Goal: Navigation & Orientation: Find specific page/section

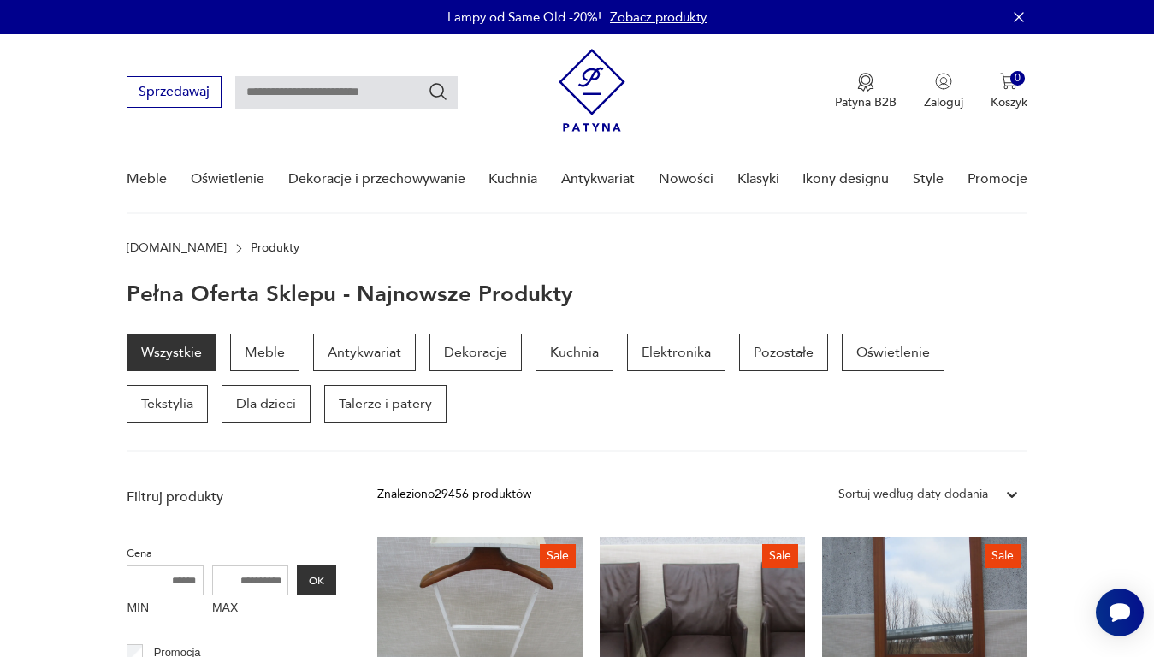
click at [1011, 13] on icon "button" at bounding box center [1018, 17] width 17 height 17
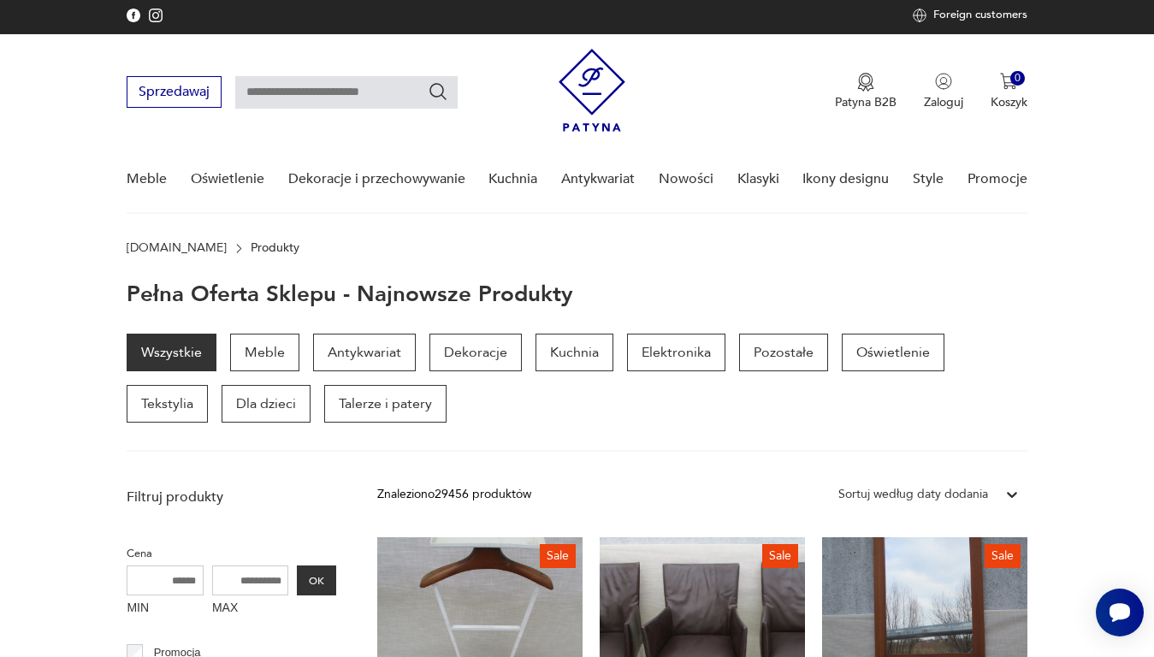
click at [1153, 137] on nav "Sprzedawaj Patyna B2B Zaloguj 0 Koszyk Twój koszyk ( 0 ) Brak produktów w koszy…" at bounding box center [577, 124] width 1154 height 180
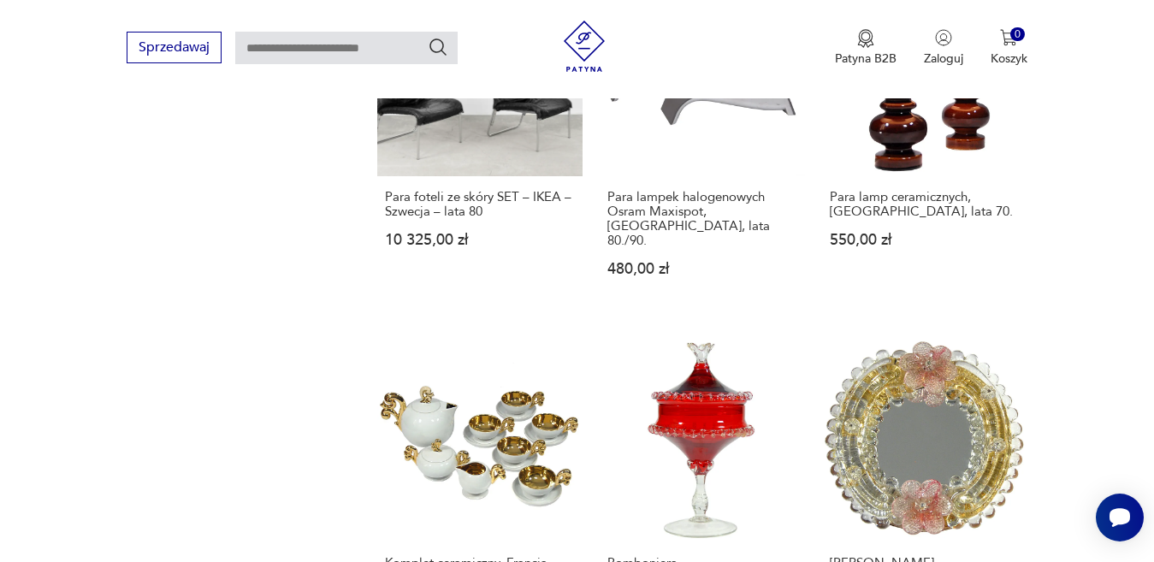
scroll to position [2117, 0]
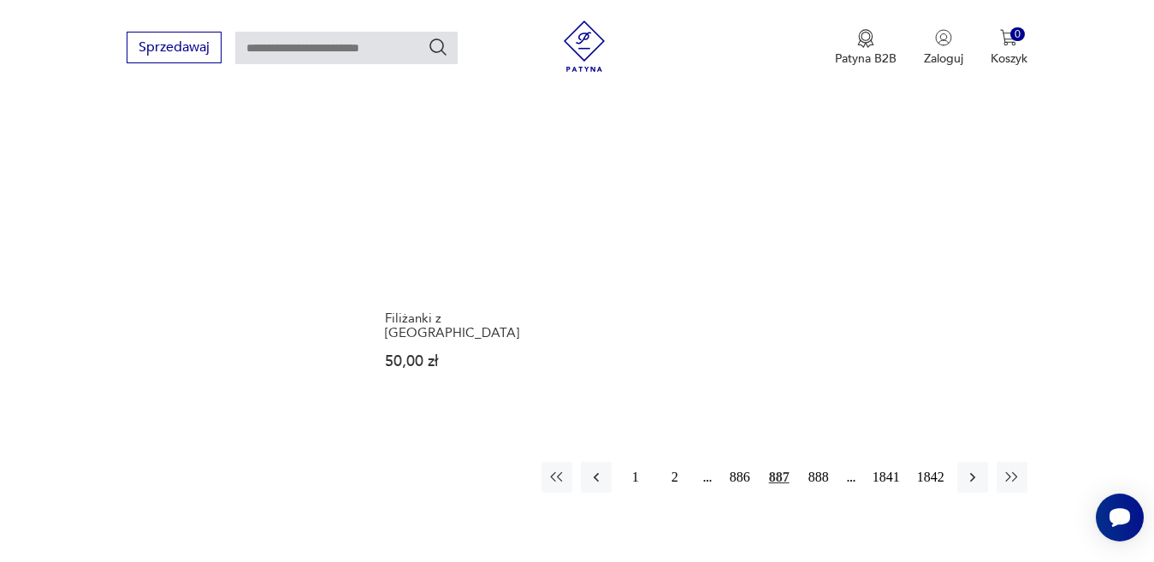
scroll to position [2274, 0]
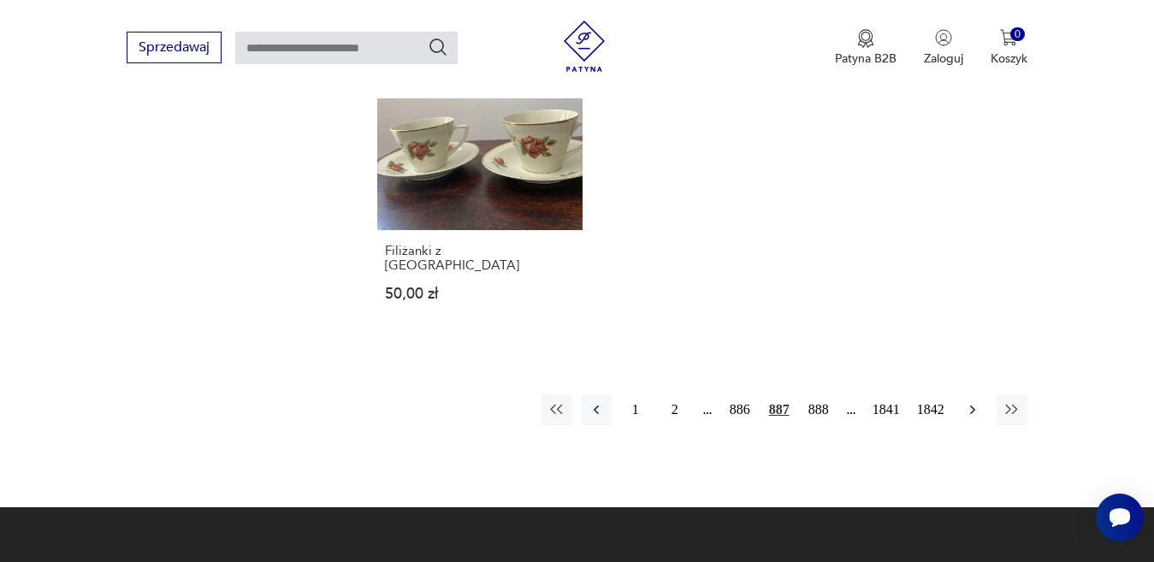
click at [968, 401] on icon "button" at bounding box center [972, 409] width 17 height 17
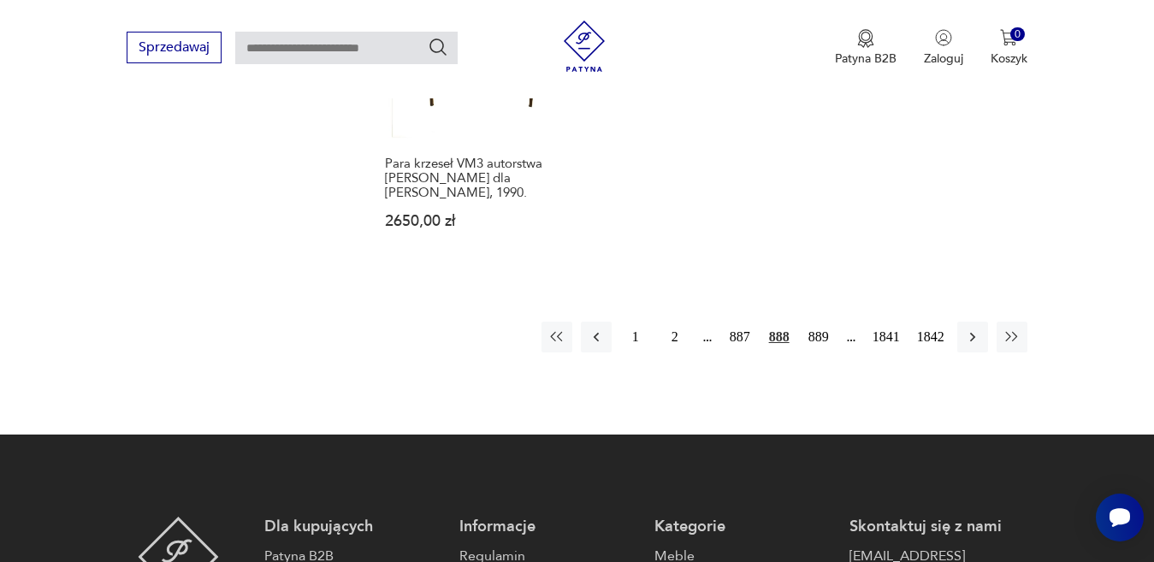
scroll to position [2360, 0]
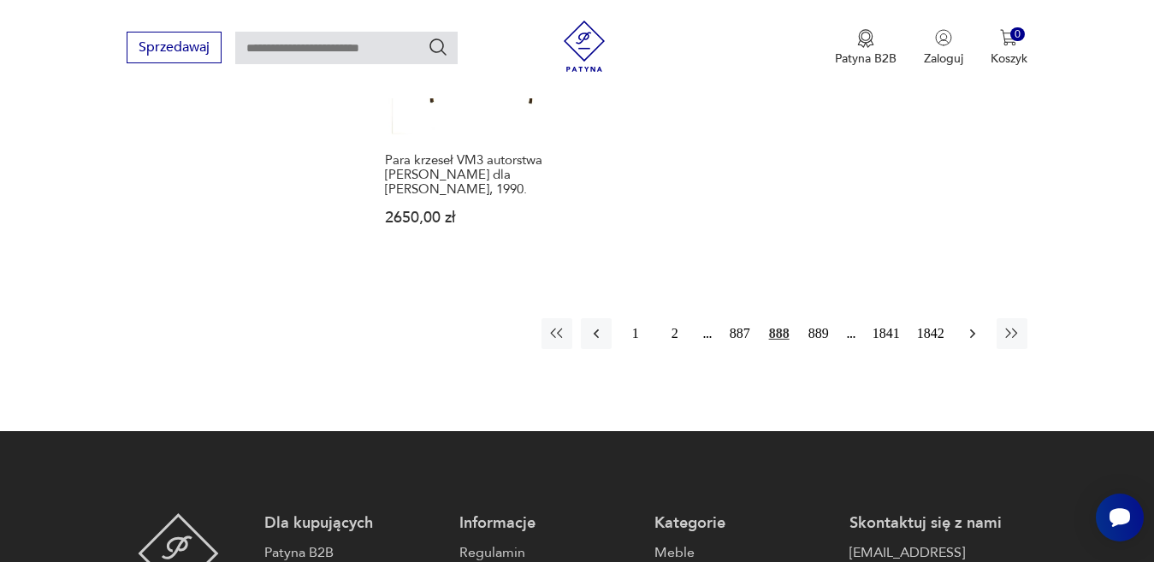
click at [970, 328] on icon "button" at bounding box center [971, 332] width 5 height 9
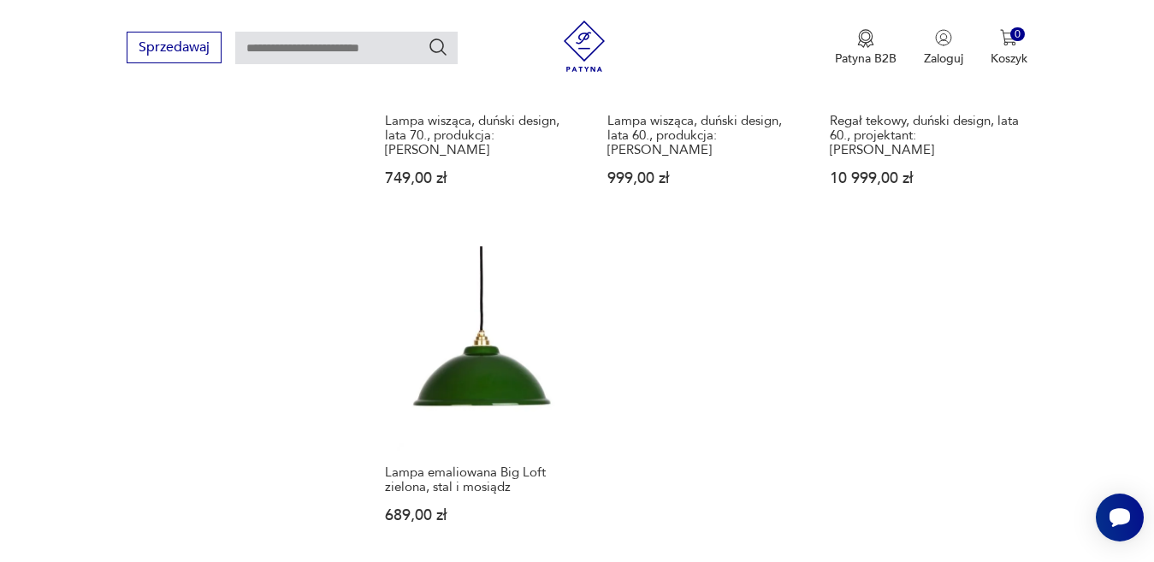
scroll to position [2189, 0]
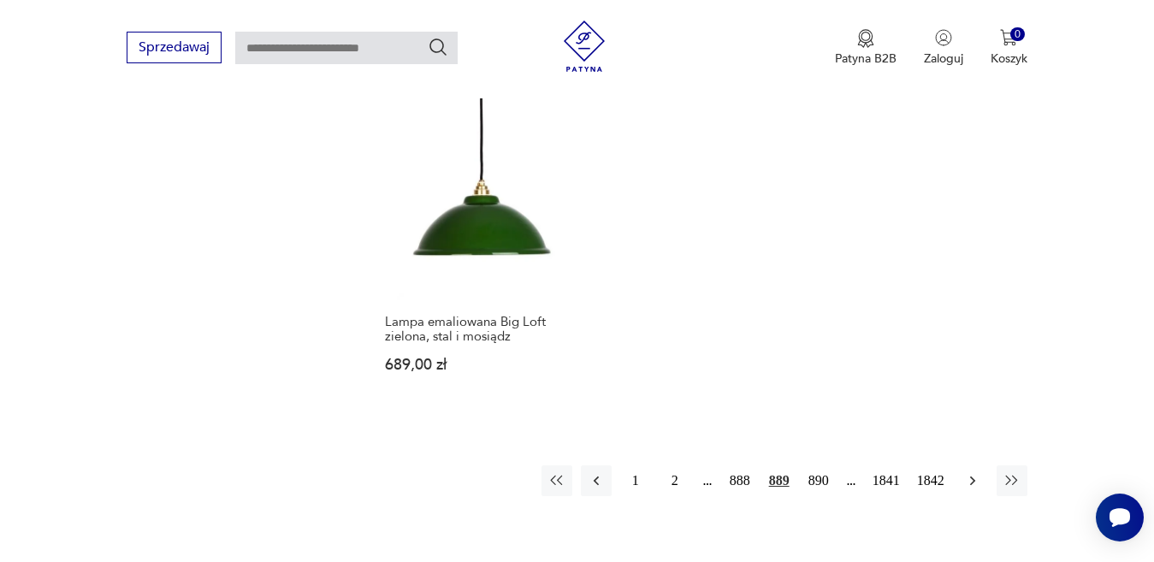
click at [973, 472] on icon "button" at bounding box center [972, 480] width 17 height 17
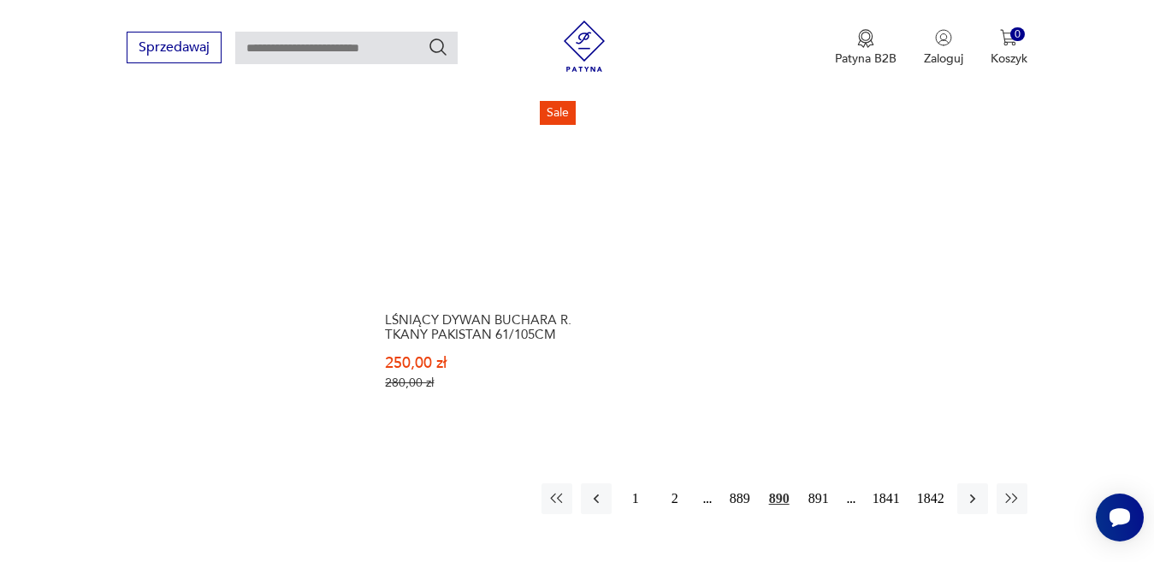
scroll to position [2274, 0]
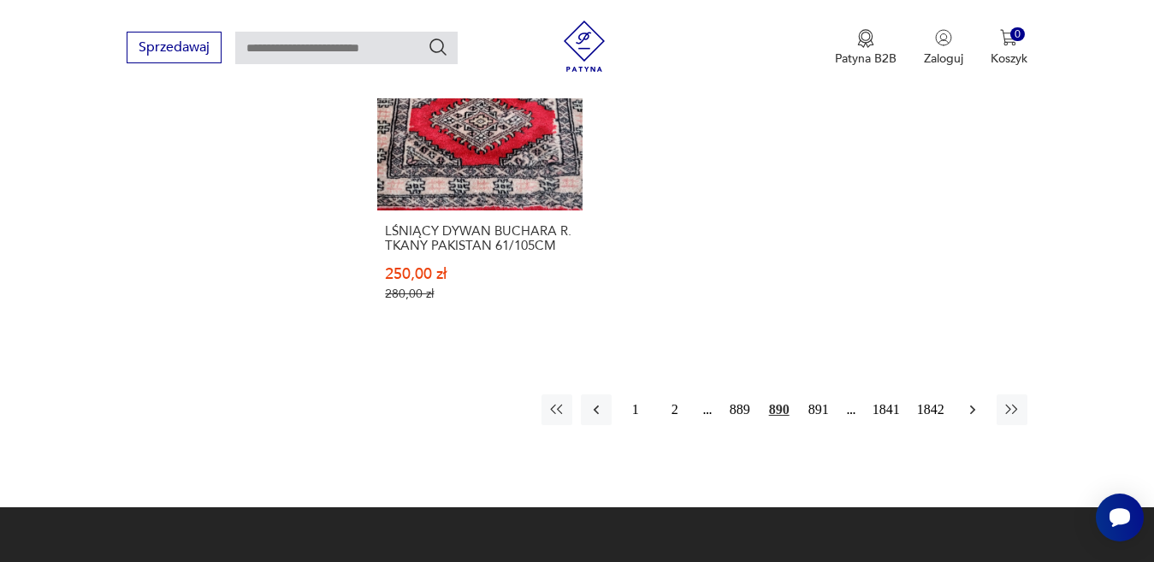
click at [976, 401] on icon "button" at bounding box center [972, 409] width 17 height 17
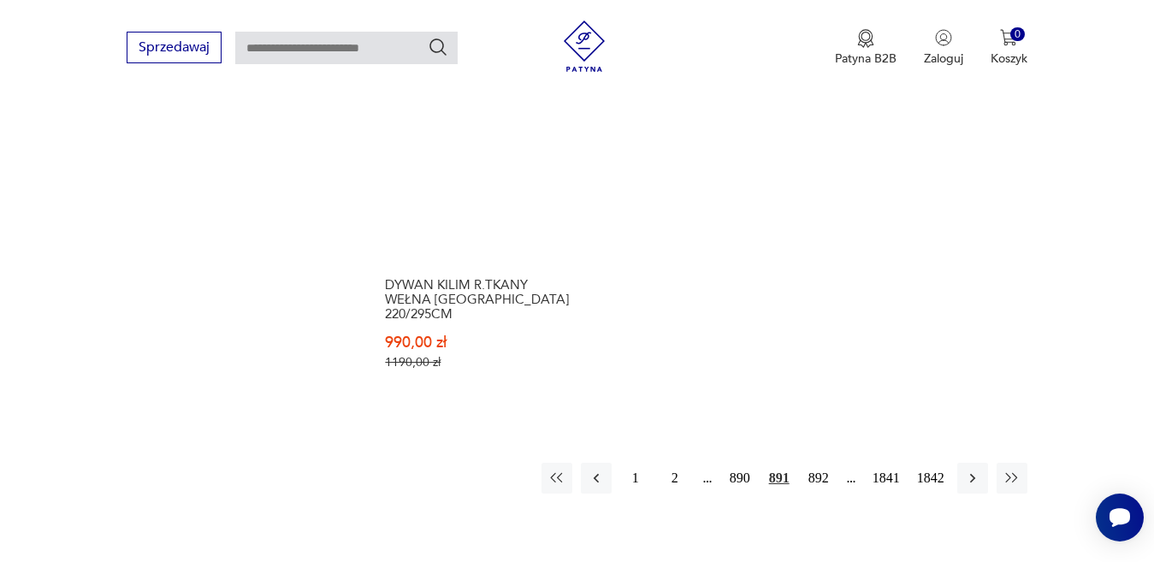
scroll to position [2360, 0]
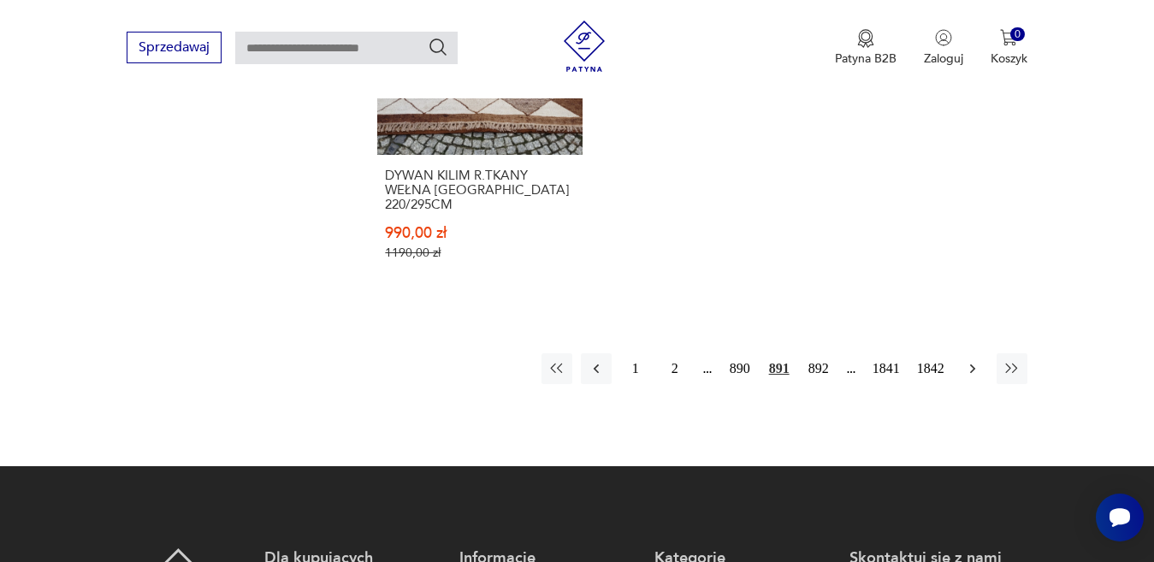
click at [975, 360] on icon "button" at bounding box center [972, 368] width 17 height 17
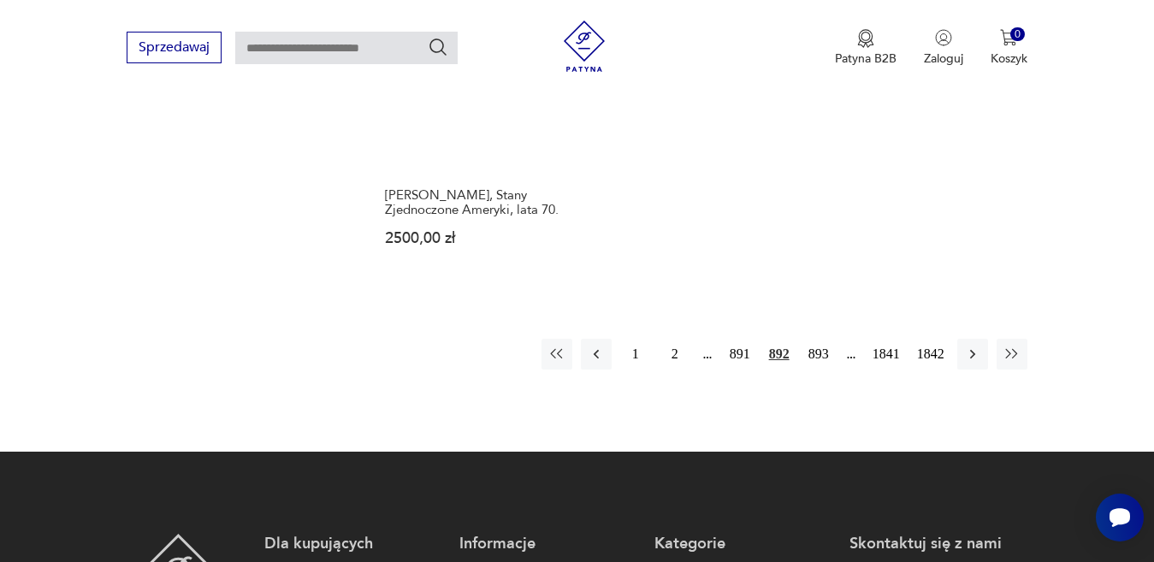
scroll to position [2360, 0]
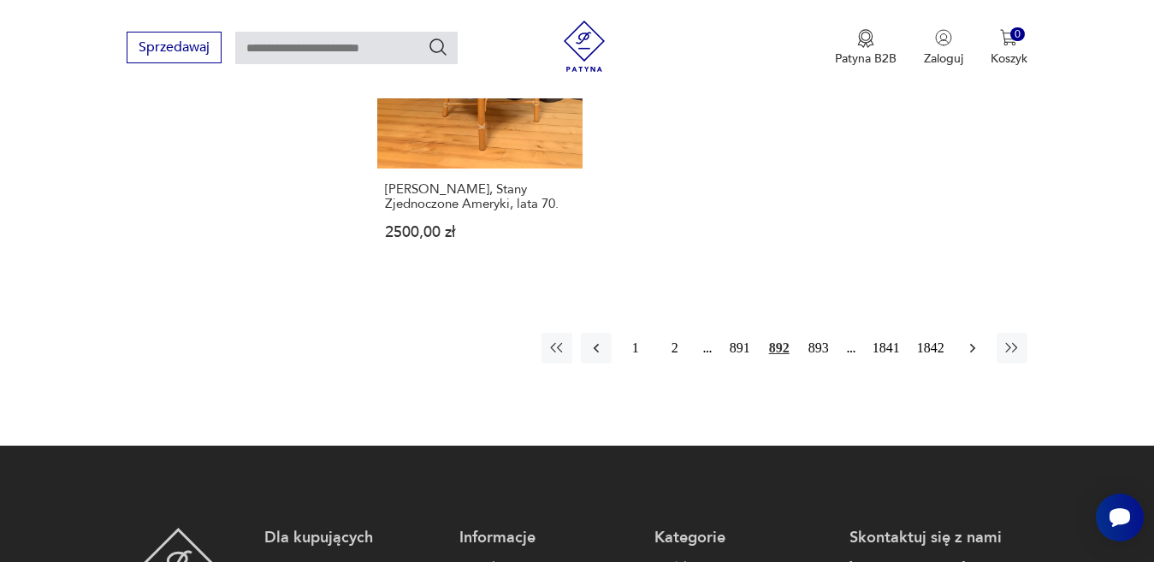
click at [979, 340] on icon "button" at bounding box center [972, 348] width 17 height 17
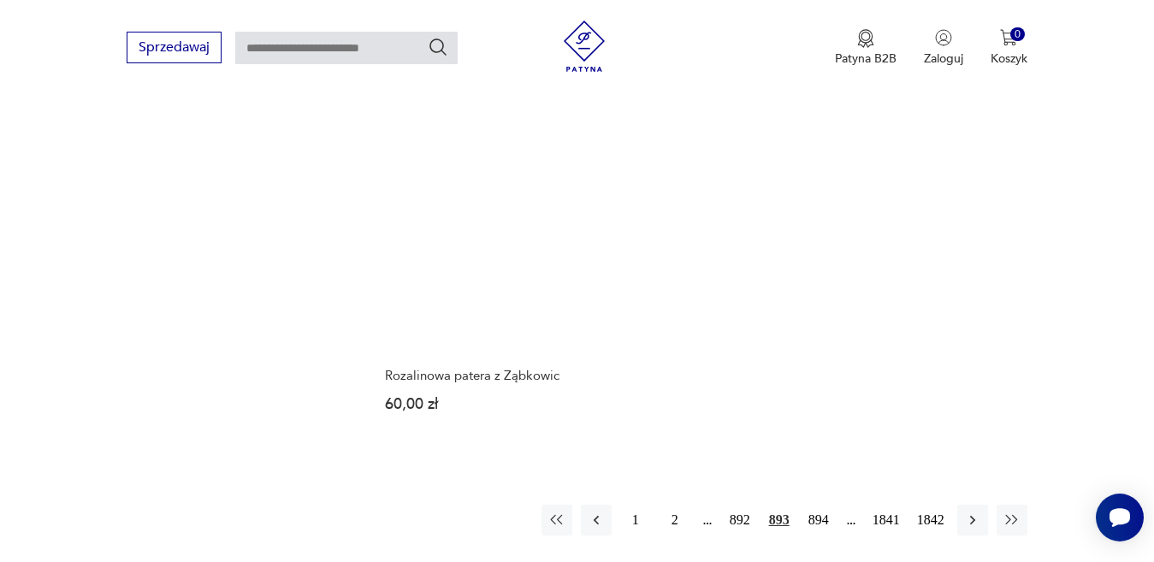
scroll to position [2189, 0]
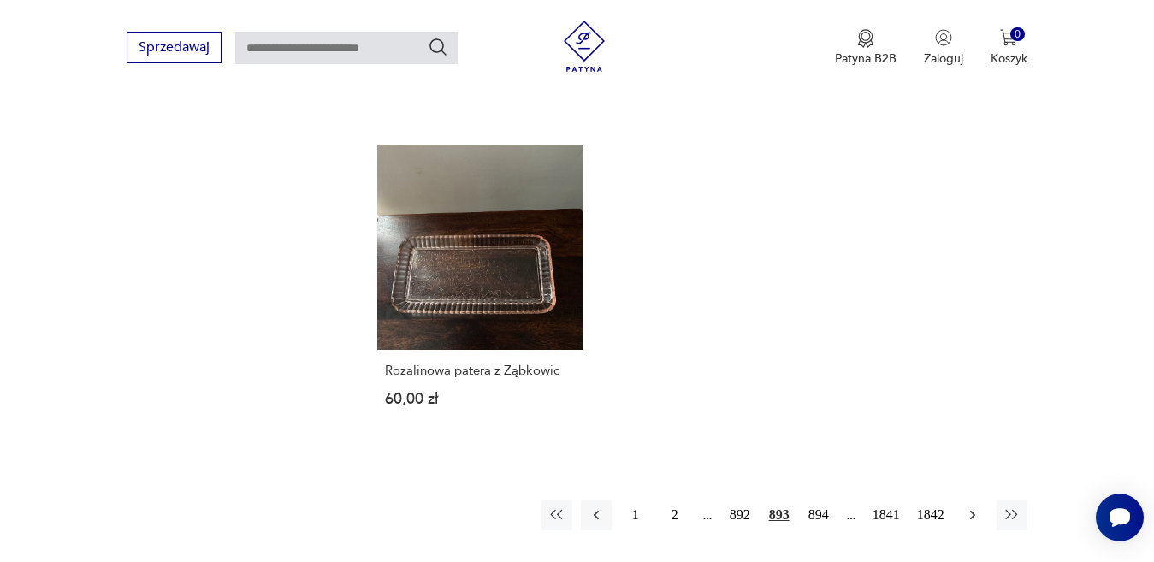
click at [972, 506] on icon "button" at bounding box center [972, 514] width 17 height 17
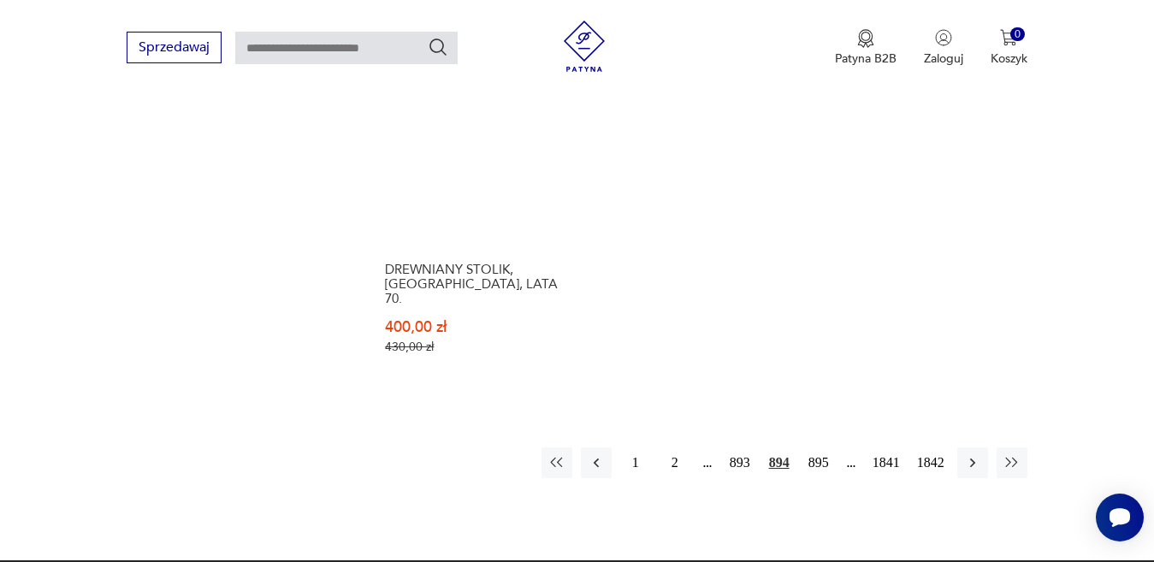
scroll to position [2274, 0]
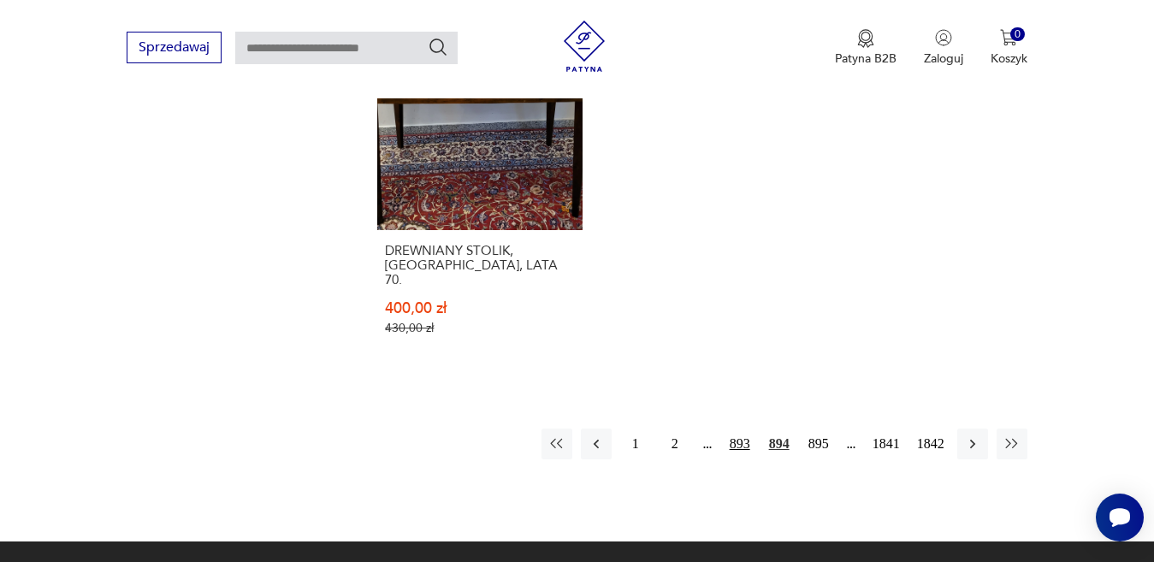
click at [743, 429] on button "893" at bounding box center [739, 444] width 31 height 31
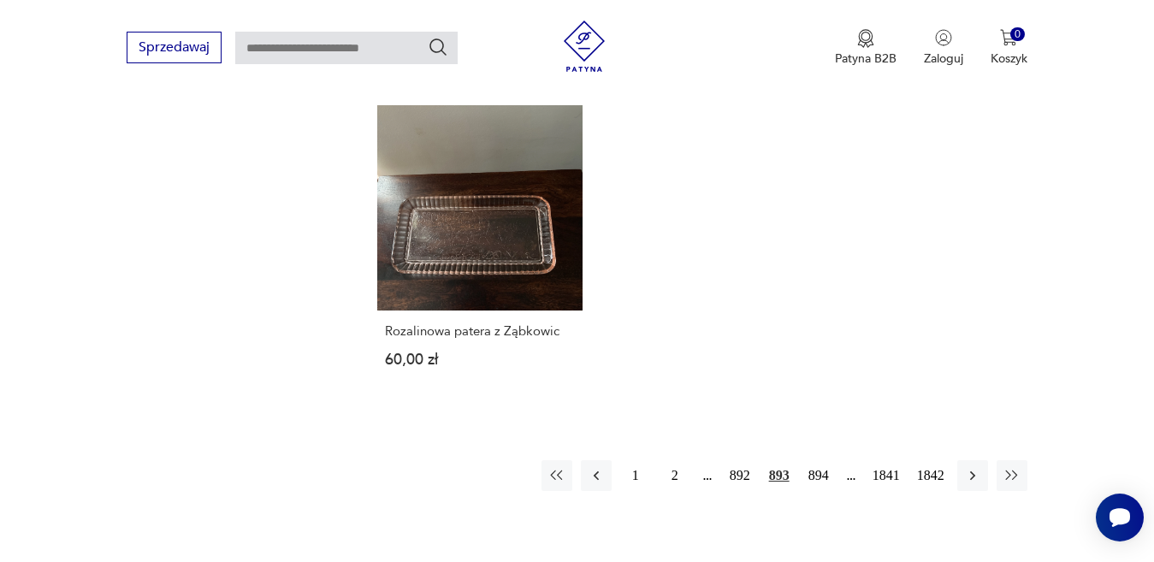
scroll to position [2445, 0]
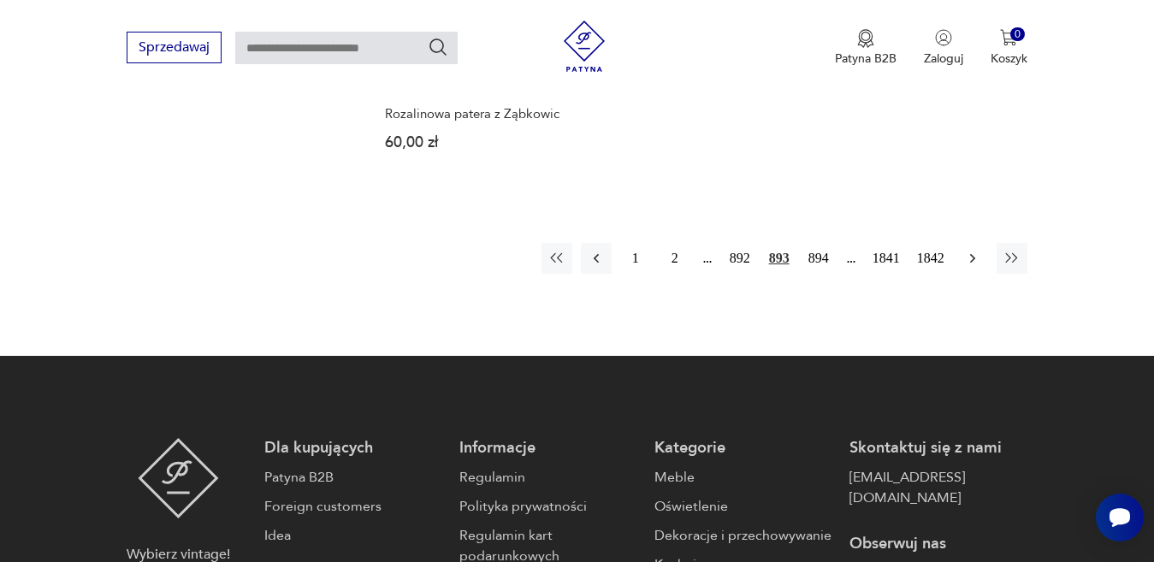
click at [971, 253] on icon "button" at bounding box center [971, 257] width 5 height 9
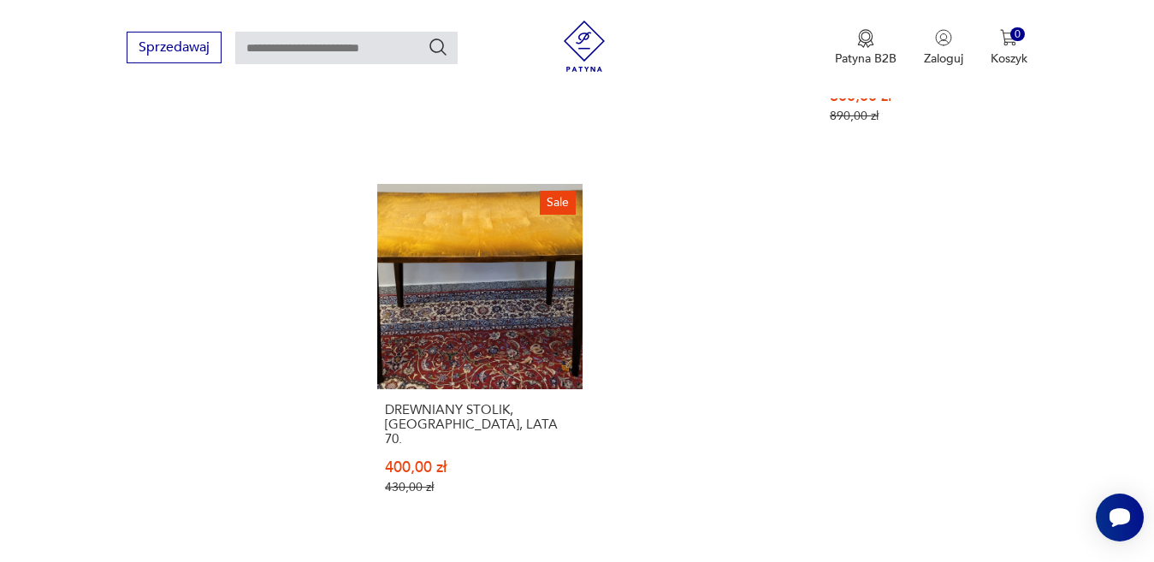
scroll to position [2274, 0]
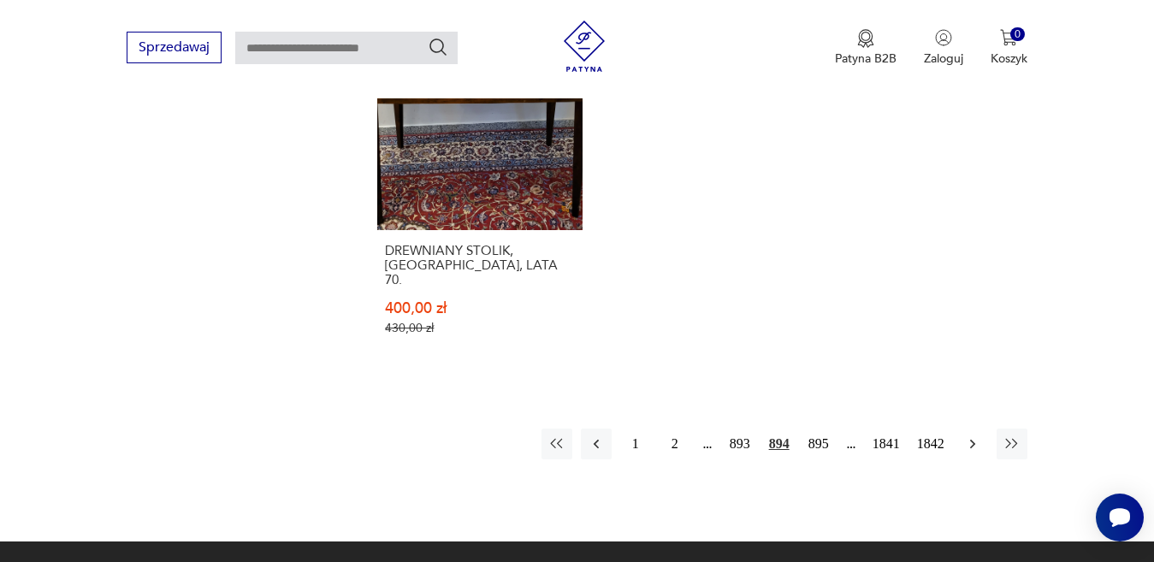
click at [972, 439] on icon "button" at bounding box center [971, 443] width 5 height 9
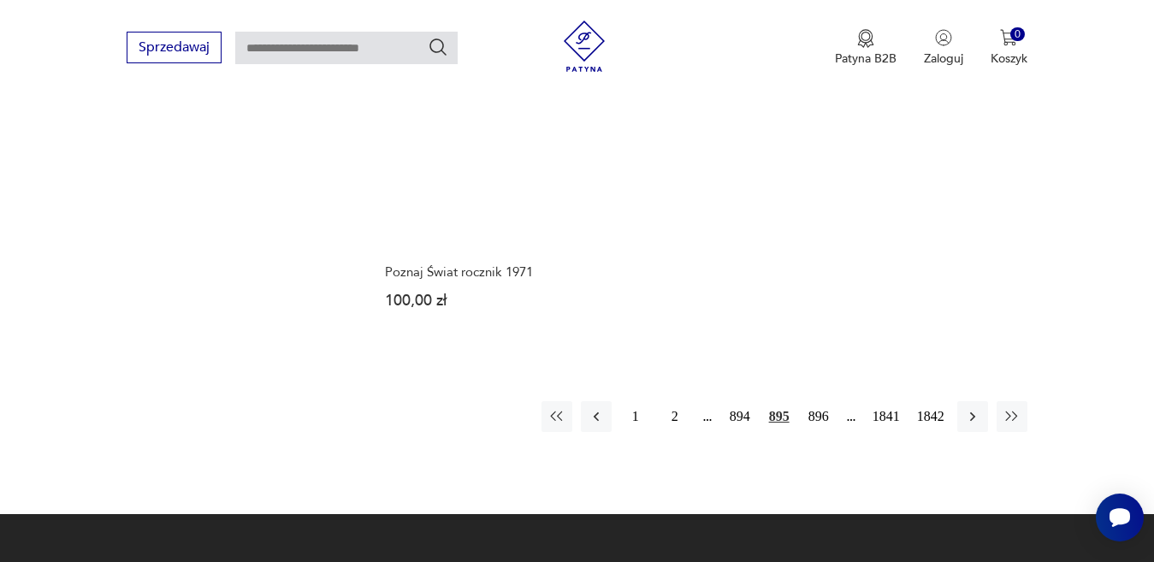
scroll to position [2189, 0]
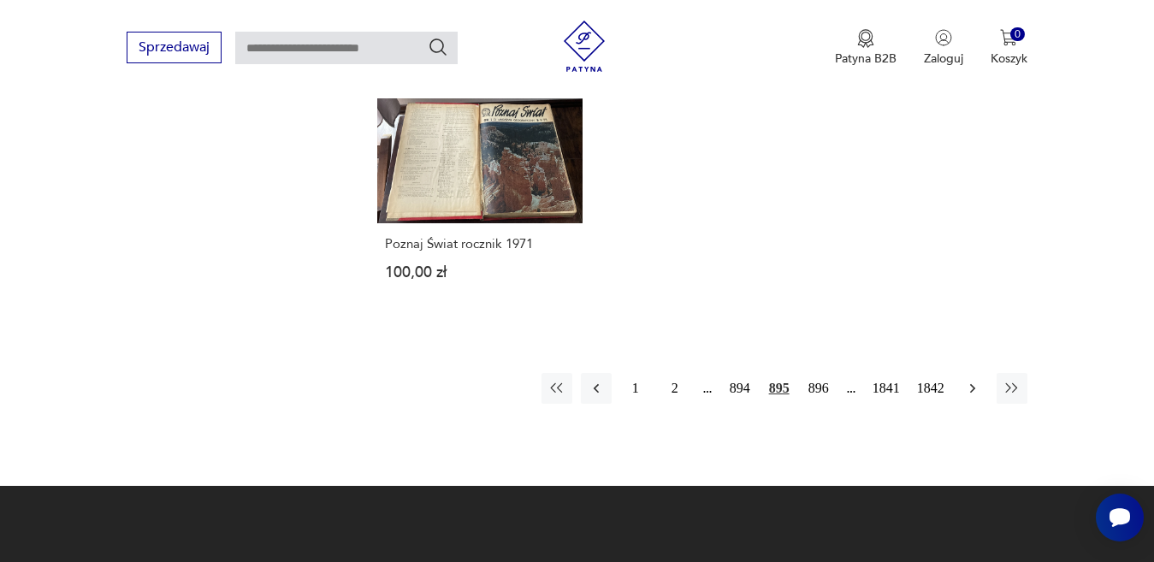
click at [972, 383] on icon "button" at bounding box center [971, 387] width 5 height 9
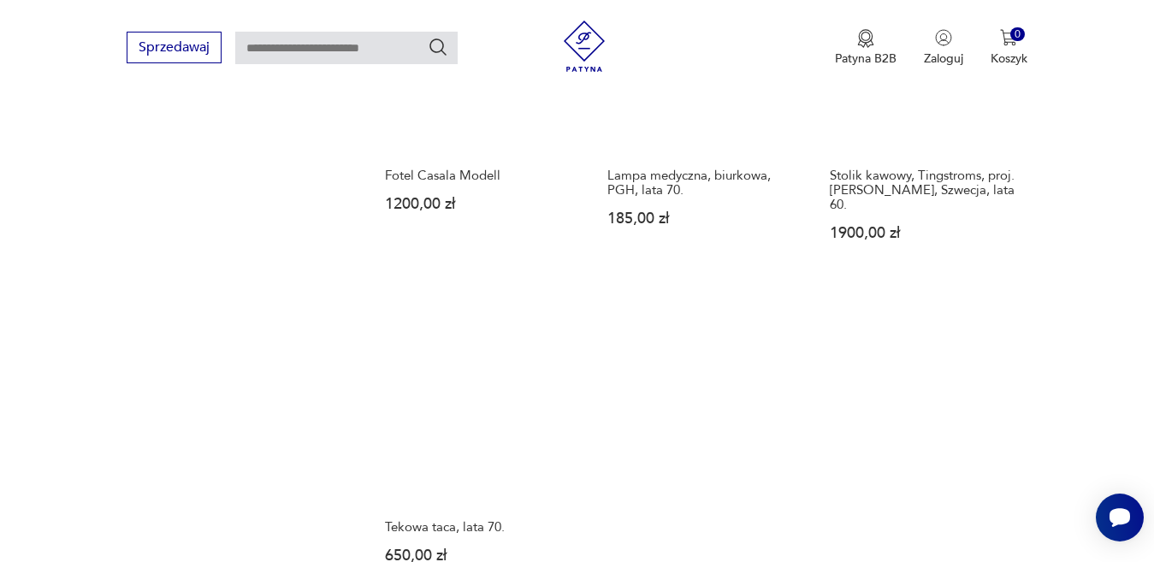
scroll to position [2189, 0]
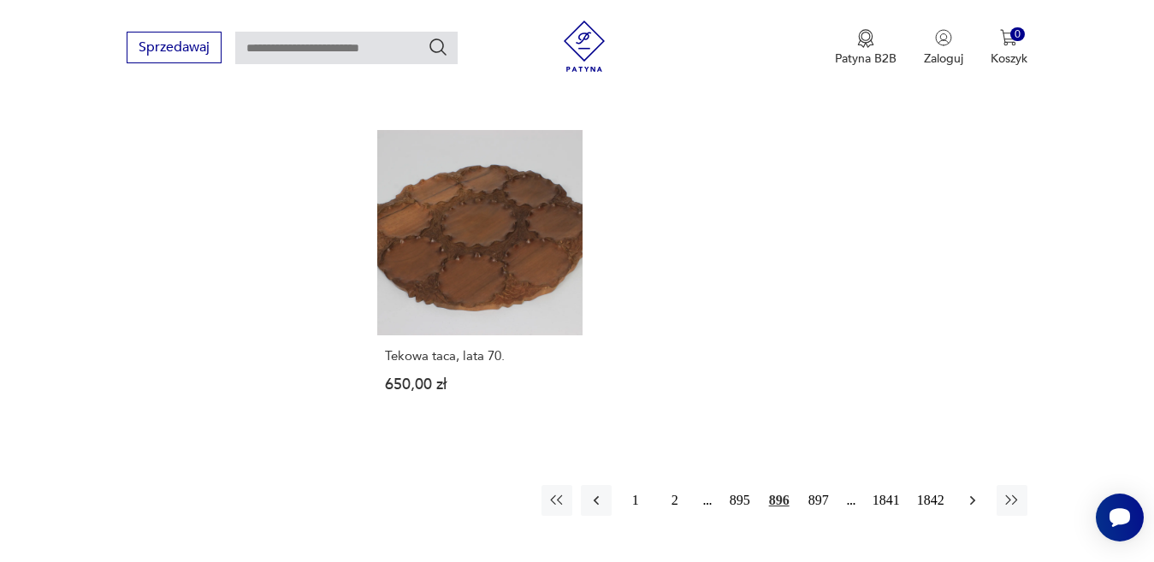
click at [973, 492] on icon "button" at bounding box center [972, 500] width 17 height 17
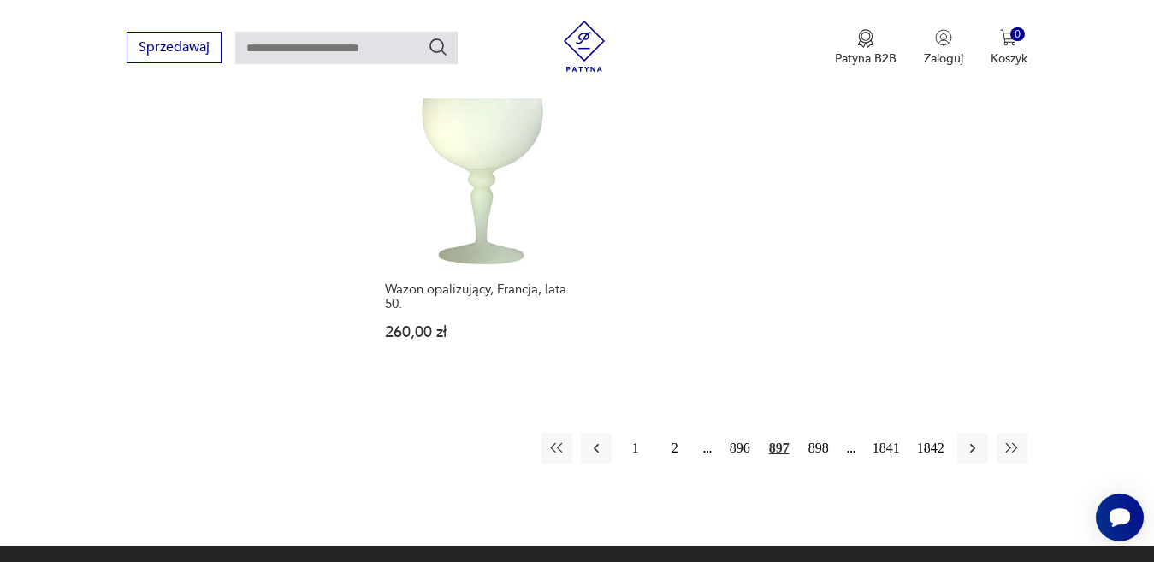
scroll to position [2189, 0]
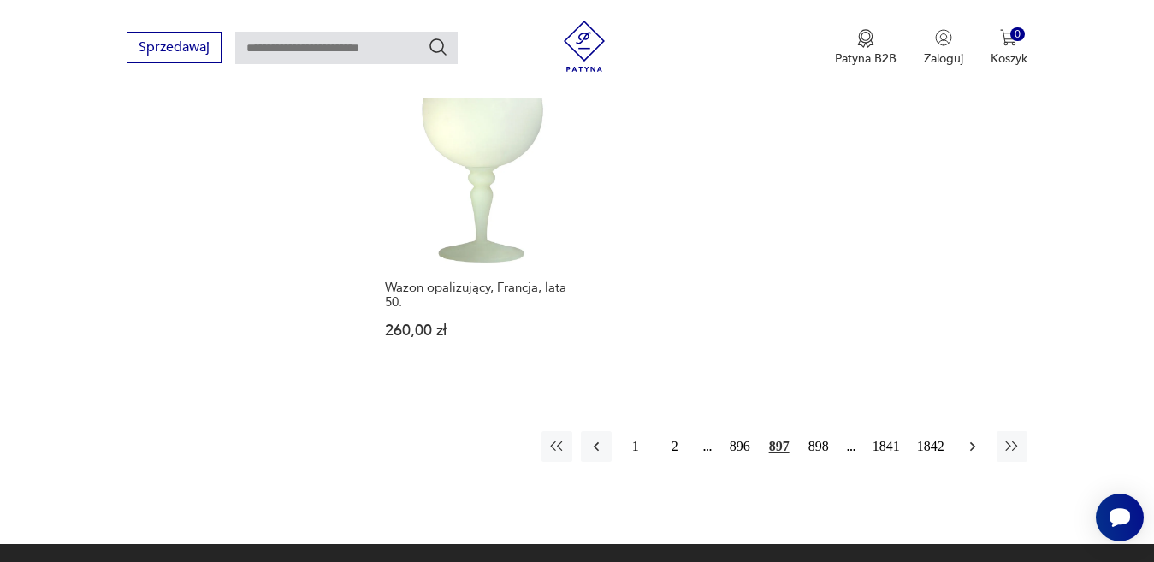
click at [969, 438] on icon "button" at bounding box center [972, 446] width 17 height 17
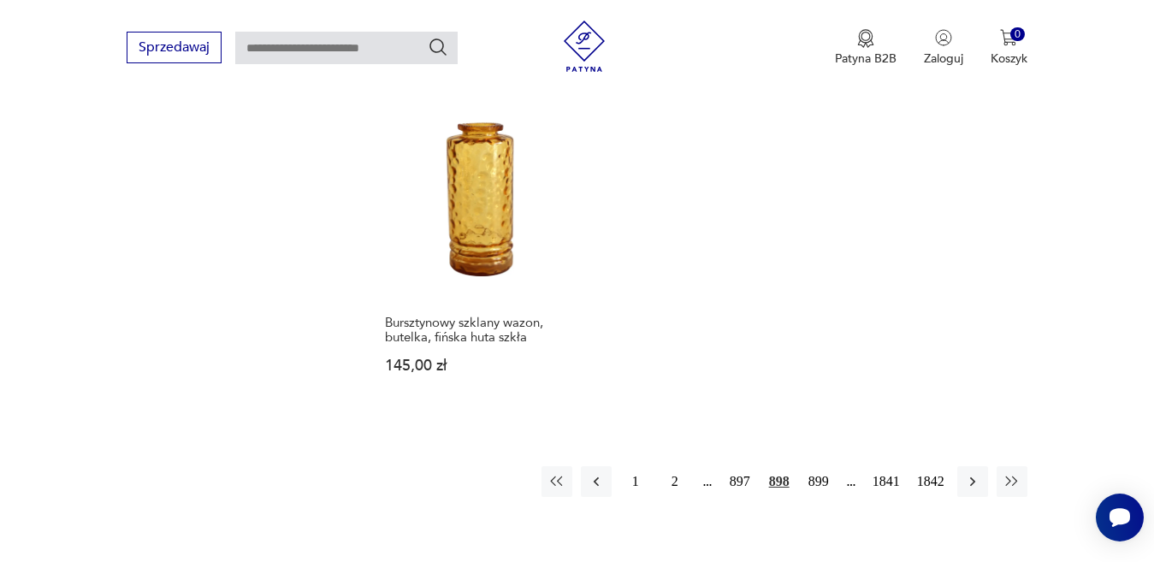
scroll to position [2274, 0]
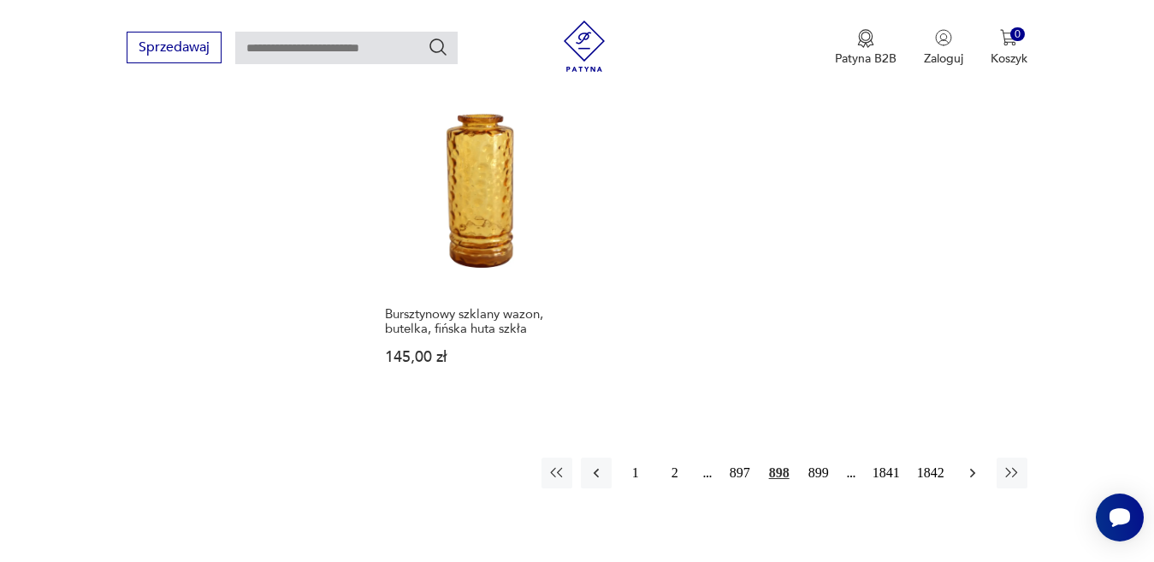
click at [971, 464] on icon "button" at bounding box center [972, 472] width 17 height 17
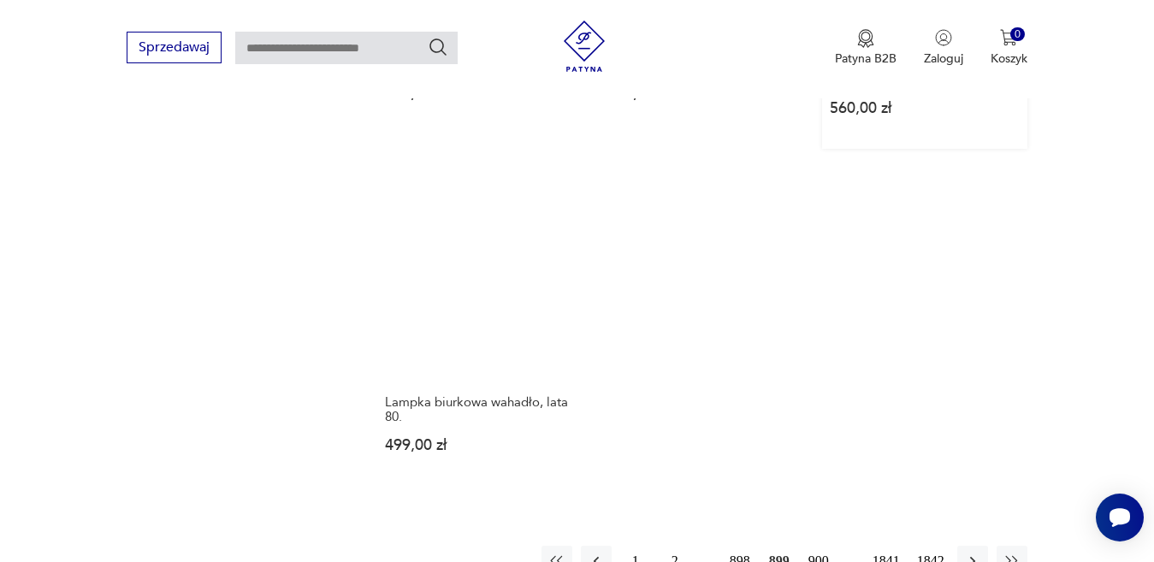
scroll to position [2189, 0]
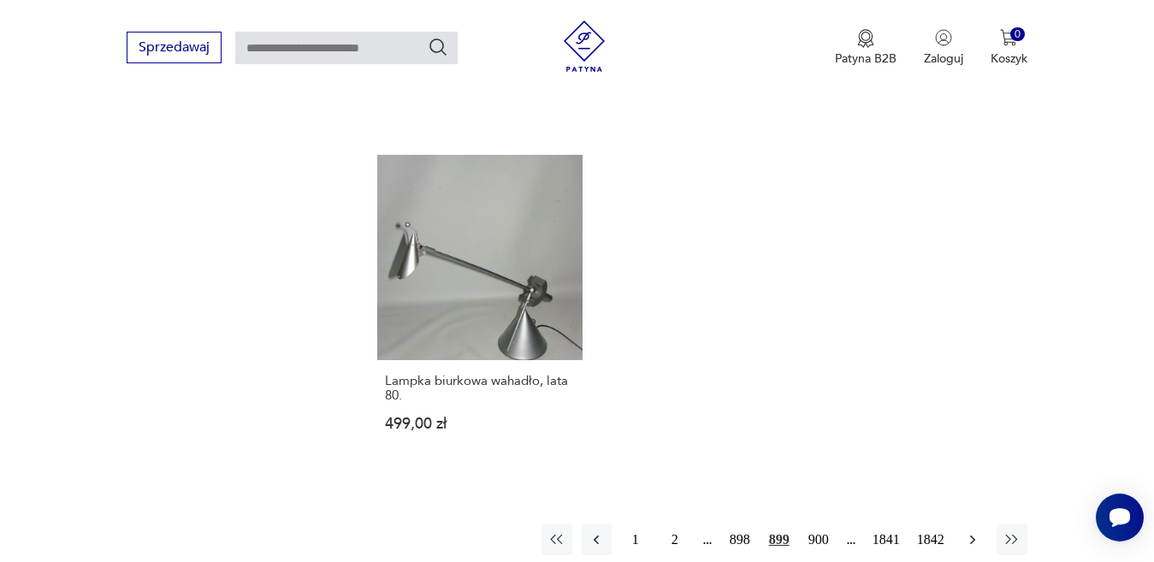
click at [972, 531] on icon "button" at bounding box center [972, 539] width 17 height 17
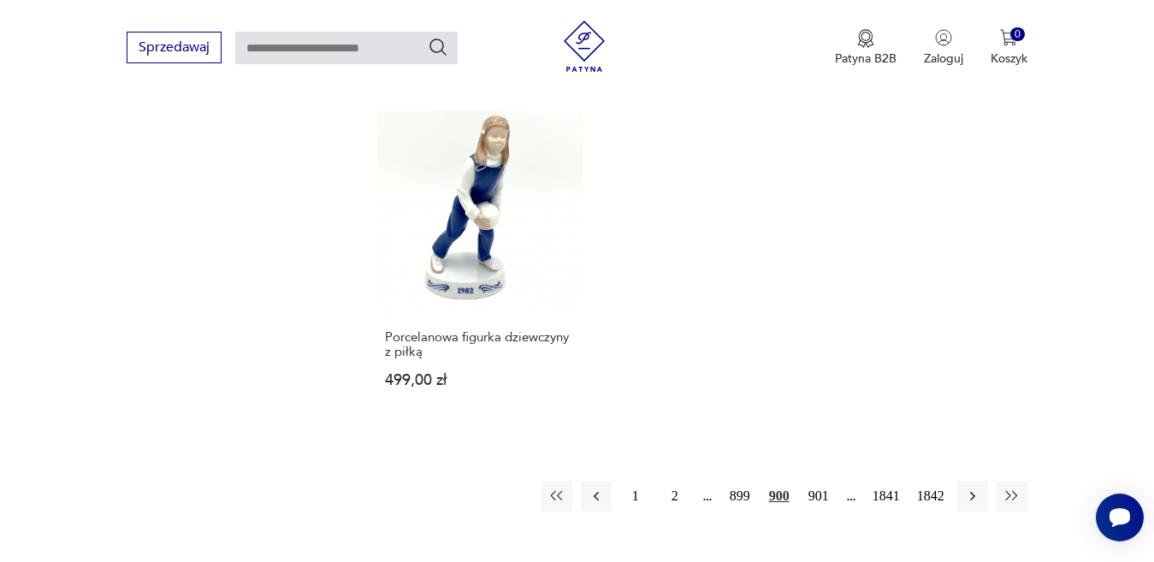
scroll to position [2189, 0]
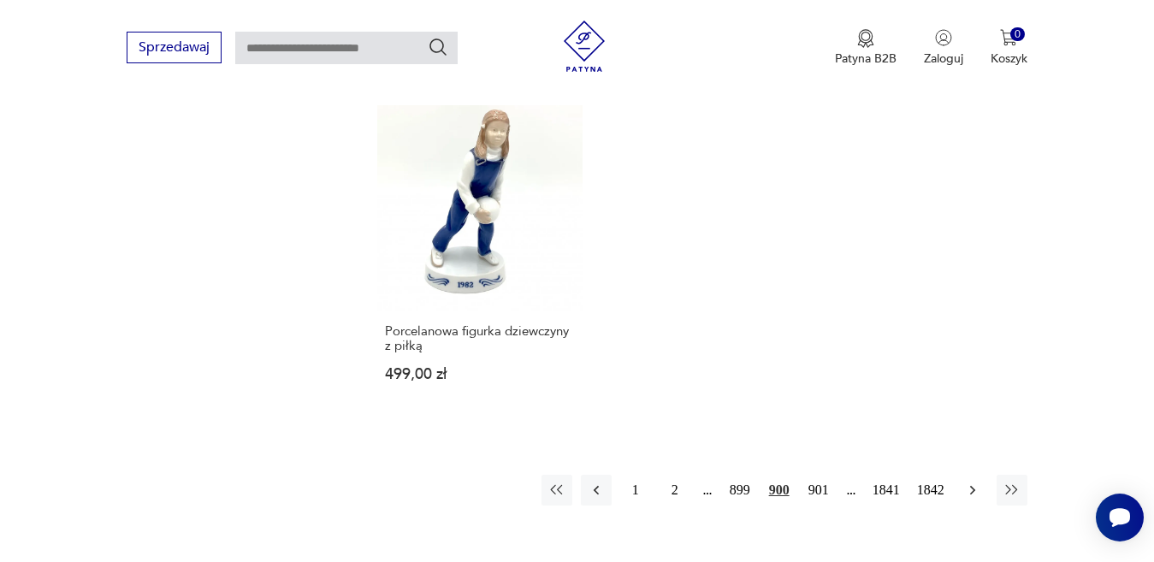
click at [973, 482] on icon "button" at bounding box center [972, 490] width 17 height 17
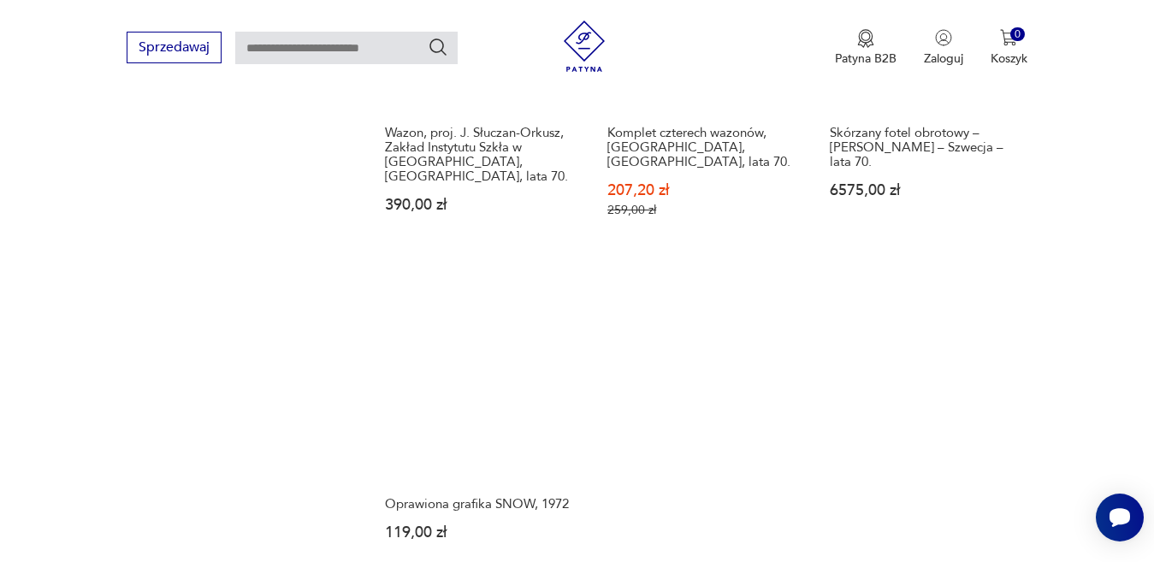
scroll to position [2189, 0]
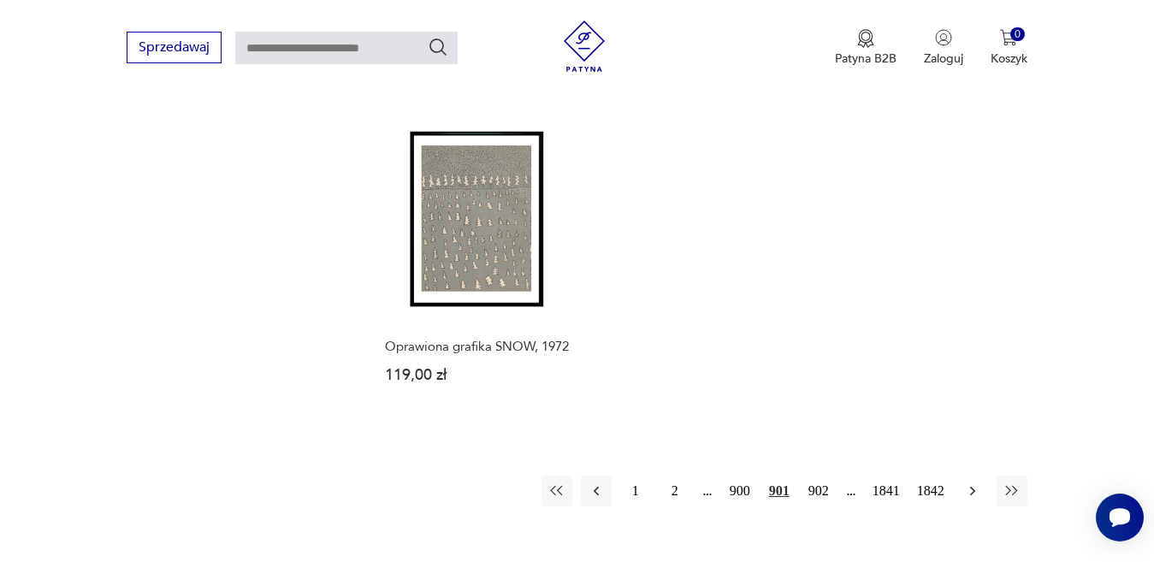
click at [967, 482] on icon "button" at bounding box center [972, 490] width 17 height 17
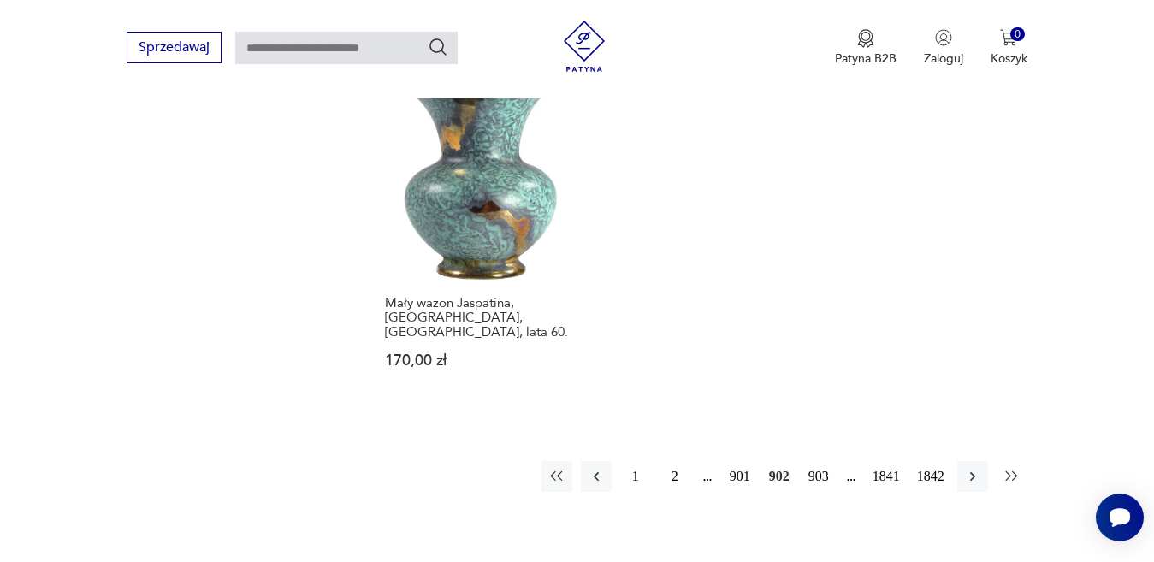
scroll to position [2274, 0]
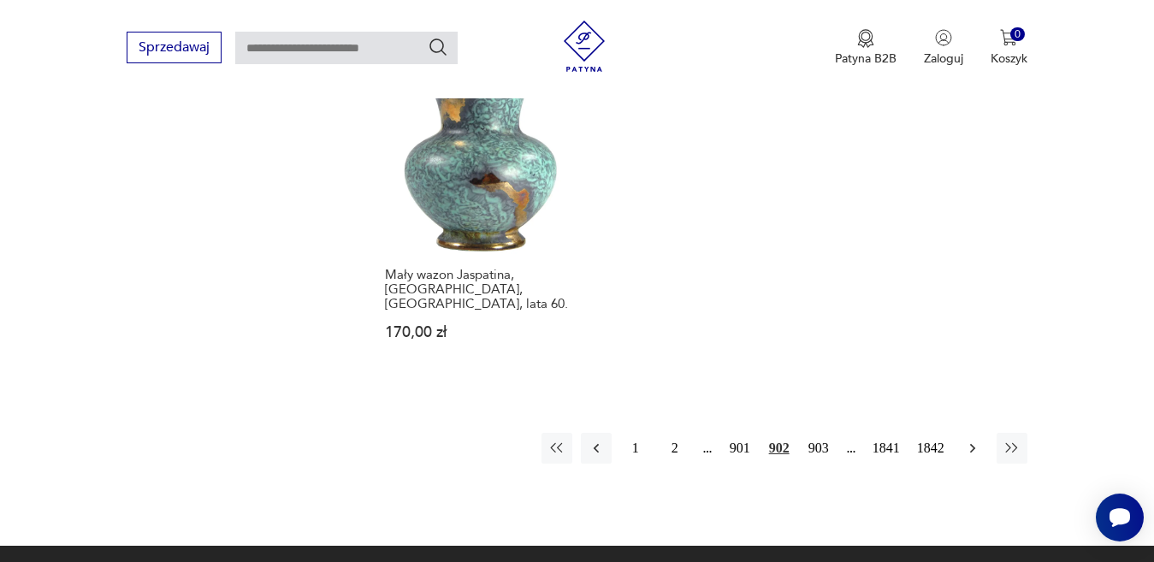
click at [976, 440] on icon "button" at bounding box center [972, 448] width 17 height 17
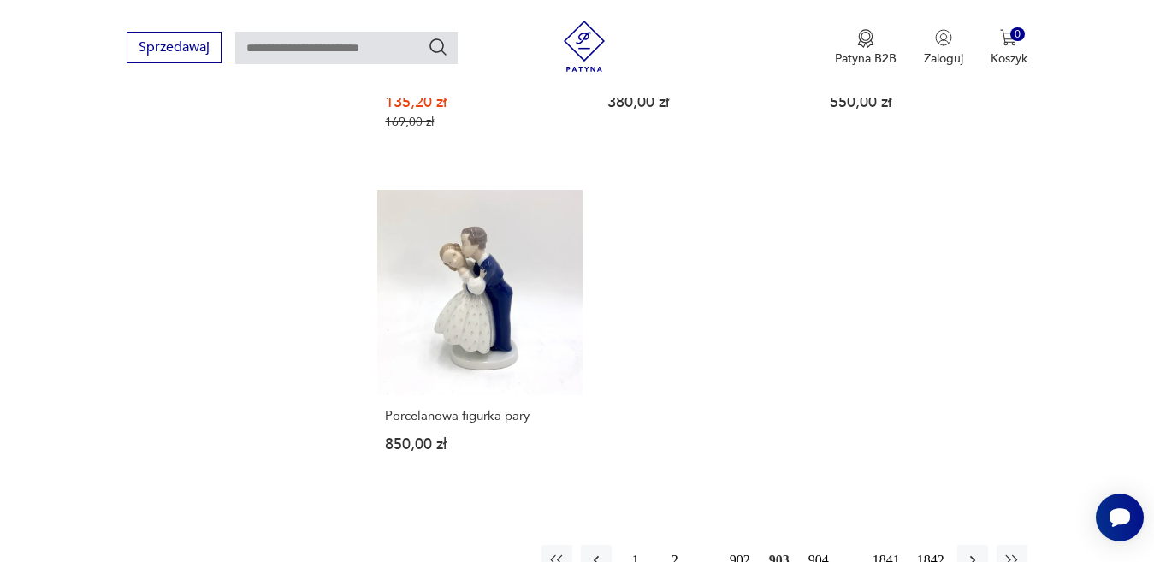
scroll to position [2274, 0]
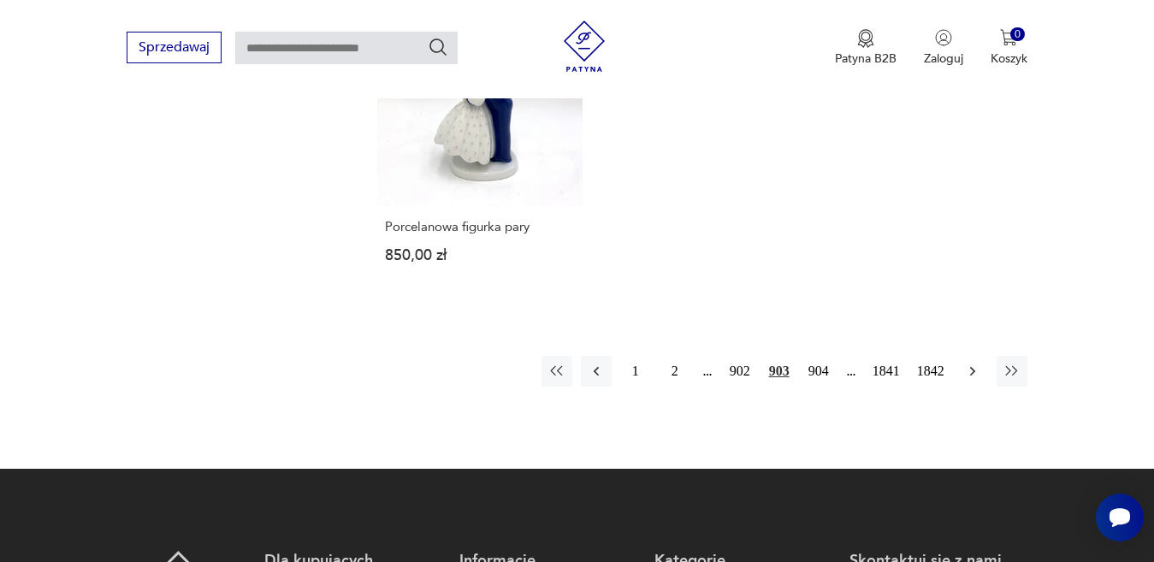
click at [970, 363] on icon "button" at bounding box center [972, 371] width 17 height 17
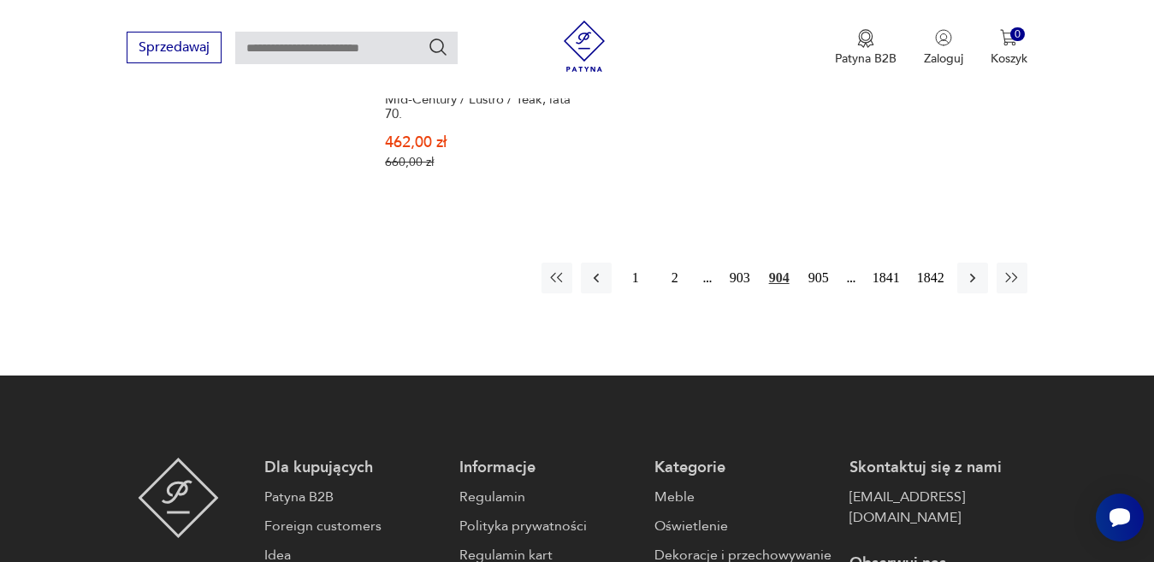
scroll to position [2445, 0]
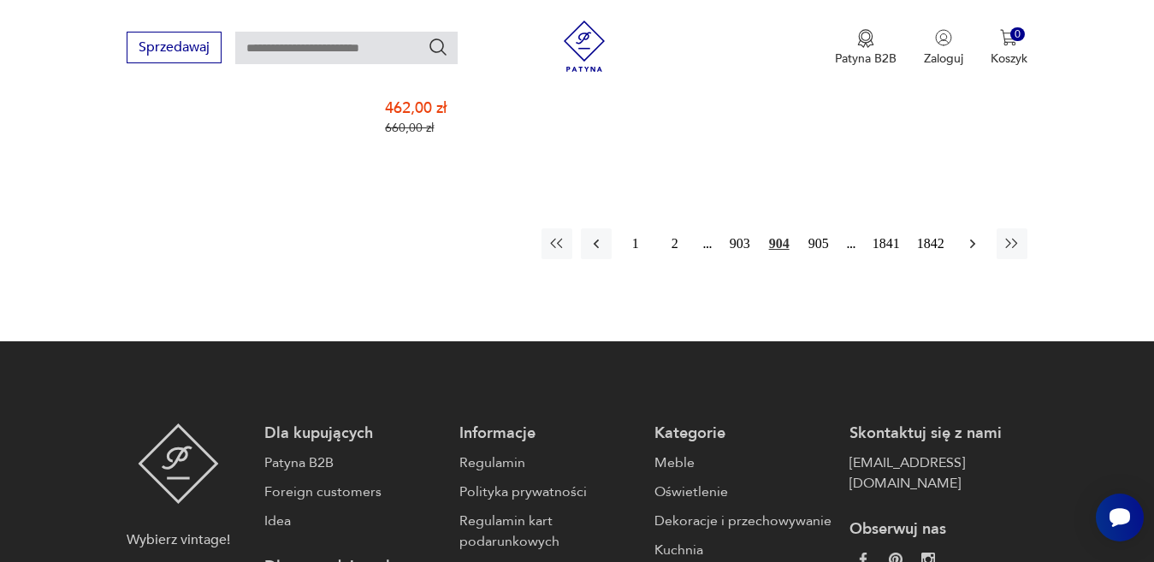
click at [972, 235] on icon "button" at bounding box center [972, 243] width 17 height 17
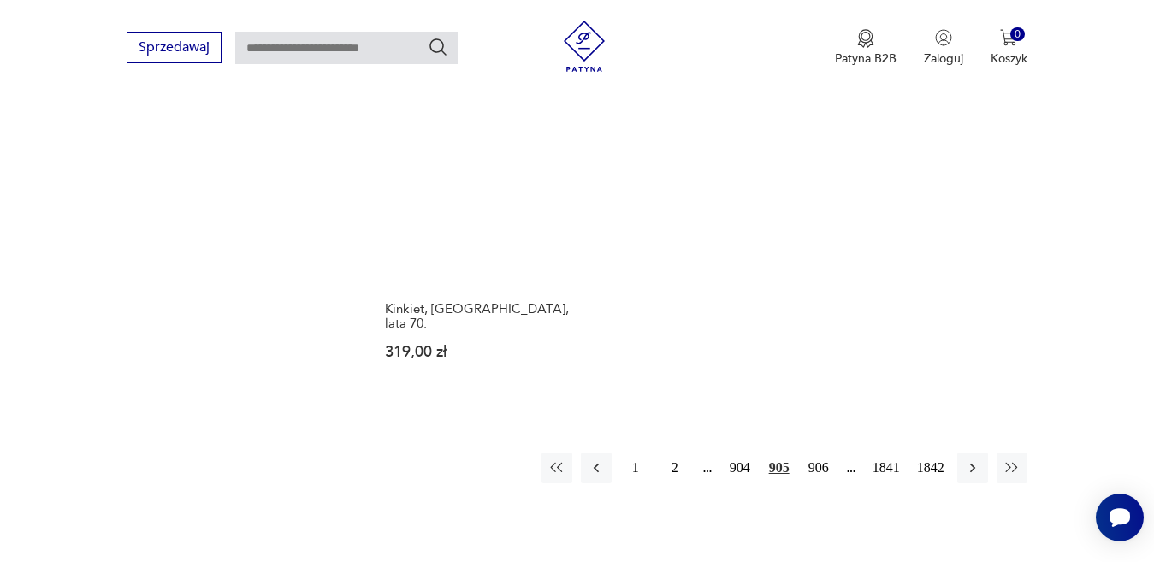
scroll to position [2189, 0]
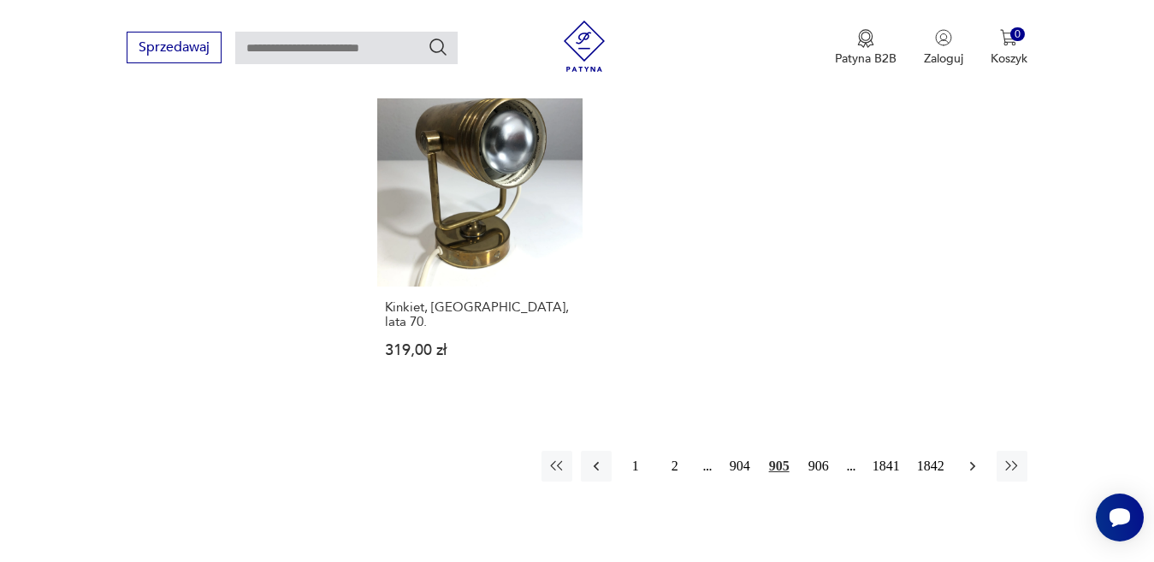
click at [967, 458] on icon "button" at bounding box center [972, 466] width 17 height 17
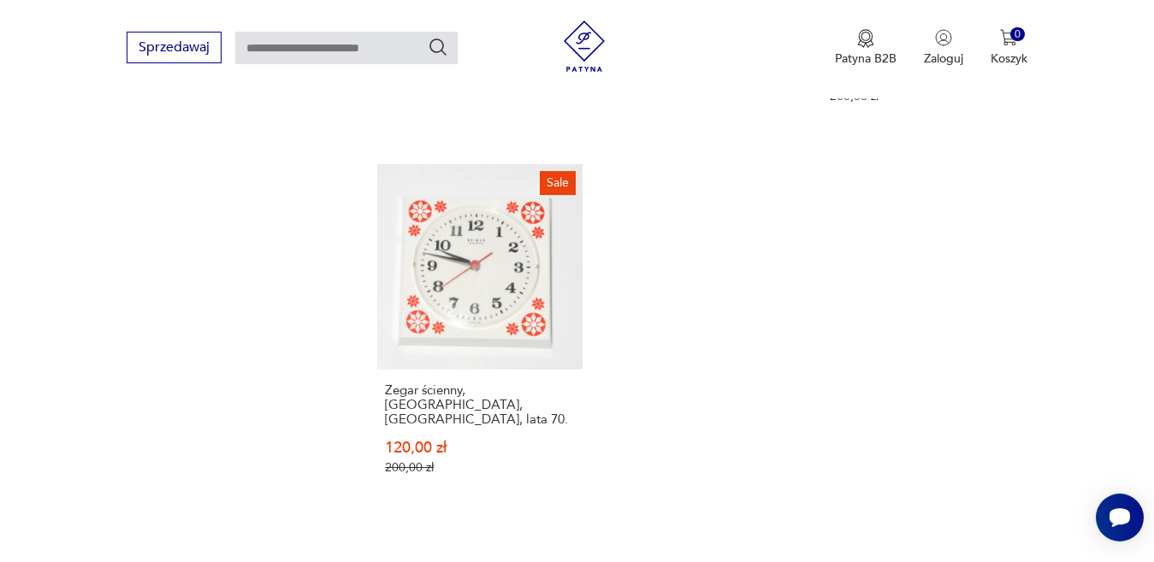
scroll to position [2189, 0]
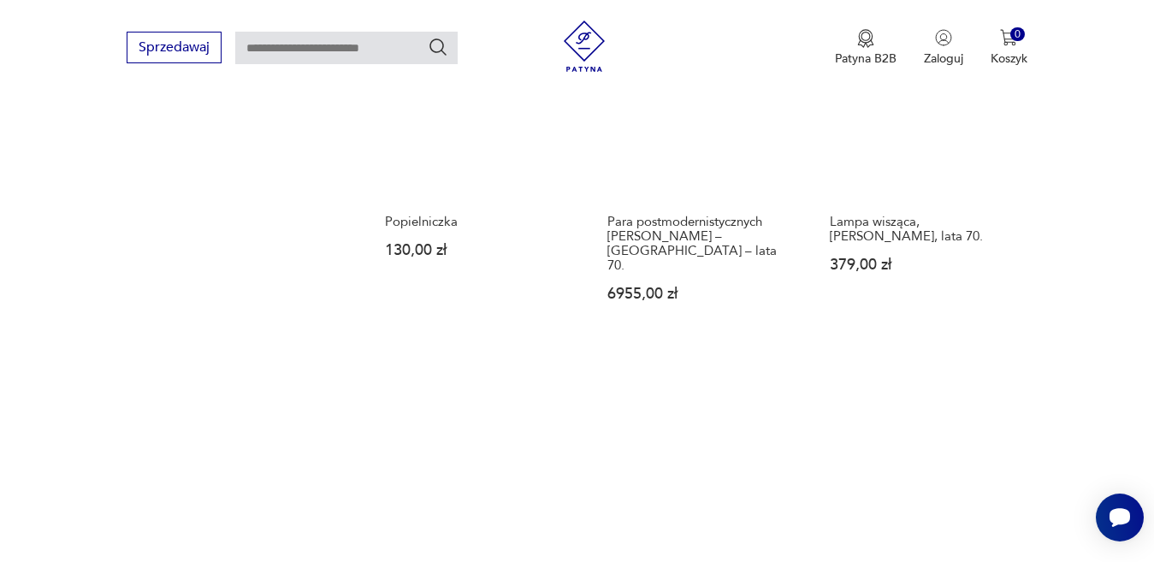
scroll to position [2189, 0]
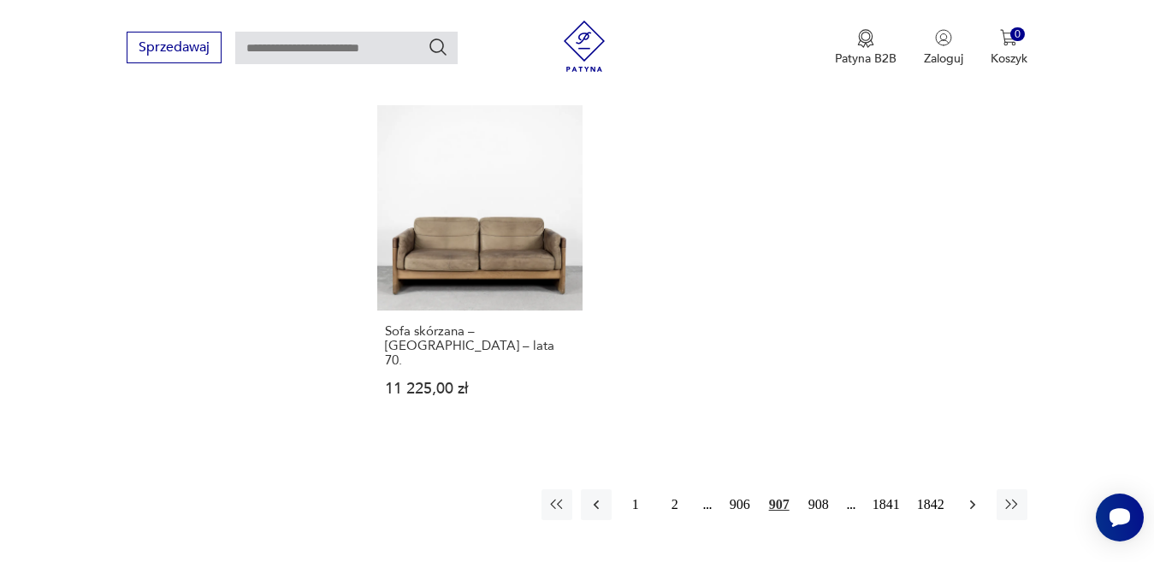
click at [971, 496] on icon "button" at bounding box center [972, 504] width 17 height 17
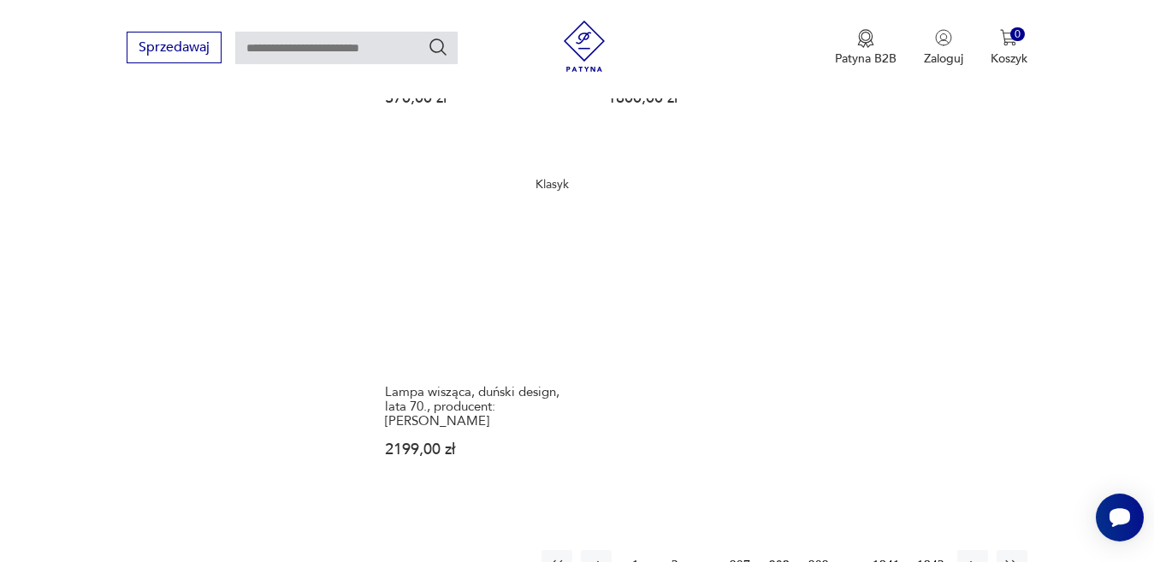
scroll to position [2189, 0]
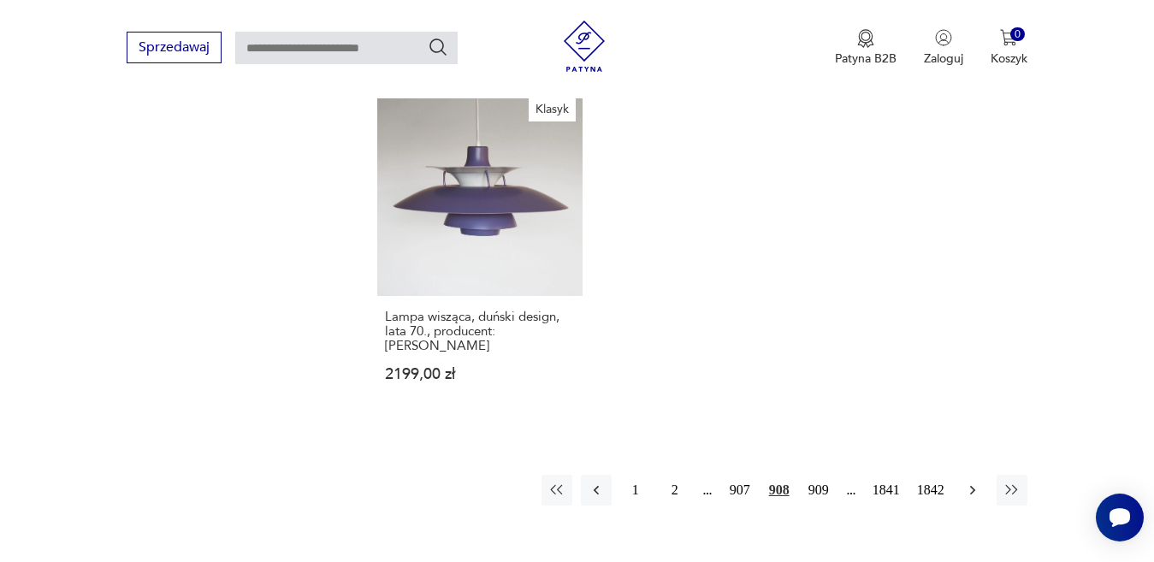
click at [968, 482] on icon "button" at bounding box center [972, 490] width 17 height 17
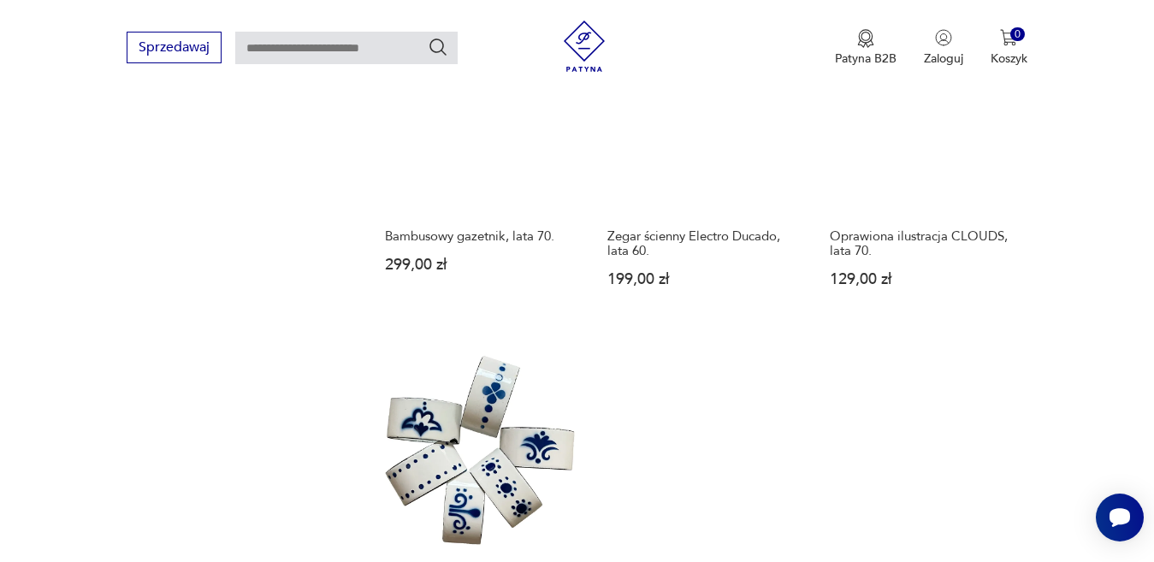
scroll to position [2189, 0]
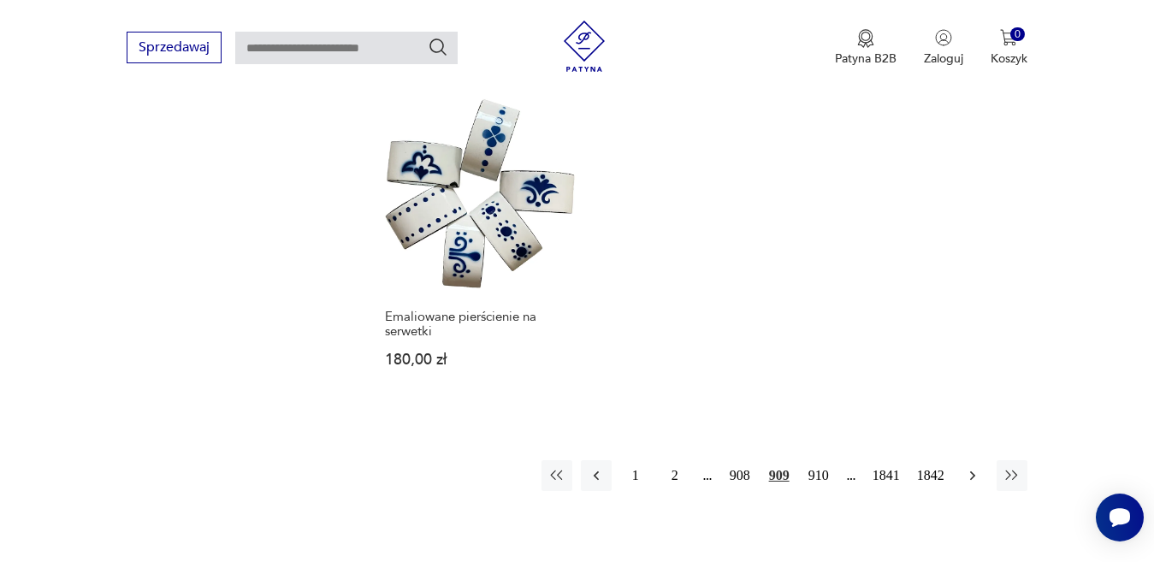
click at [971, 467] on icon "button" at bounding box center [972, 475] width 17 height 17
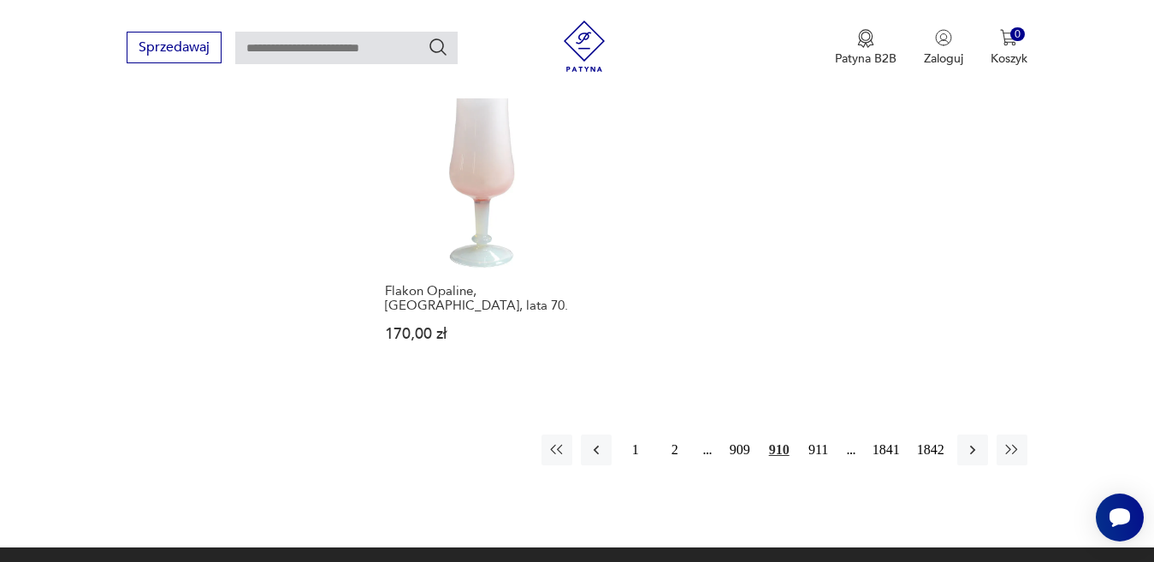
scroll to position [2189, 0]
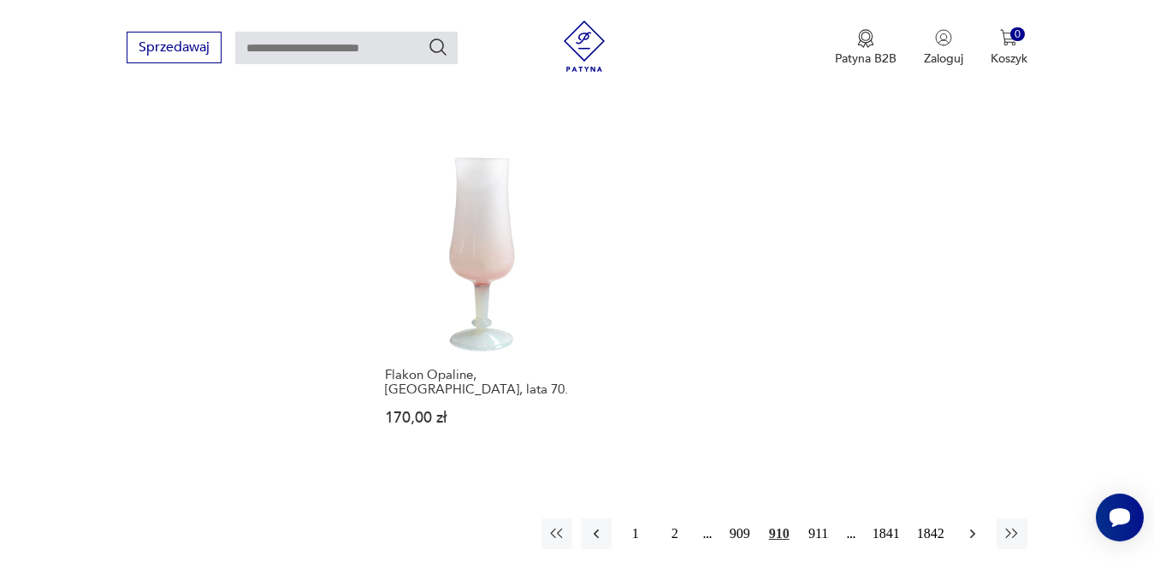
click at [967, 525] on icon "button" at bounding box center [972, 533] width 17 height 17
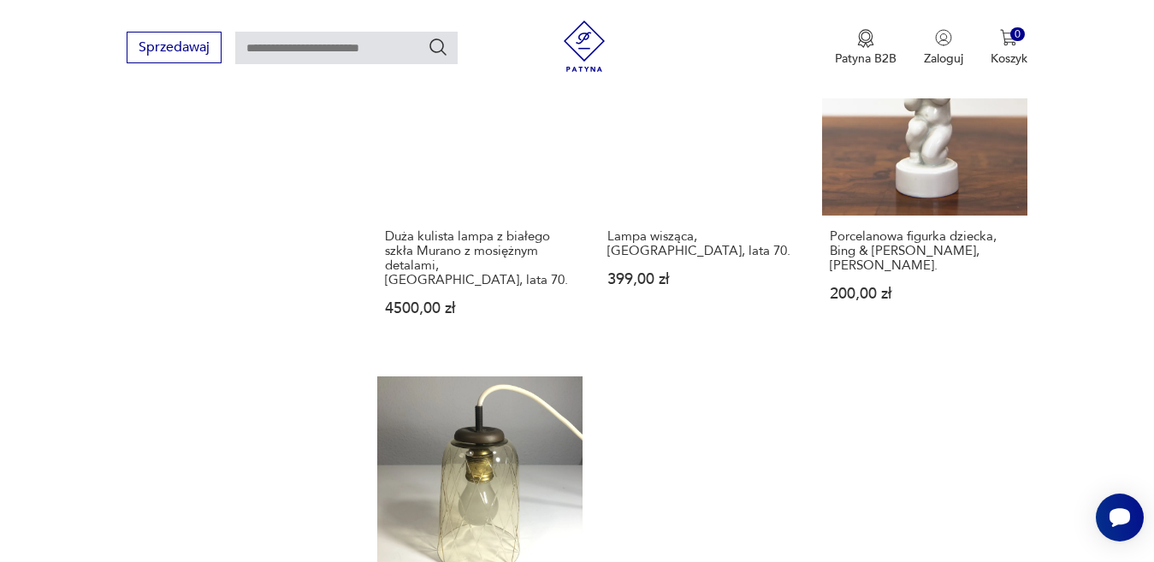
scroll to position [2189, 0]
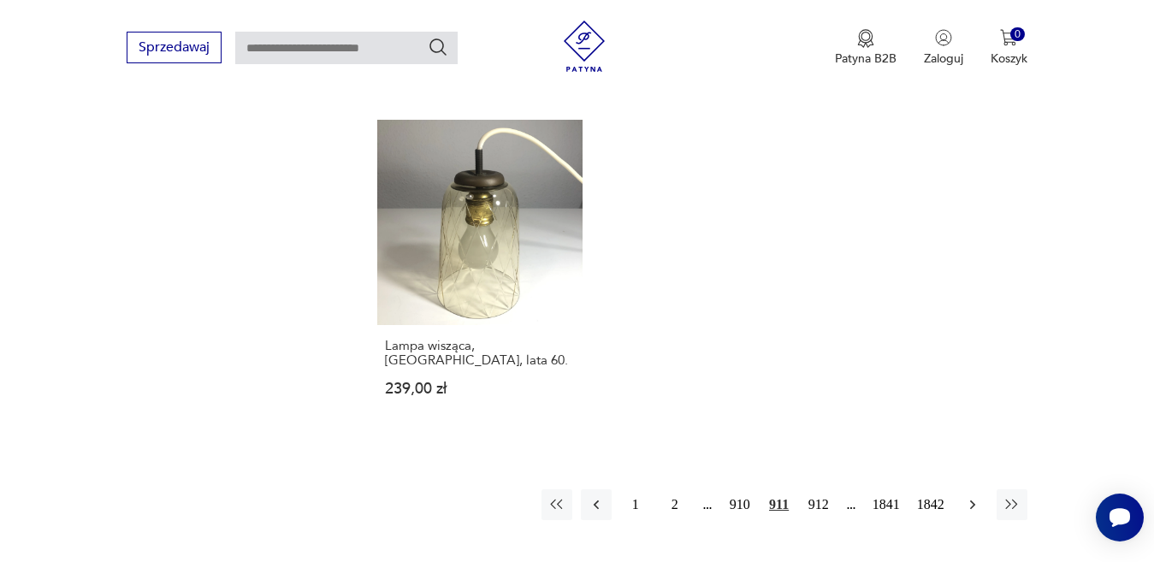
click at [969, 496] on icon "button" at bounding box center [972, 504] width 17 height 17
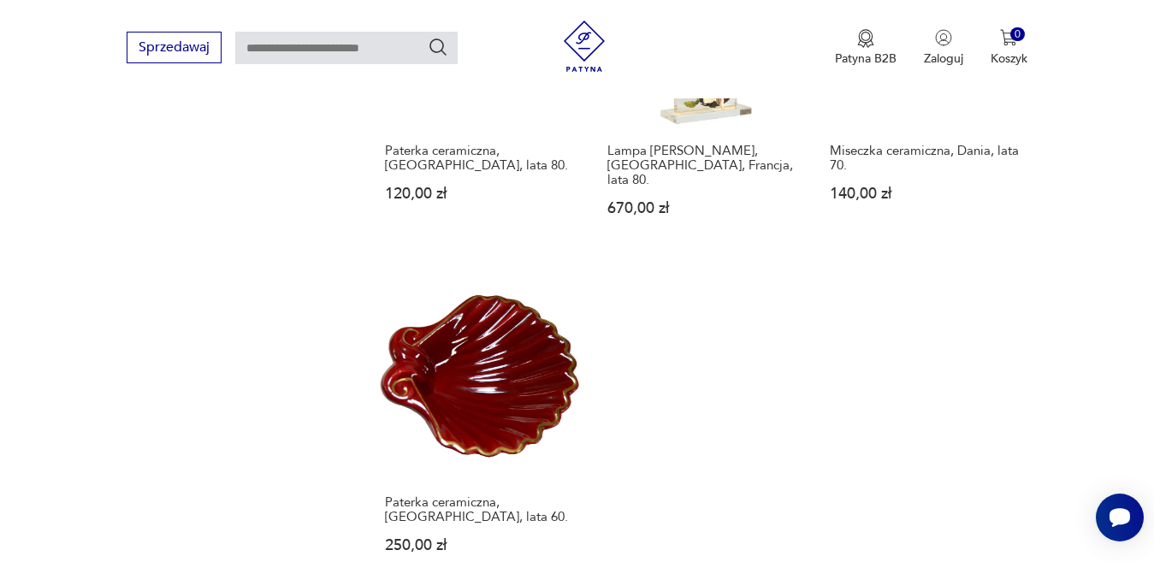
scroll to position [2274, 0]
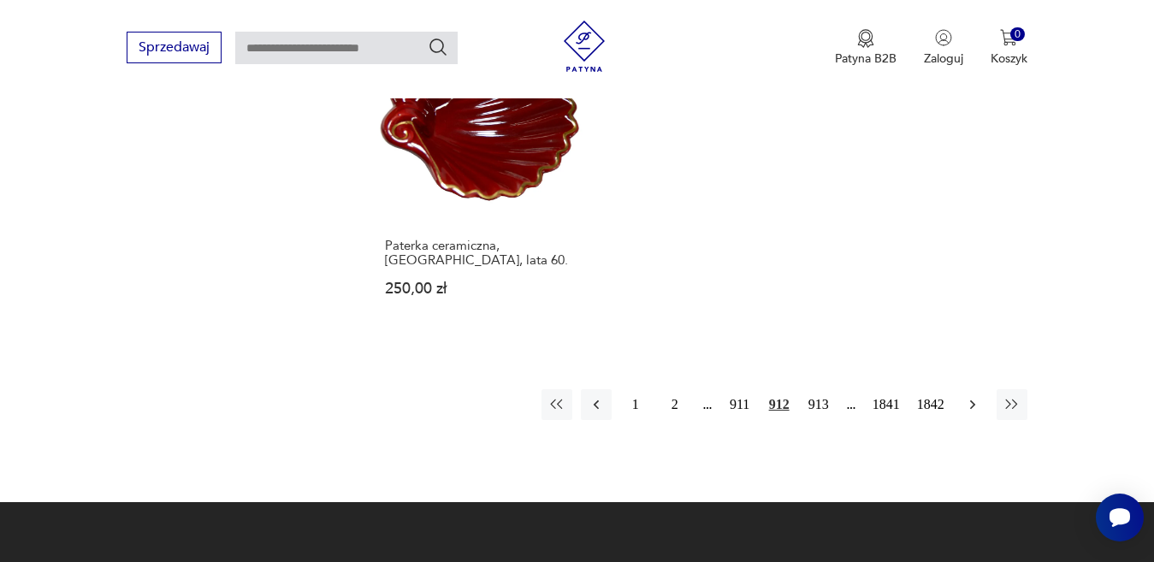
click at [971, 396] on icon "button" at bounding box center [972, 404] width 17 height 17
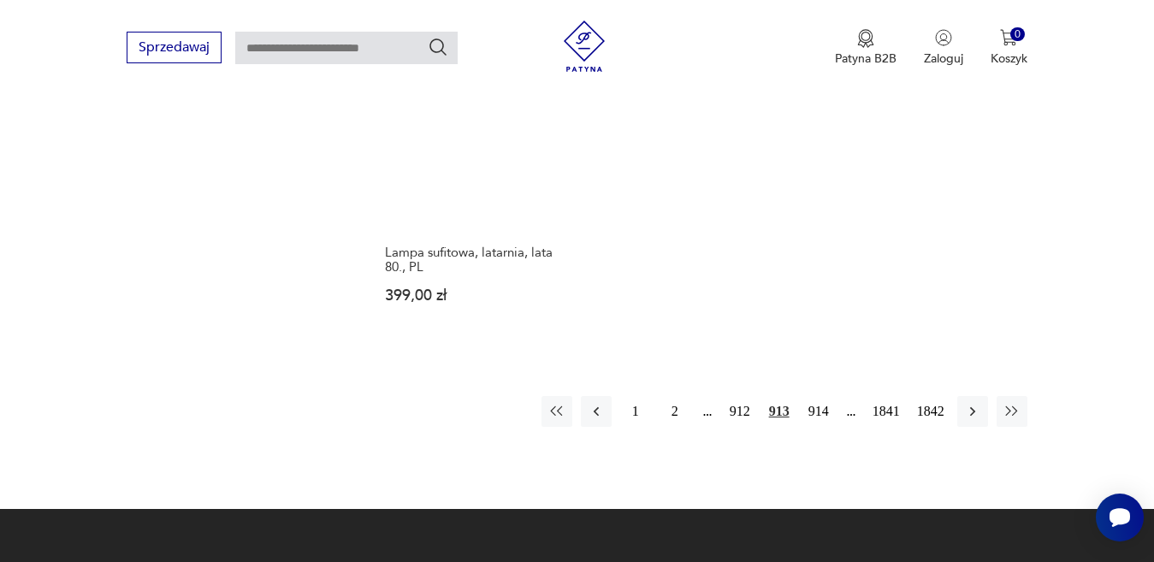
scroll to position [2274, 0]
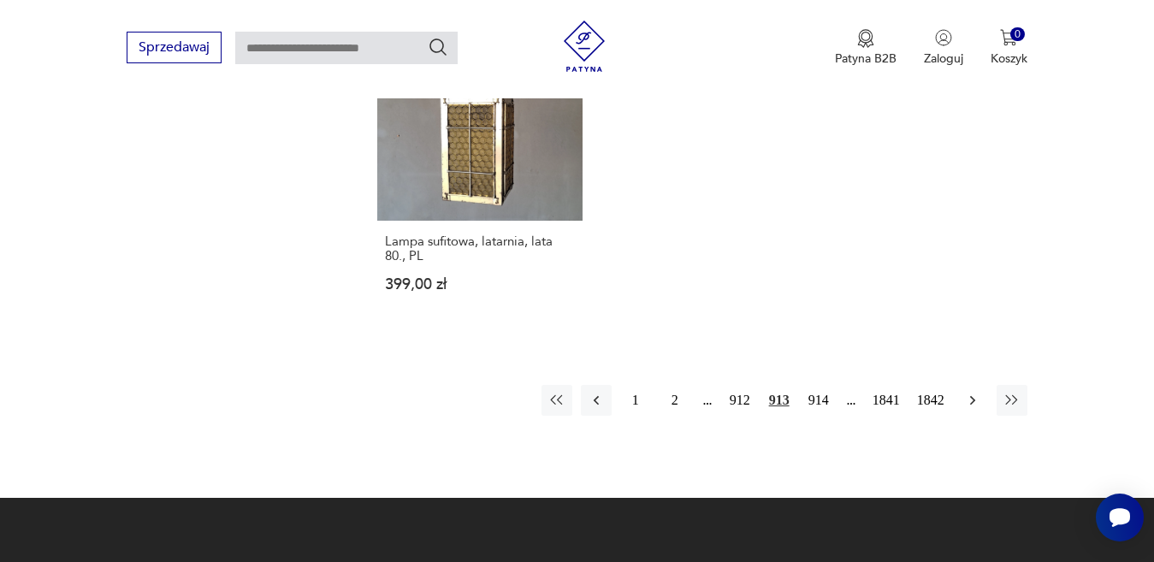
click at [970, 394] on icon "button" at bounding box center [972, 400] width 17 height 17
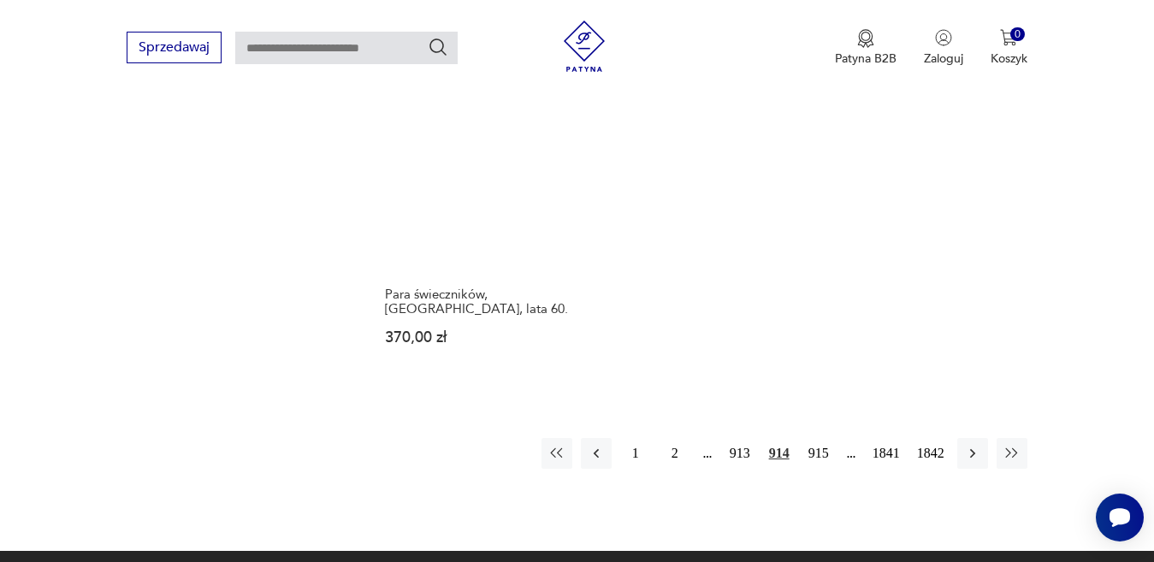
scroll to position [2274, 0]
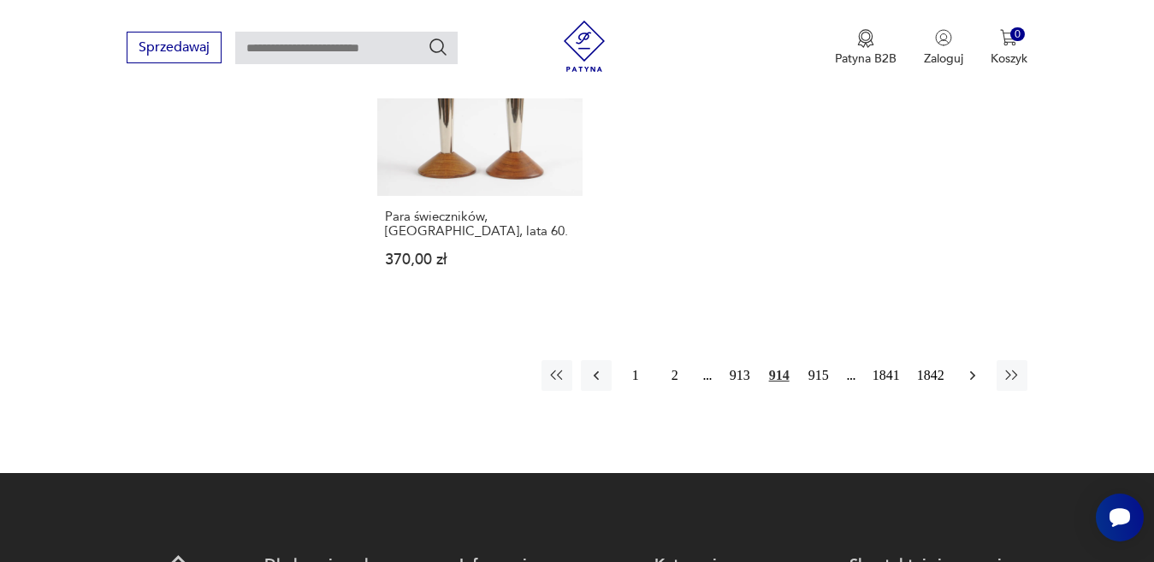
click at [967, 367] on icon "button" at bounding box center [972, 375] width 17 height 17
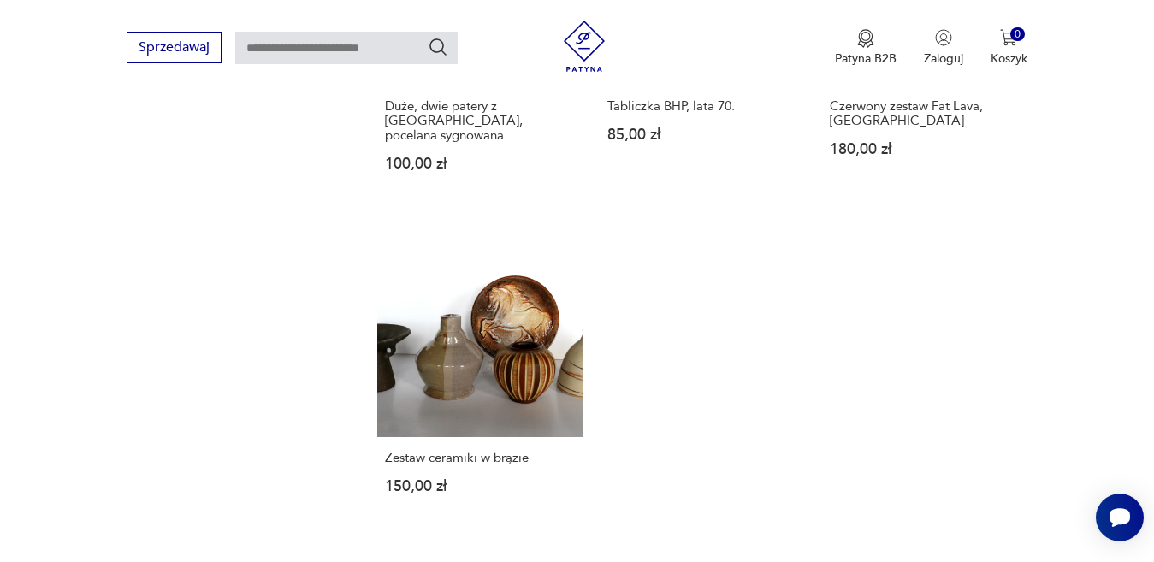
scroll to position [2274, 0]
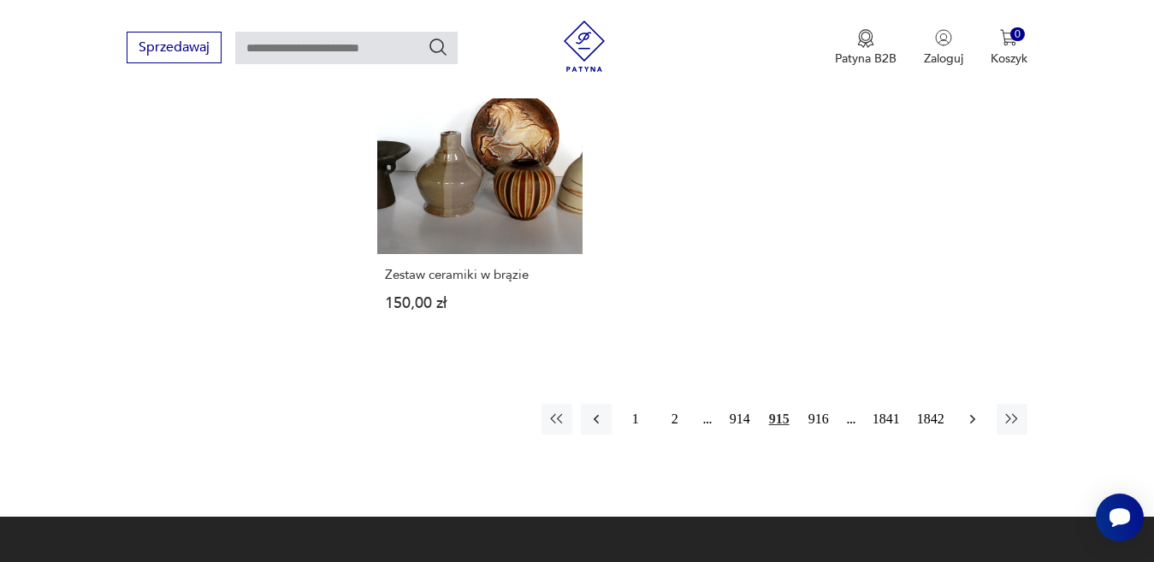
click at [969, 411] on icon "button" at bounding box center [972, 419] width 17 height 17
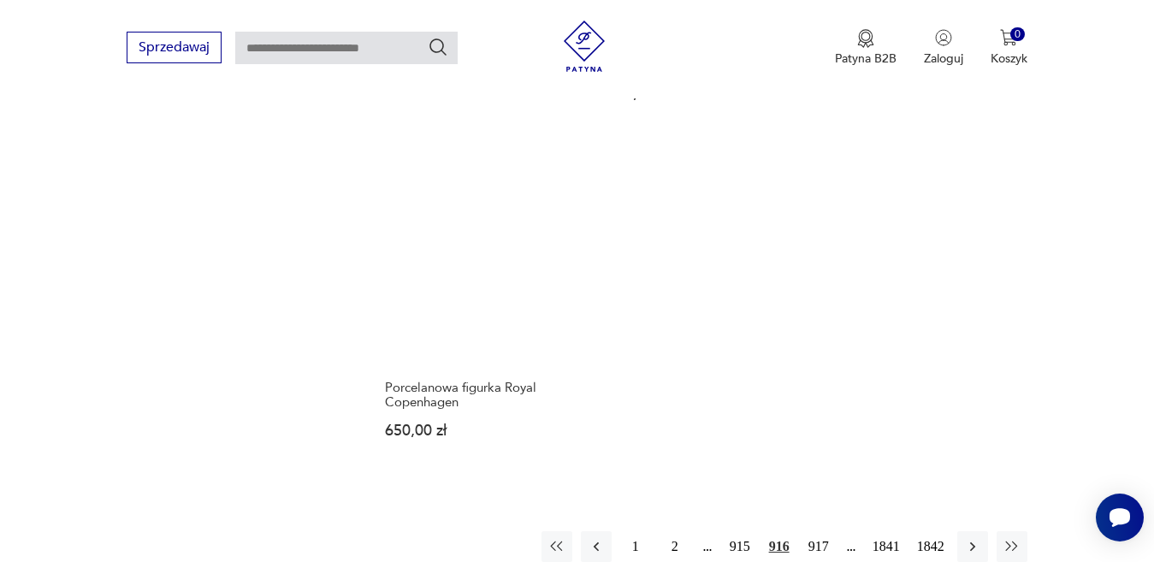
scroll to position [2189, 0]
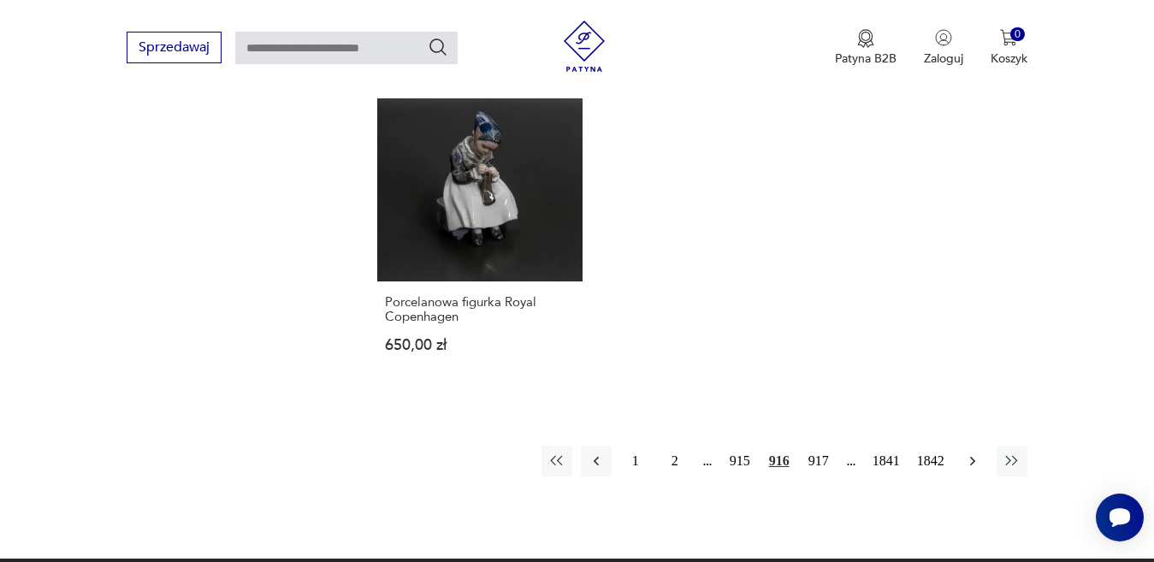
click at [976, 452] on icon "button" at bounding box center [972, 460] width 17 height 17
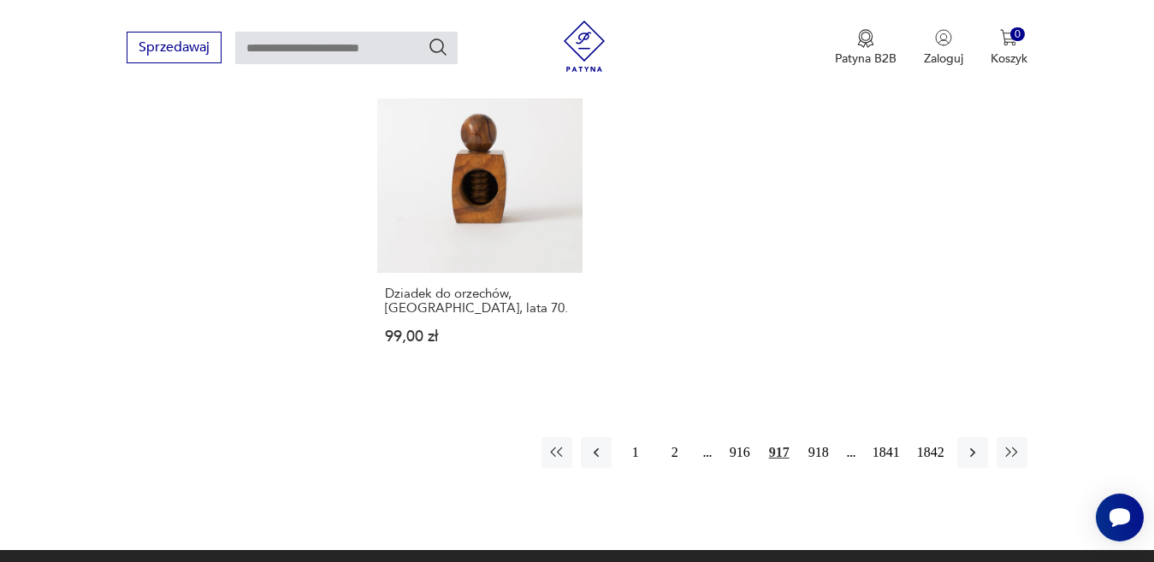
scroll to position [2274, 0]
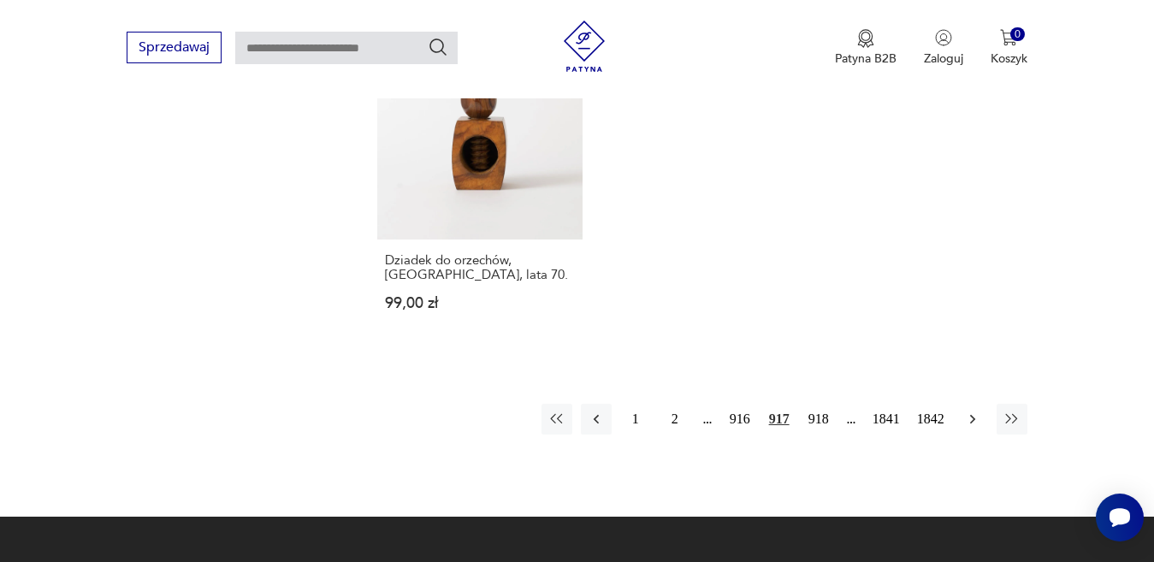
click at [973, 414] on icon "button" at bounding box center [971, 418] width 5 height 9
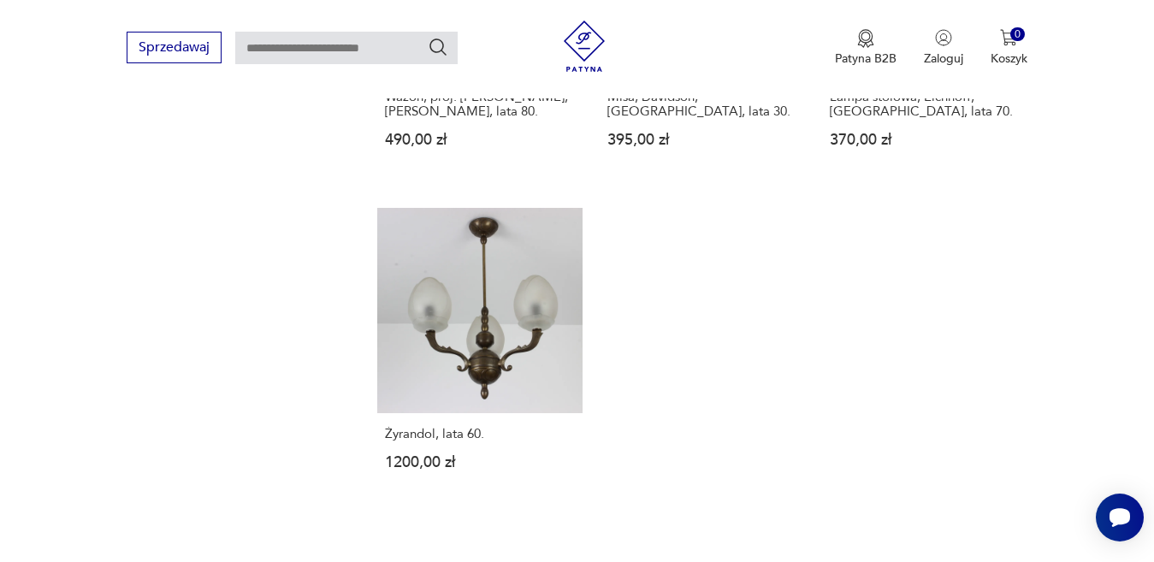
scroll to position [2103, 0]
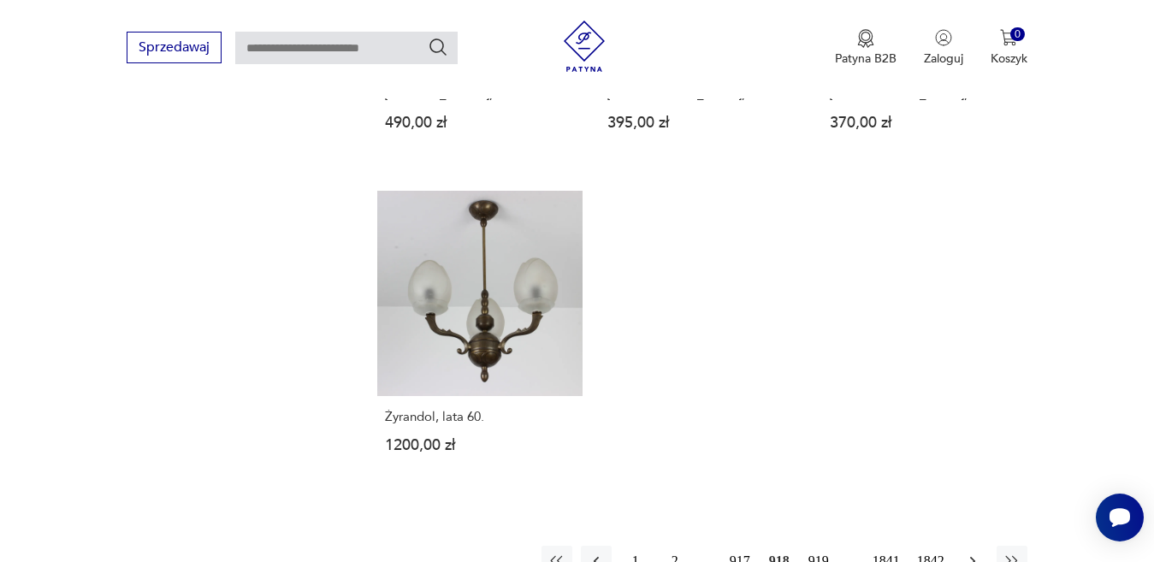
click at [974, 556] on icon "button" at bounding box center [971, 560] width 5 height 9
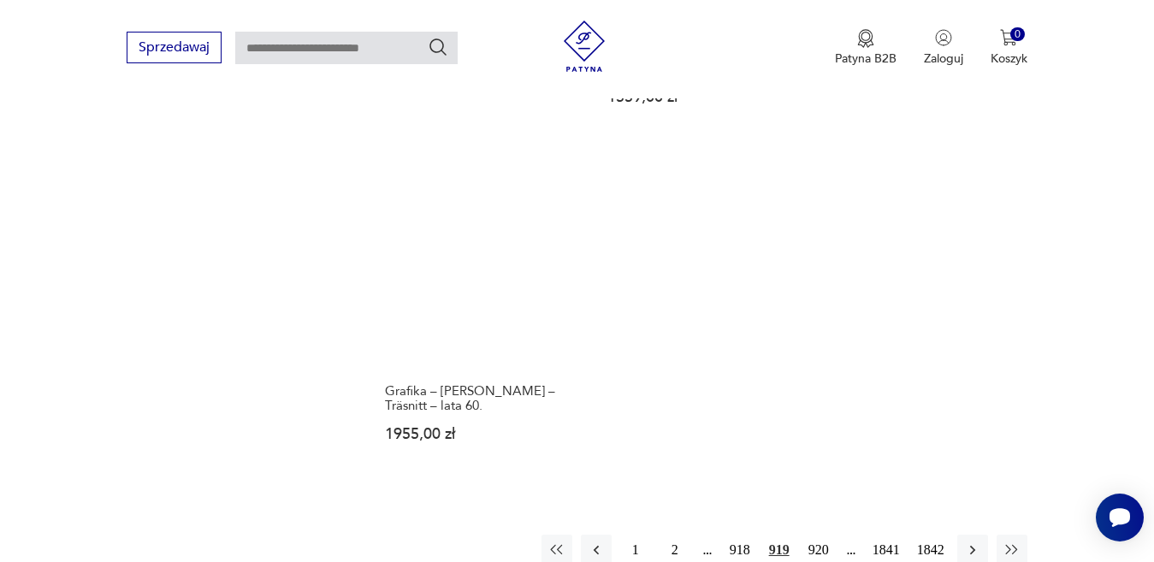
scroll to position [2360, 0]
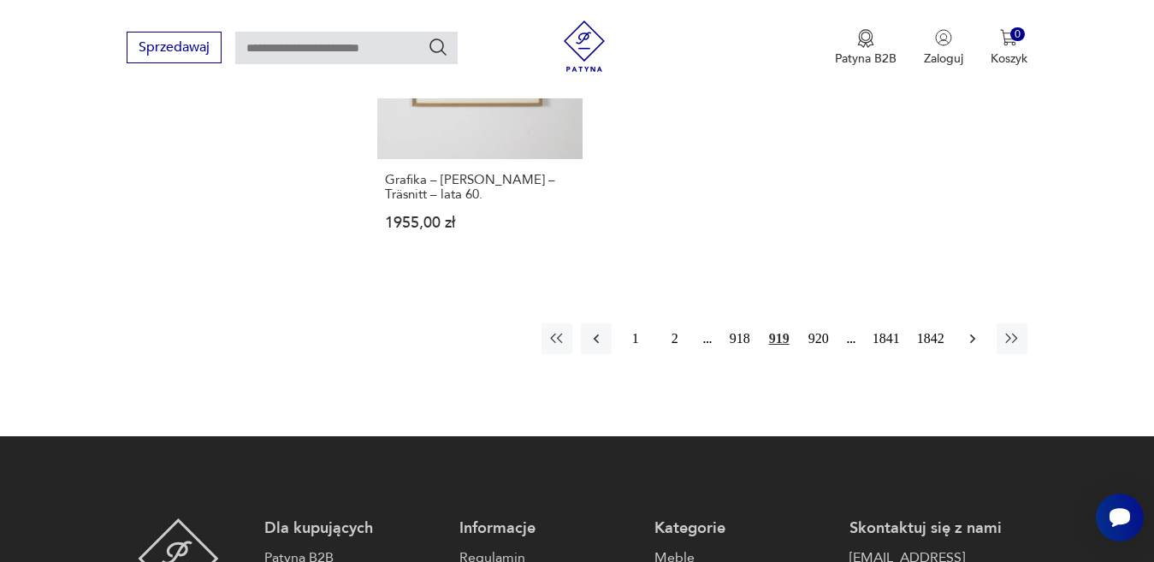
click at [971, 334] on icon "button" at bounding box center [971, 338] width 5 height 9
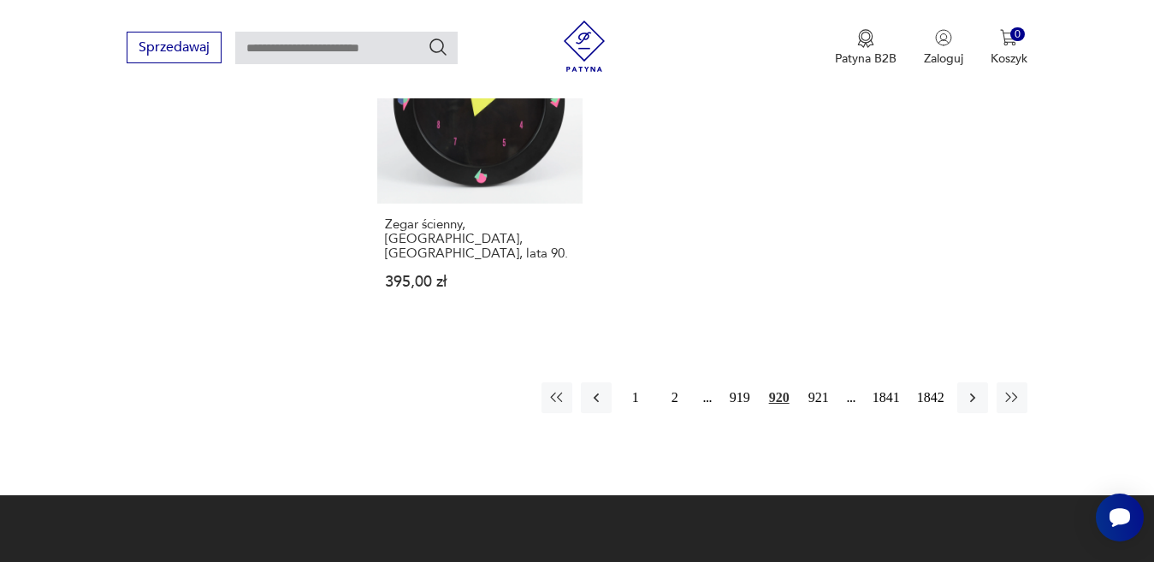
scroll to position [2360, 0]
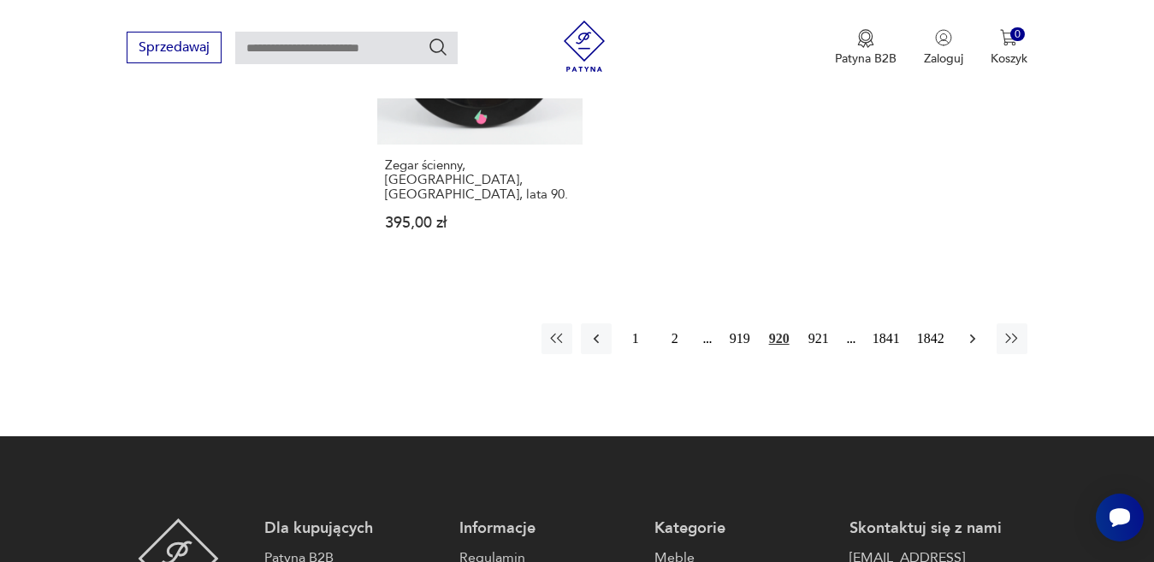
click at [971, 330] on icon "button" at bounding box center [972, 338] width 17 height 17
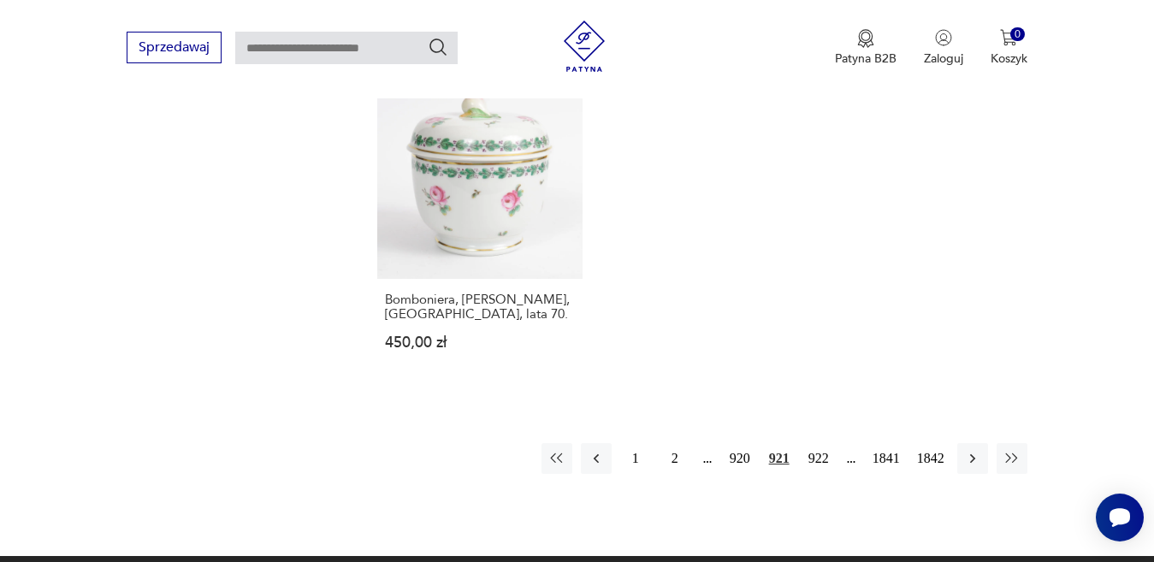
scroll to position [2360, 0]
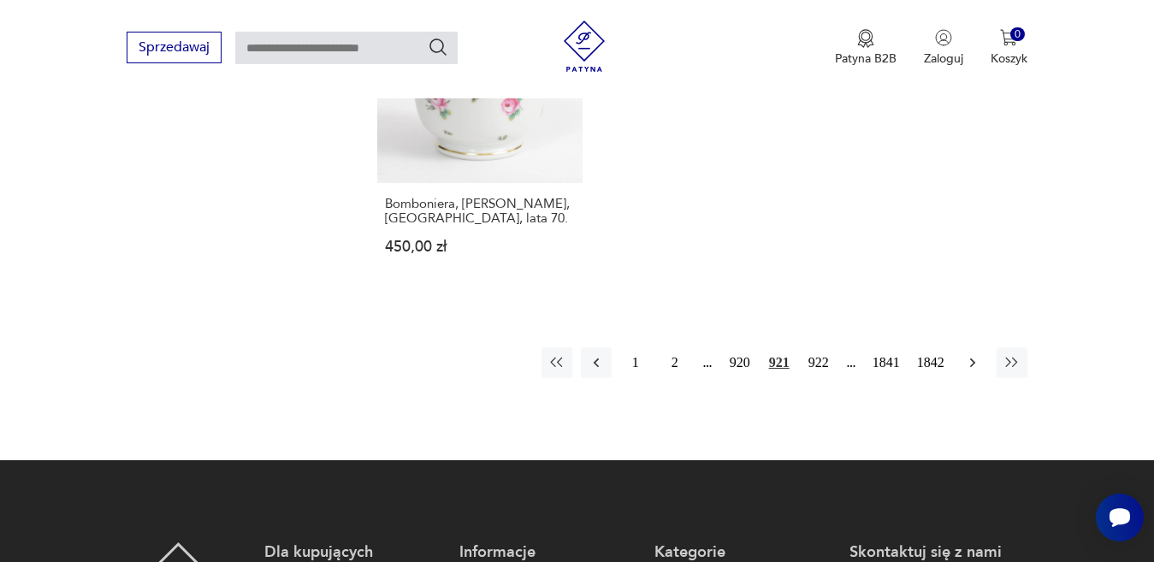
click at [971, 354] on icon "button" at bounding box center [972, 362] width 17 height 17
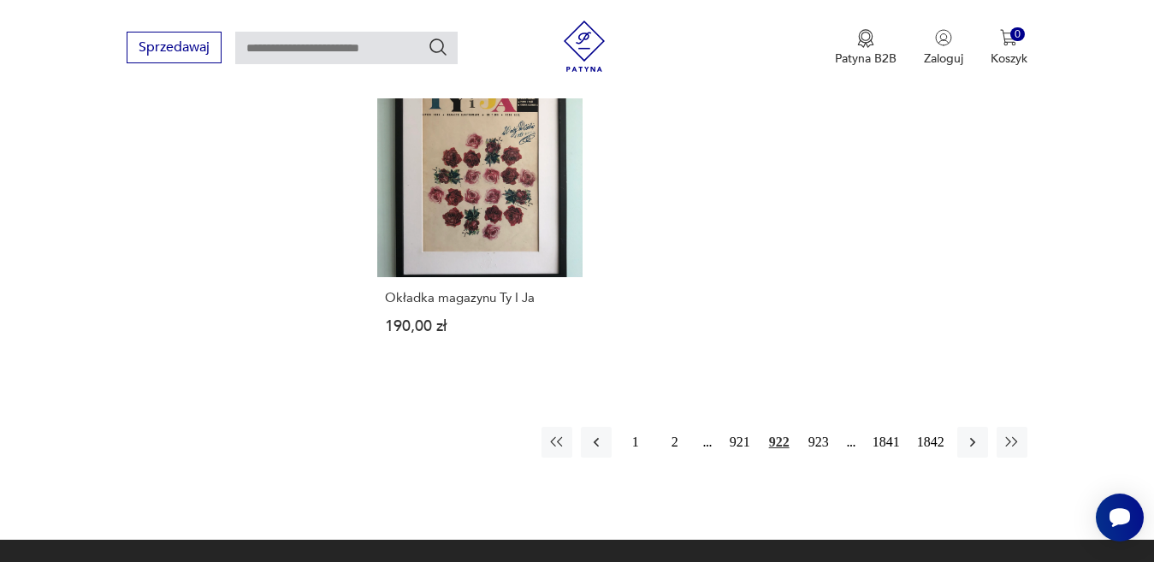
scroll to position [2274, 0]
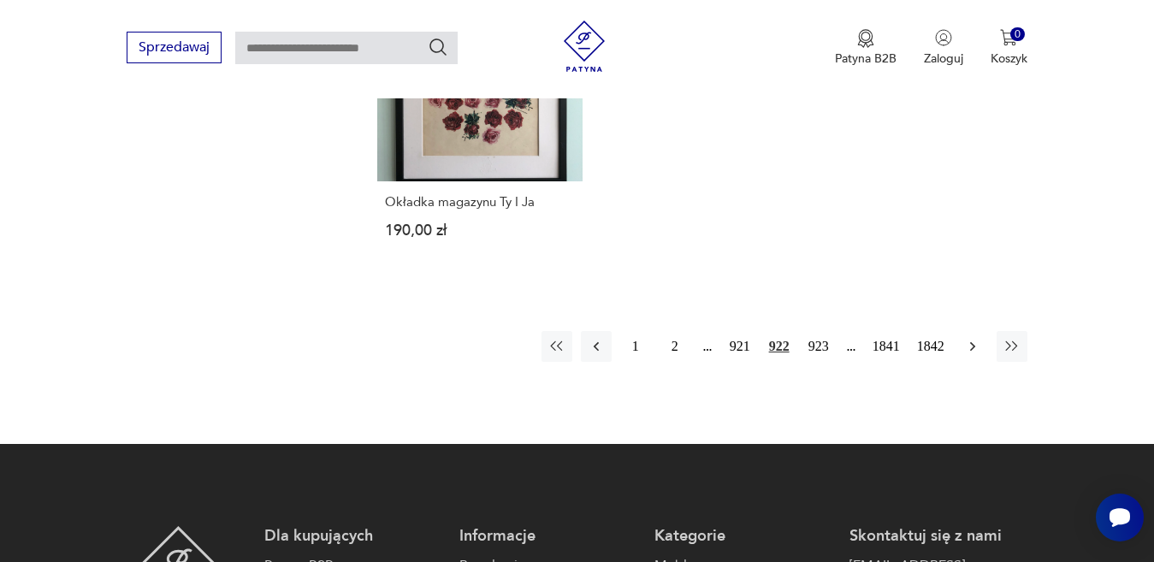
click at [973, 341] on icon "button" at bounding box center [971, 345] width 5 height 9
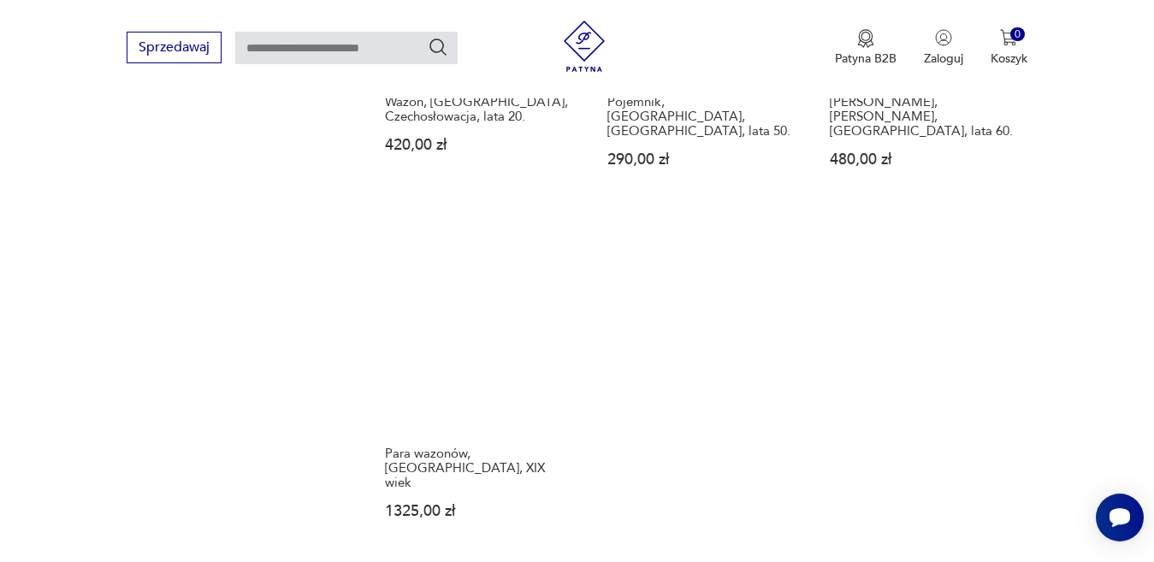
scroll to position [2189, 0]
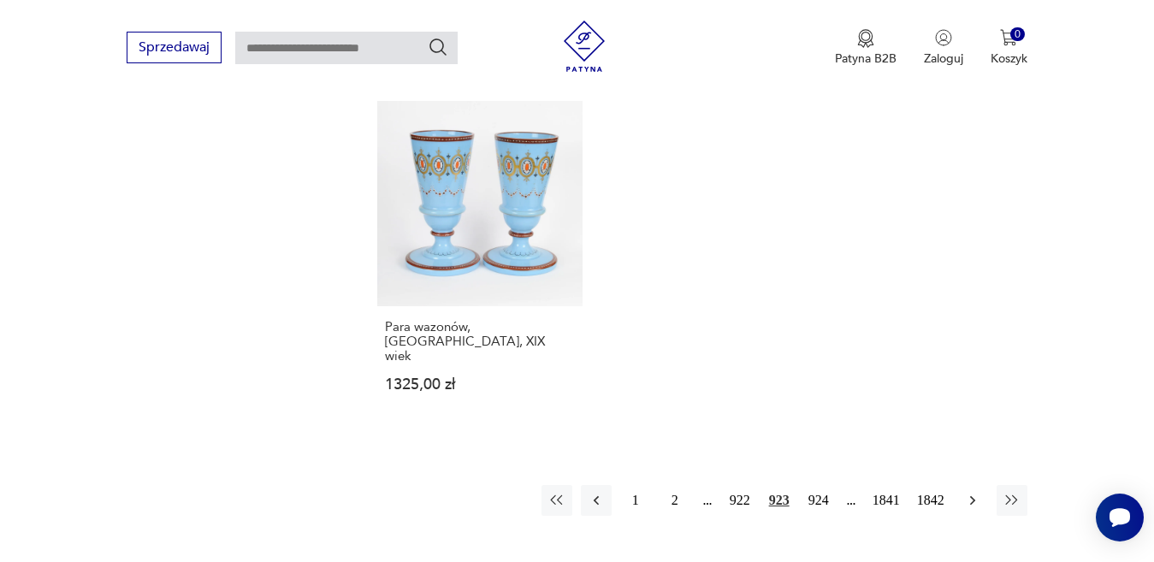
click at [973, 492] on icon "button" at bounding box center [972, 500] width 17 height 17
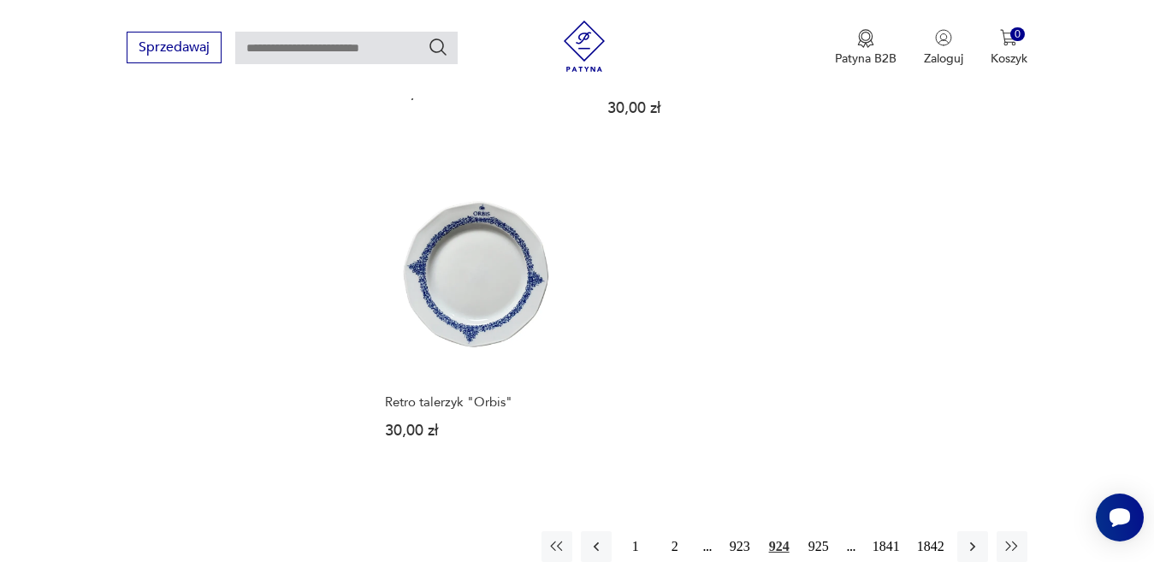
scroll to position [2103, 0]
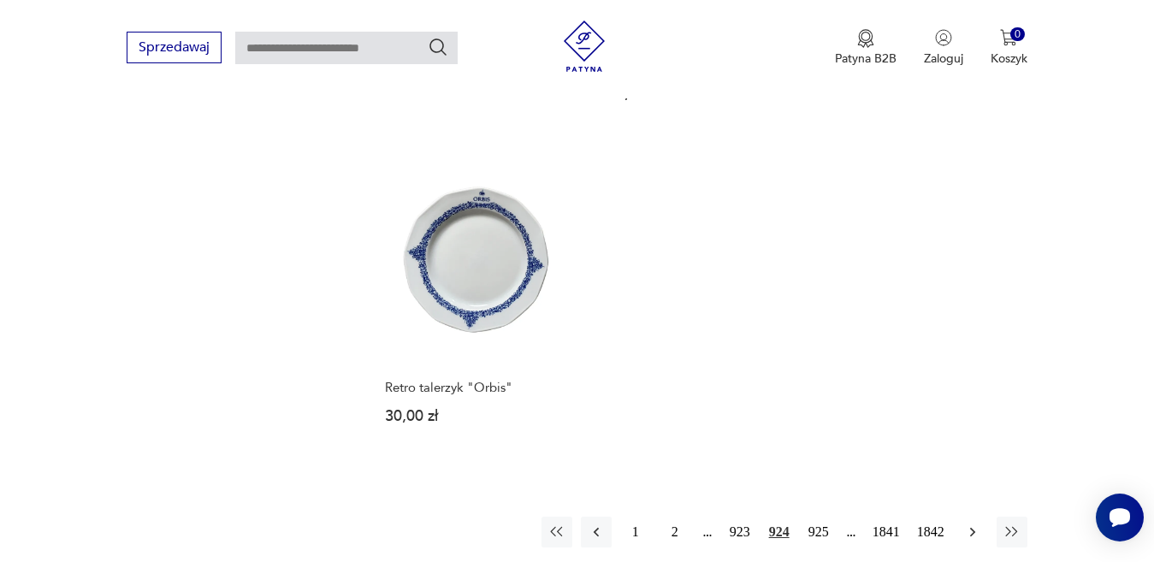
click at [978, 523] on icon "button" at bounding box center [972, 531] width 17 height 17
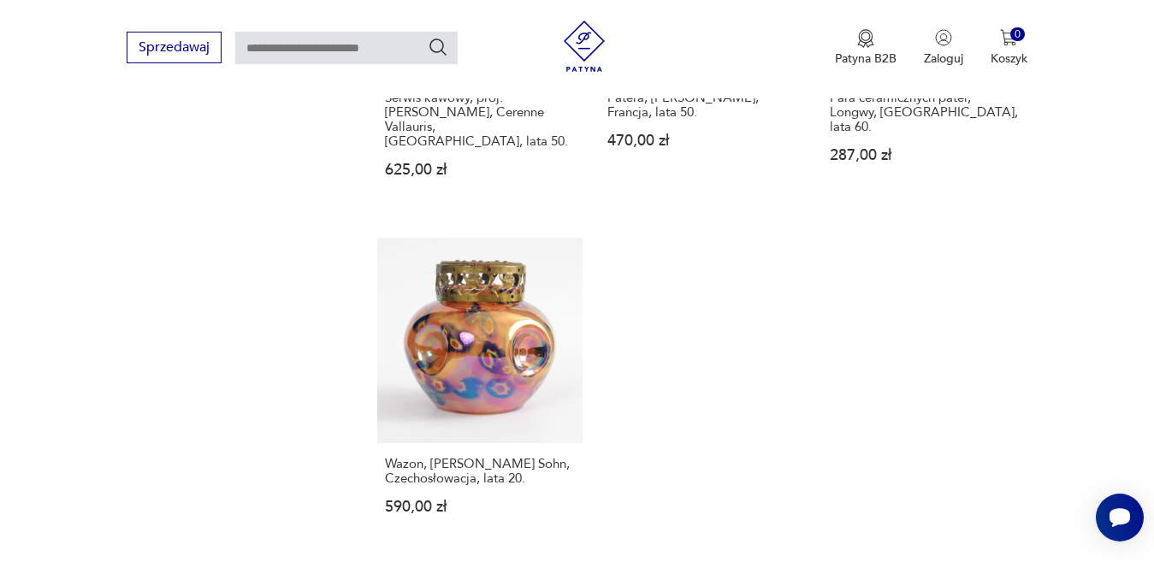
scroll to position [2274, 0]
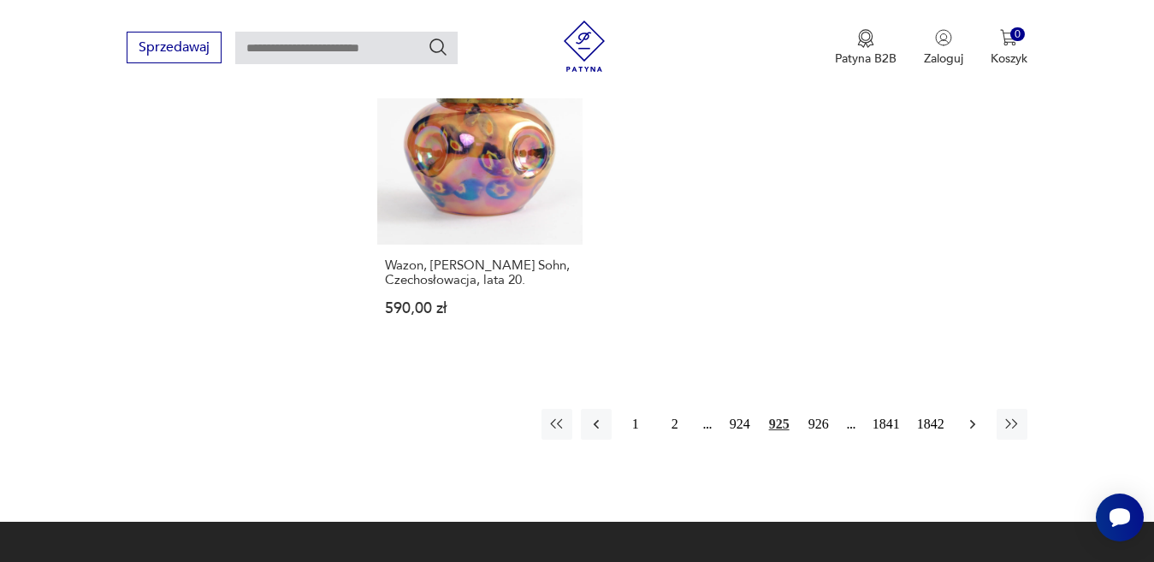
click at [969, 416] on icon "button" at bounding box center [972, 424] width 17 height 17
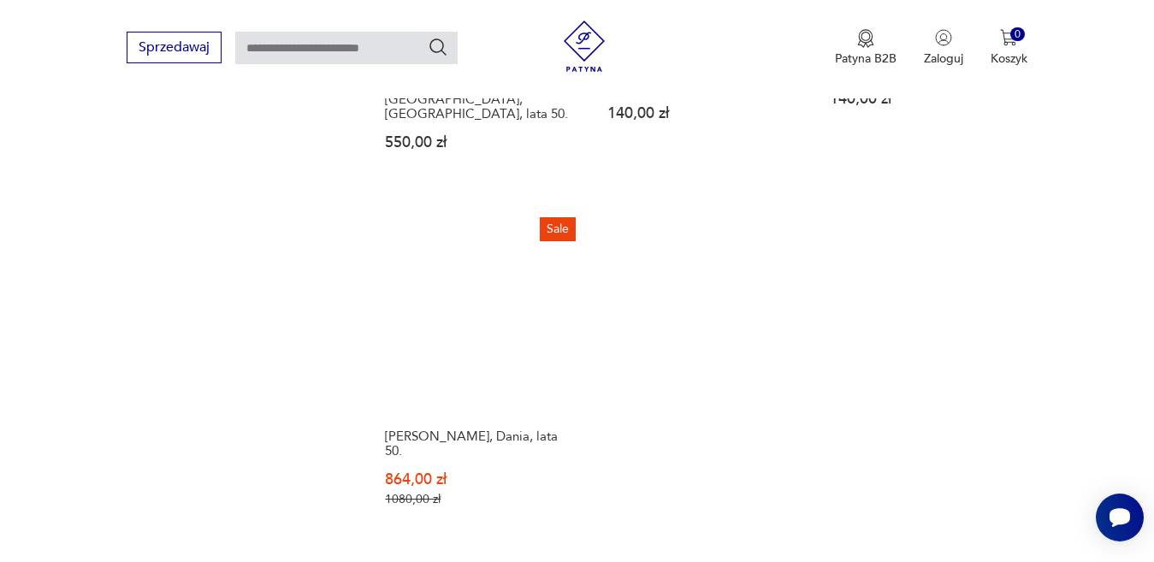
scroll to position [2189, 0]
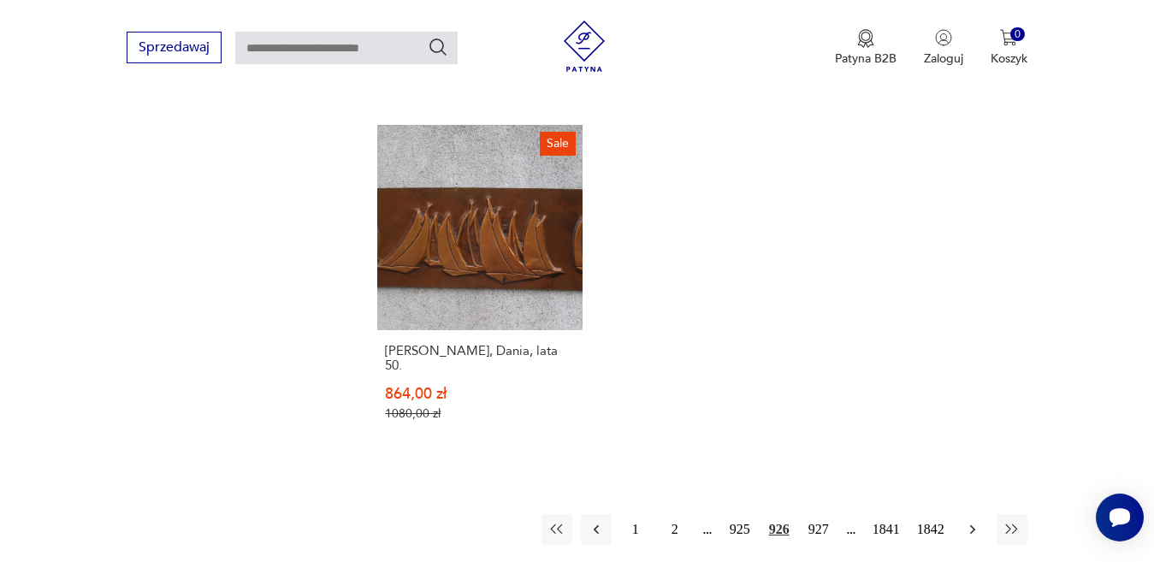
click at [970, 521] on icon "button" at bounding box center [972, 529] width 17 height 17
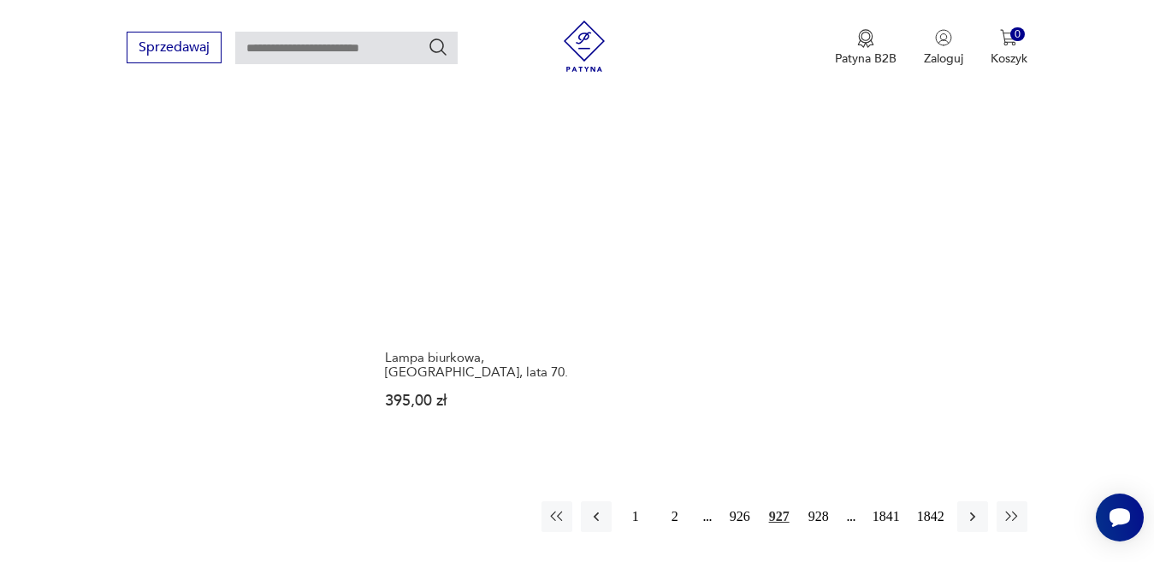
scroll to position [2274, 0]
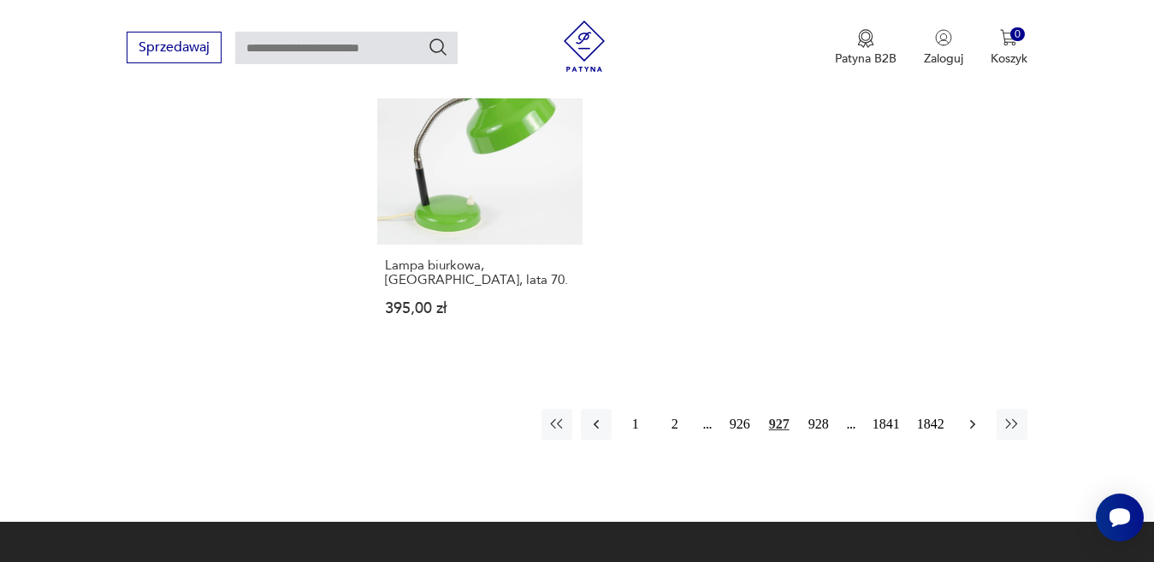
click at [972, 416] on icon "button" at bounding box center [972, 424] width 17 height 17
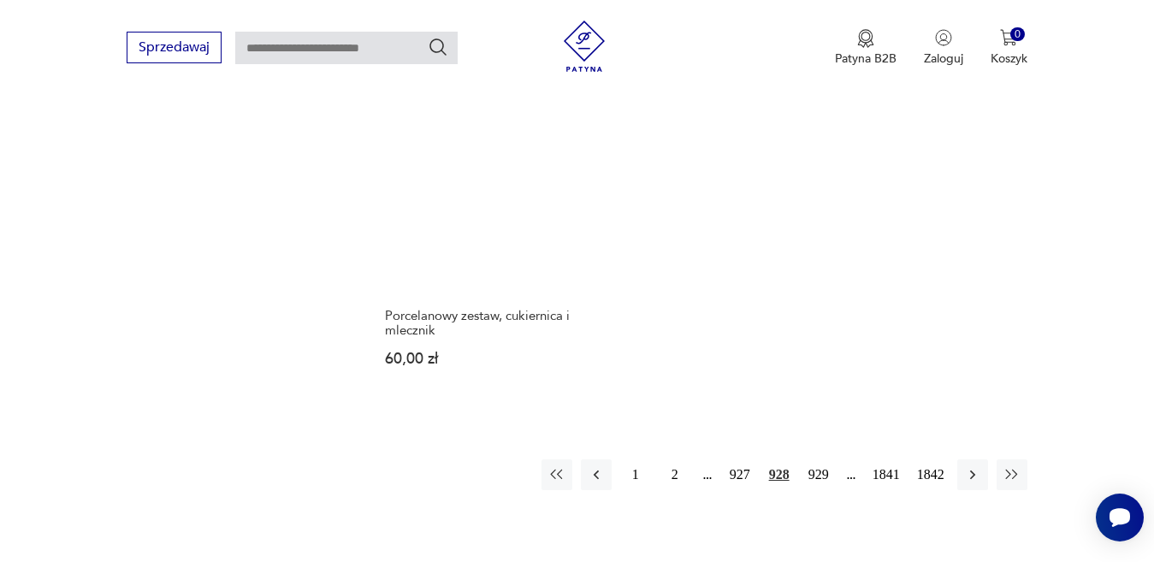
scroll to position [2360, 0]
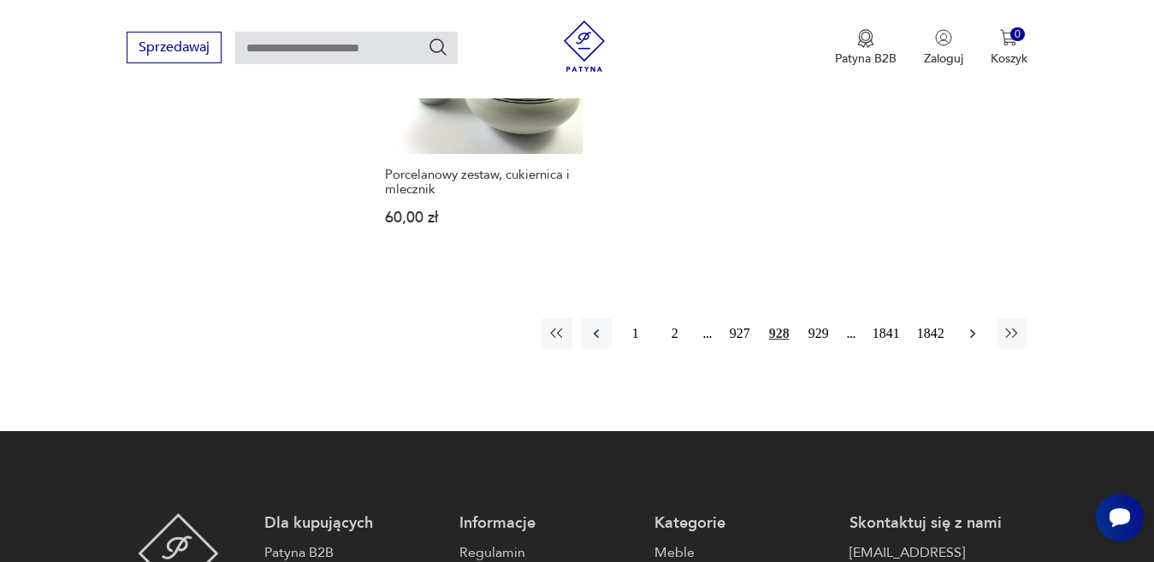
click at [974, 325] on icon "button" at bounding box center [972, 333] width 17 height 17
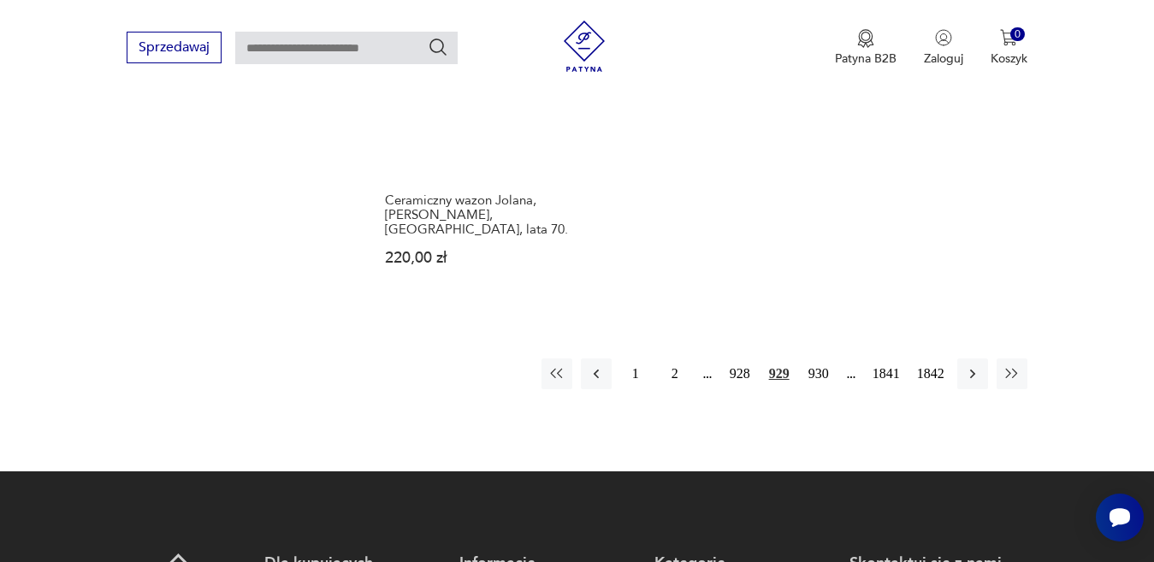
scroll to position [2360, 0]
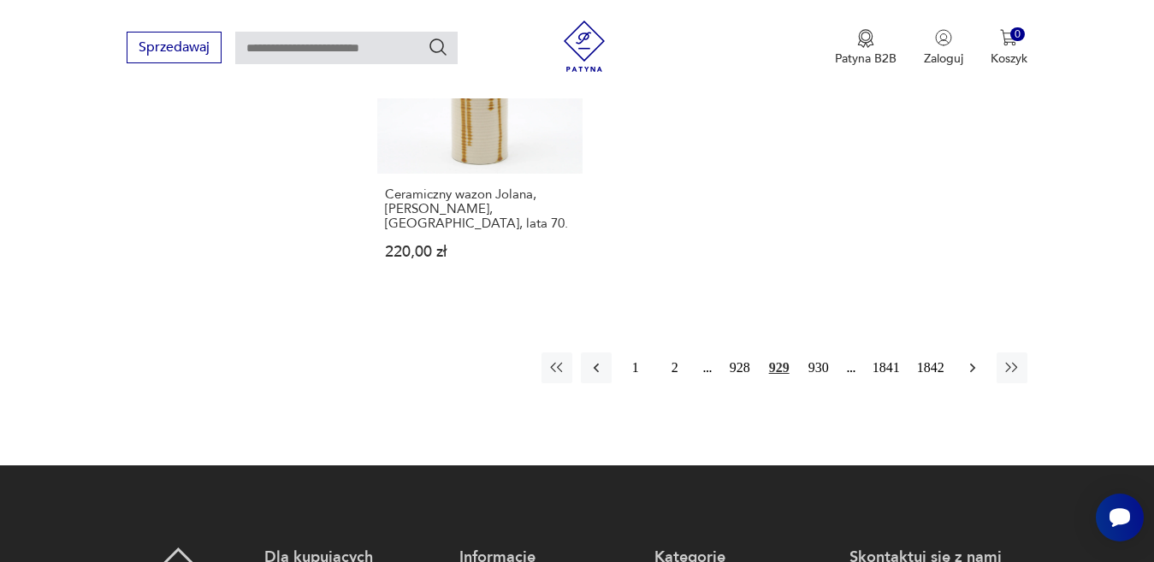
click at [972, 359] on icon "button" at bounding box center [972, 367] width 17 height 17
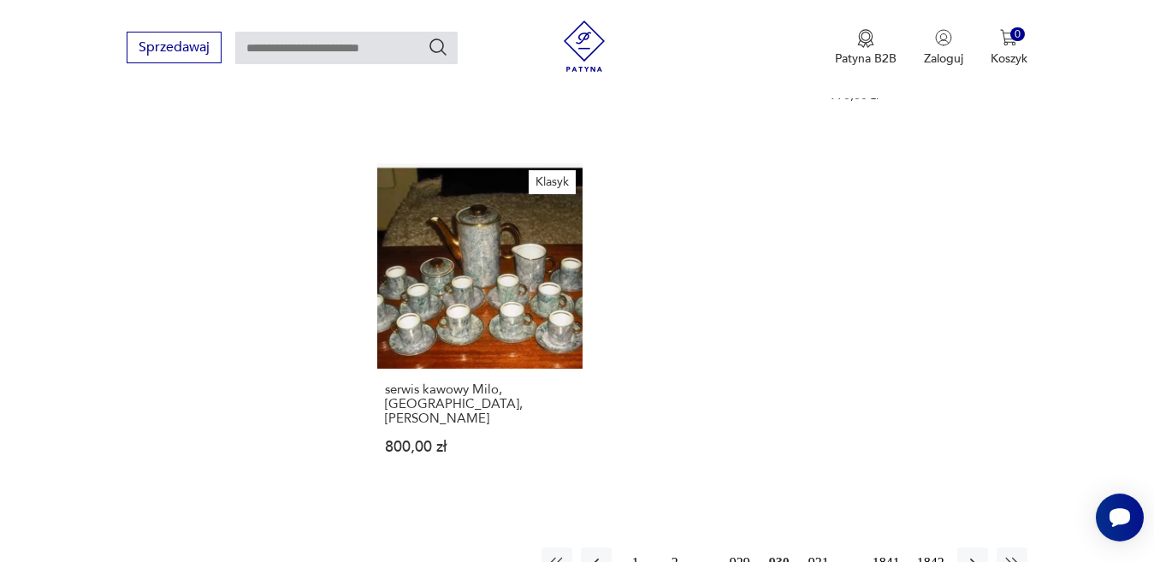
scroll to position [2274, 0]
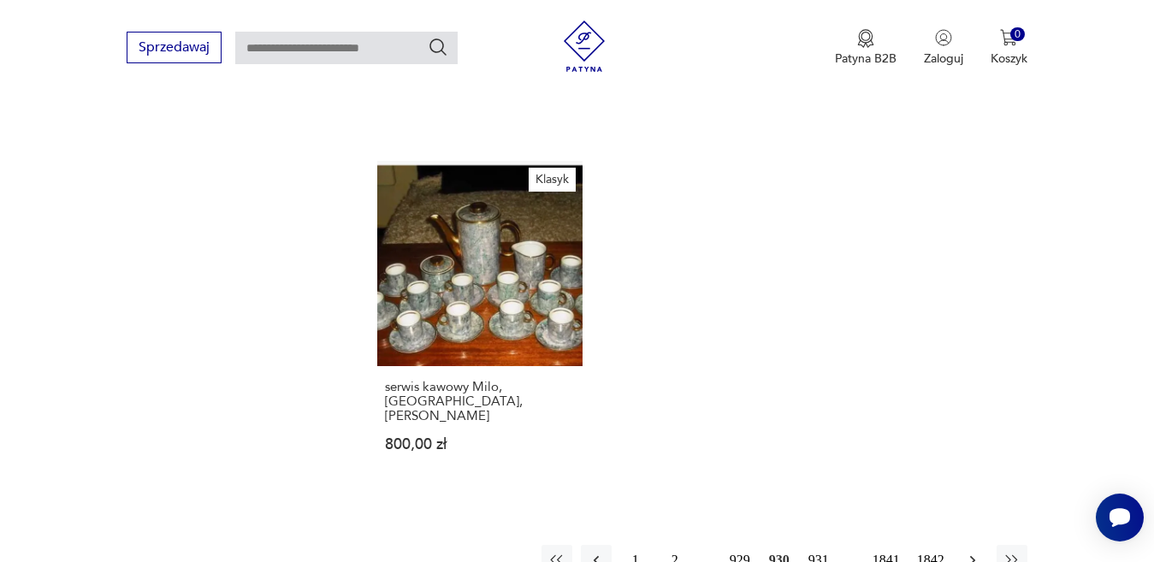
click at [973, 552] on icon "button" at bounding box center [972, 560] width 17 height 17
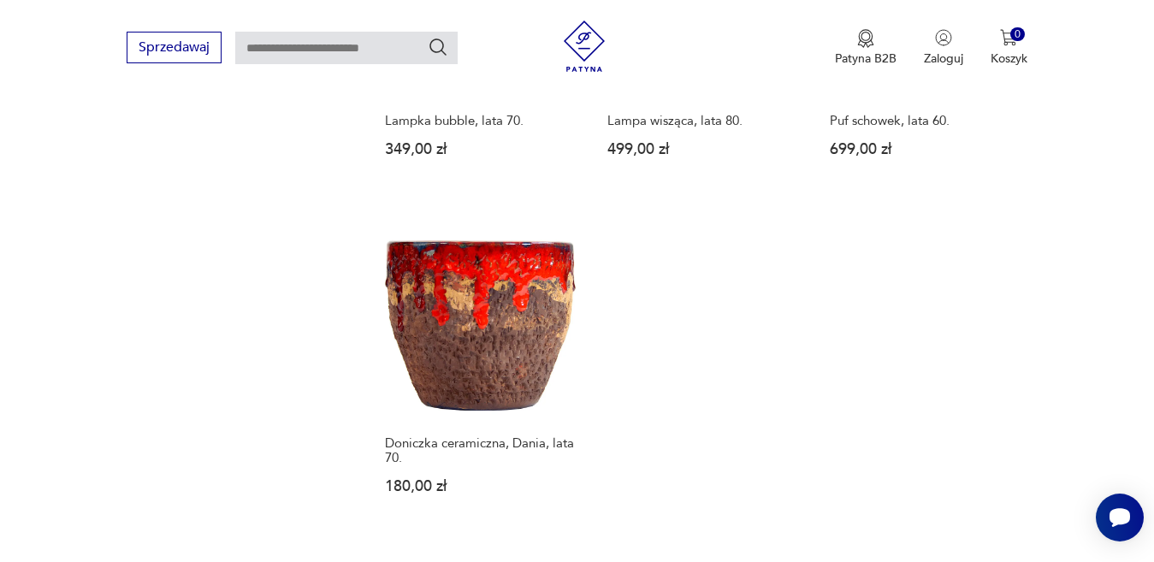
scroll to position [2103, 0]
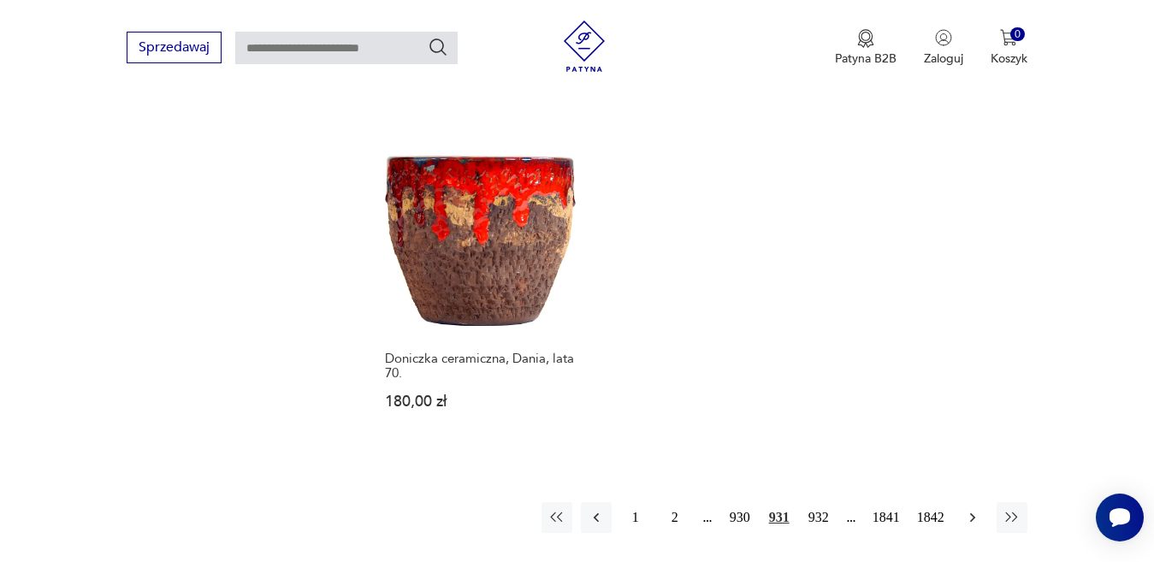
click at [970, 509] on icon "button" at bounding box center [972, 517] width 17 height 17
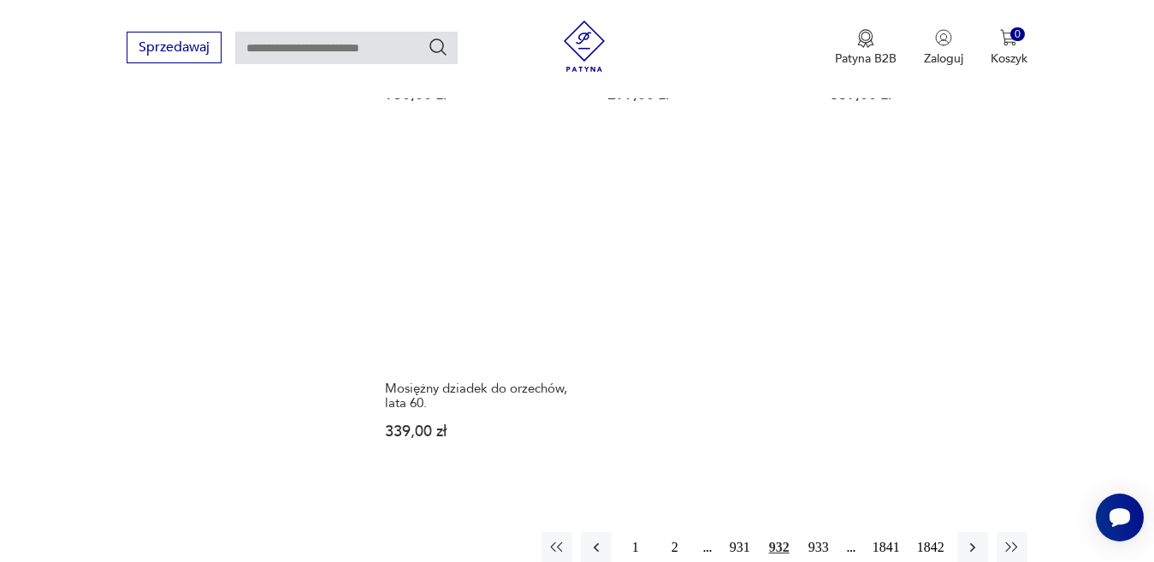
scroll to position [2103, 0]
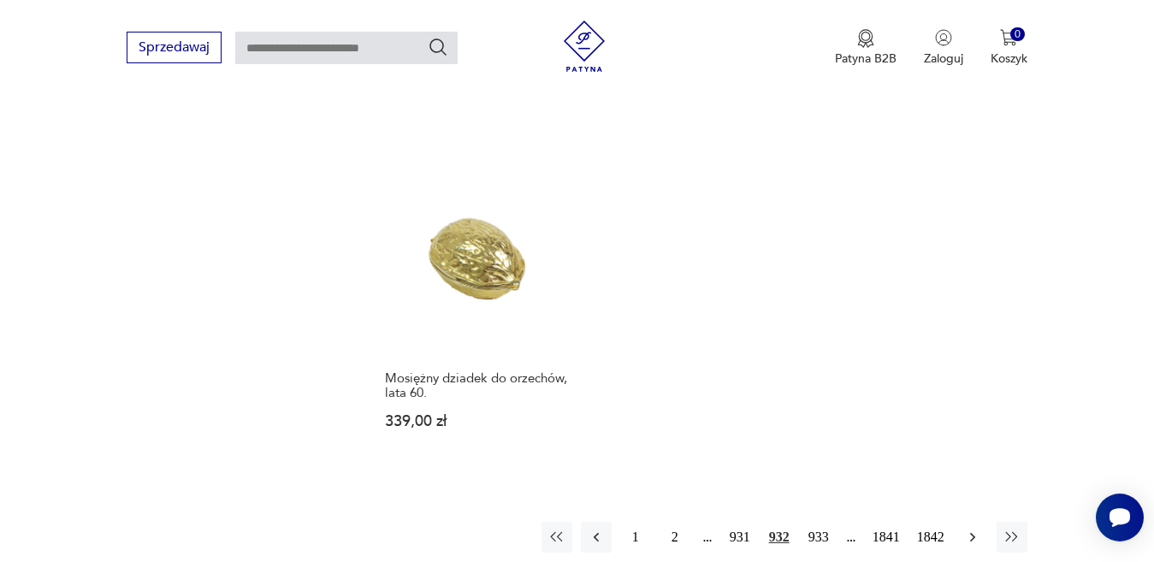
click at [975, 529] on icon "button" at bounding box center [972, 537] width 17 height 17
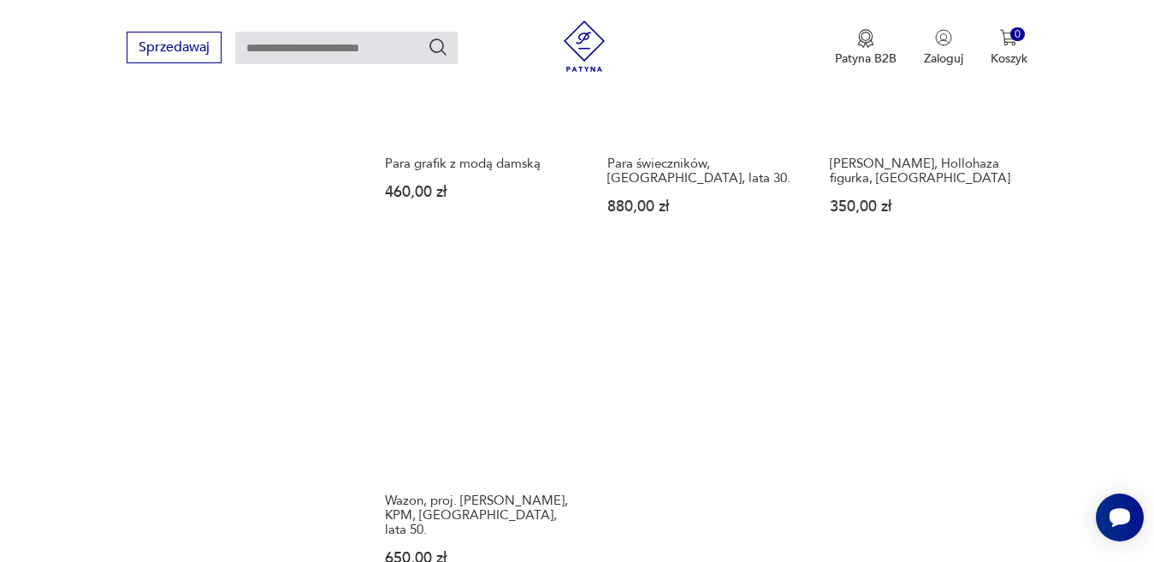
scroll to position [2103, 0]
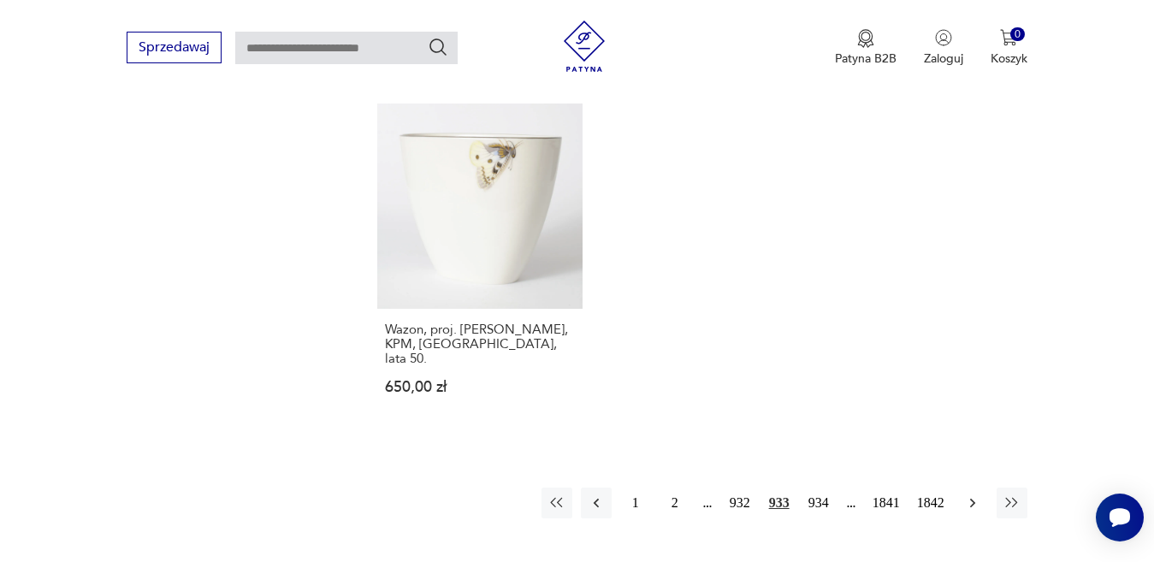
click at [967, 494] on icon "button" at bounding box center [972, 502] width 17 height 17
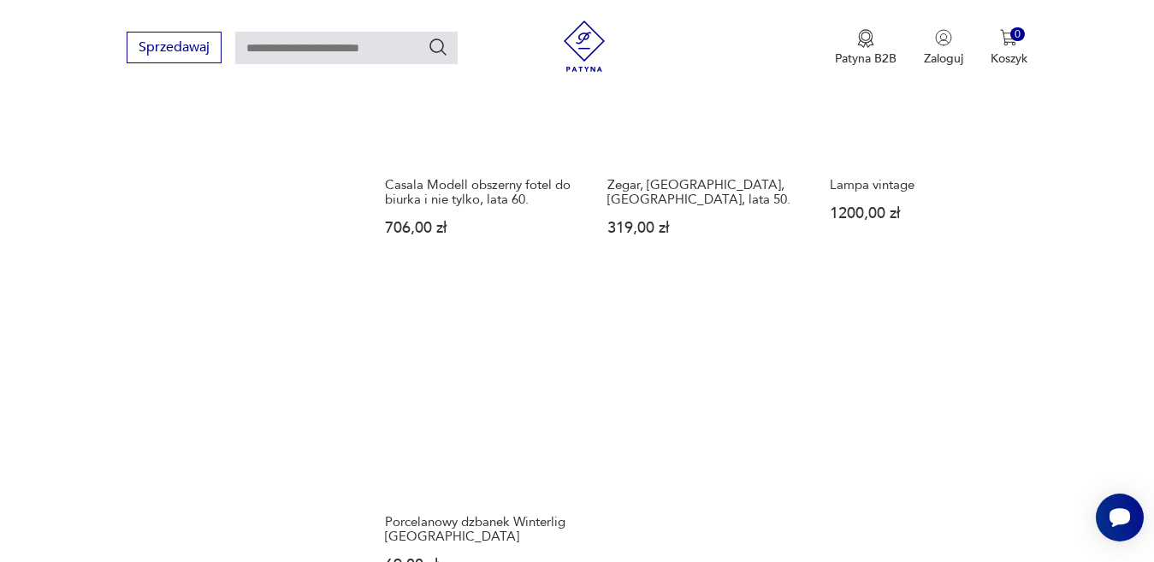
scroll to position [2189, 0]
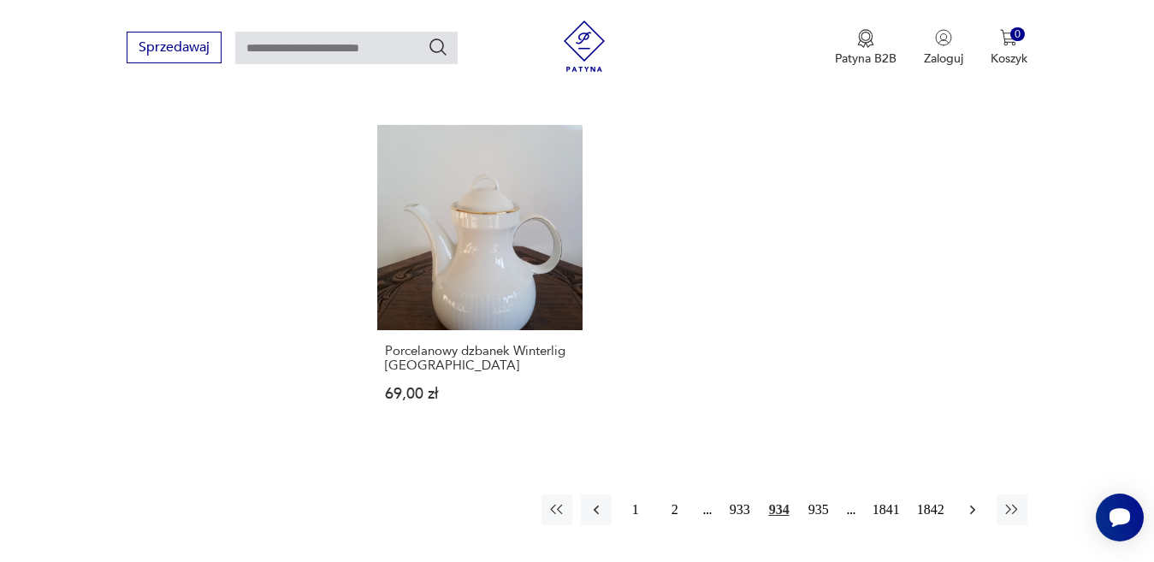
click at [969, 501] on icon "button" at bounding box center [972, 509] width 17 height 17
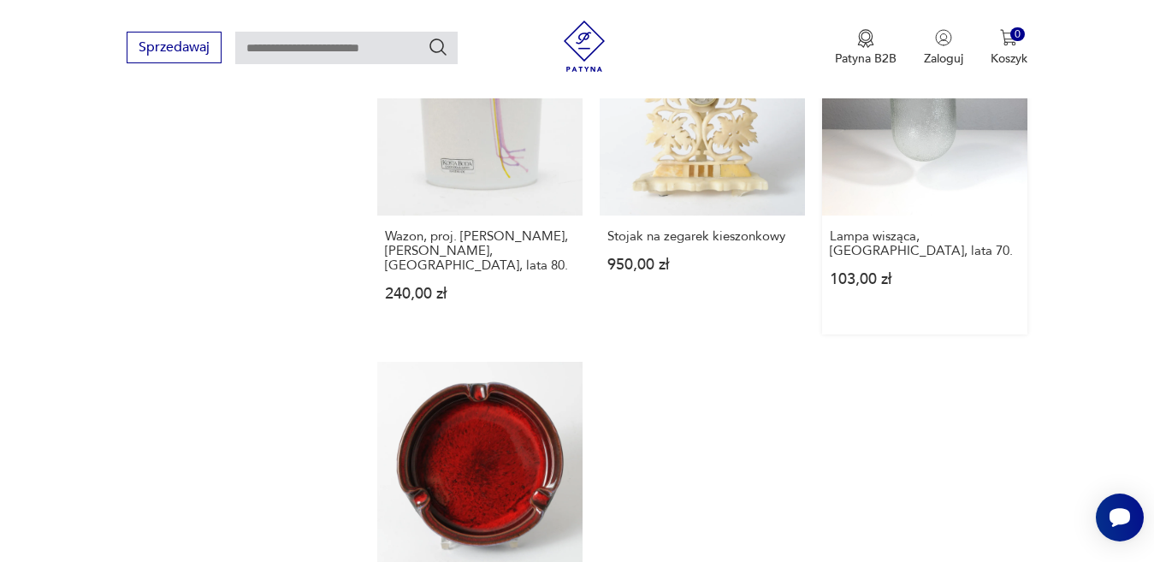
scroll to position [2103, 0]
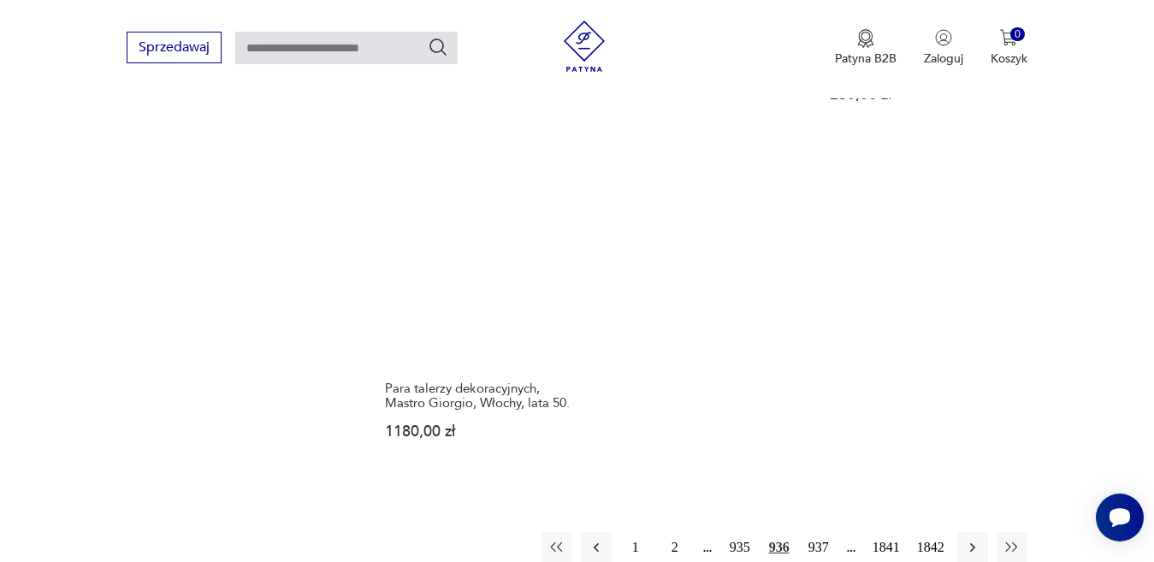
scroll to position [2274, 0]
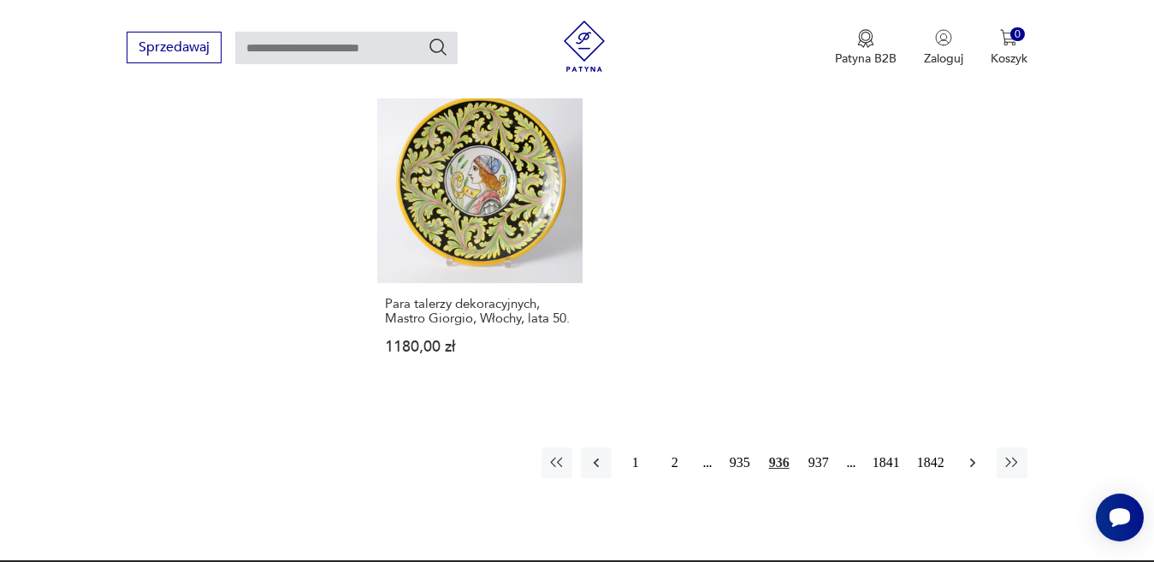
click at [972, 454] on icon "button" at bounding box center [972, 462] width 17 height 17
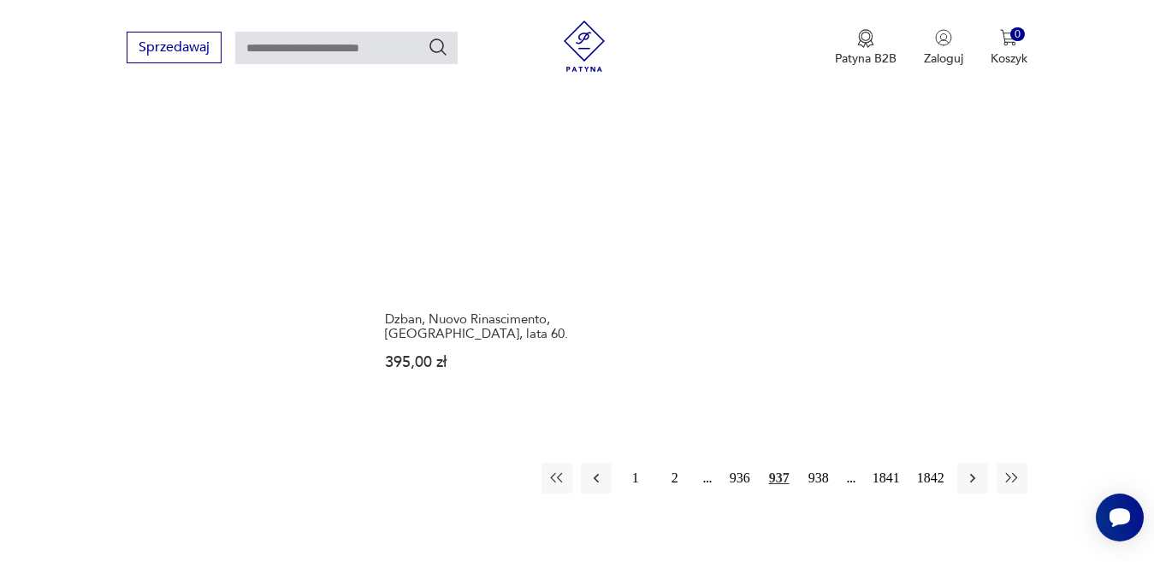
scroll to position [2274, 0]
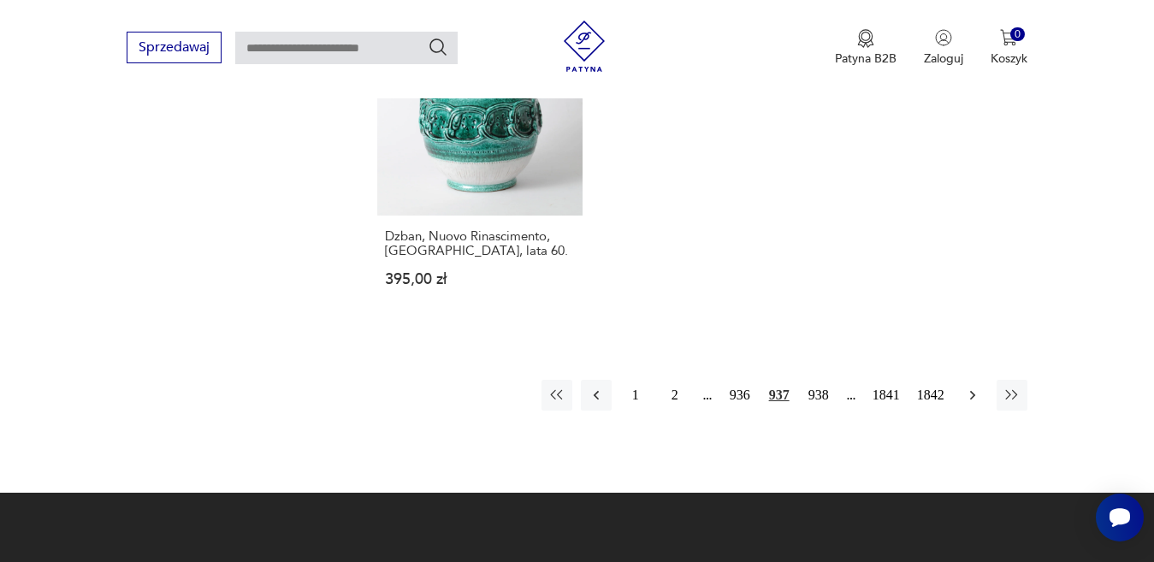
click at [973, 390] on icon "button" at bounding box center [971, 394] width 5 height 9
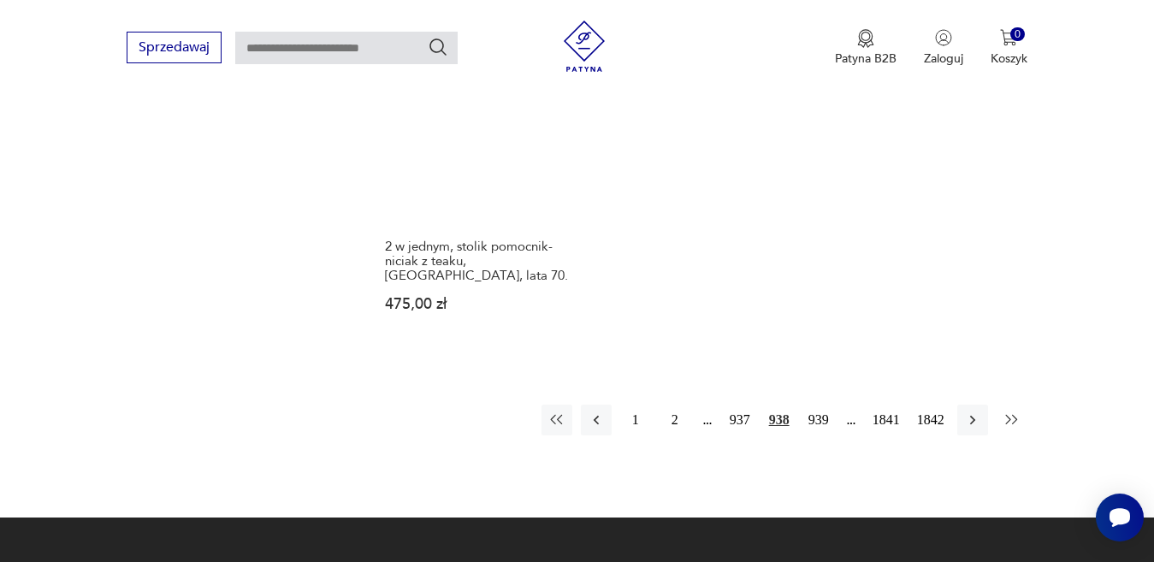
scroll to position [2274, 0]
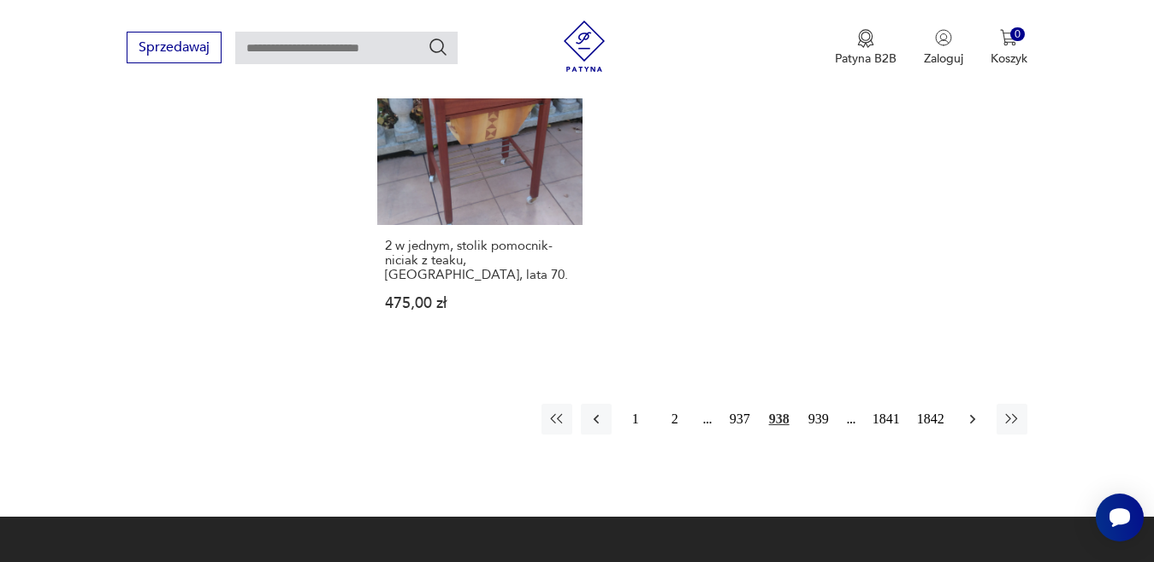
click at [971, 411] on icon "button" at bounding box center [972, 419] width 17 height 17
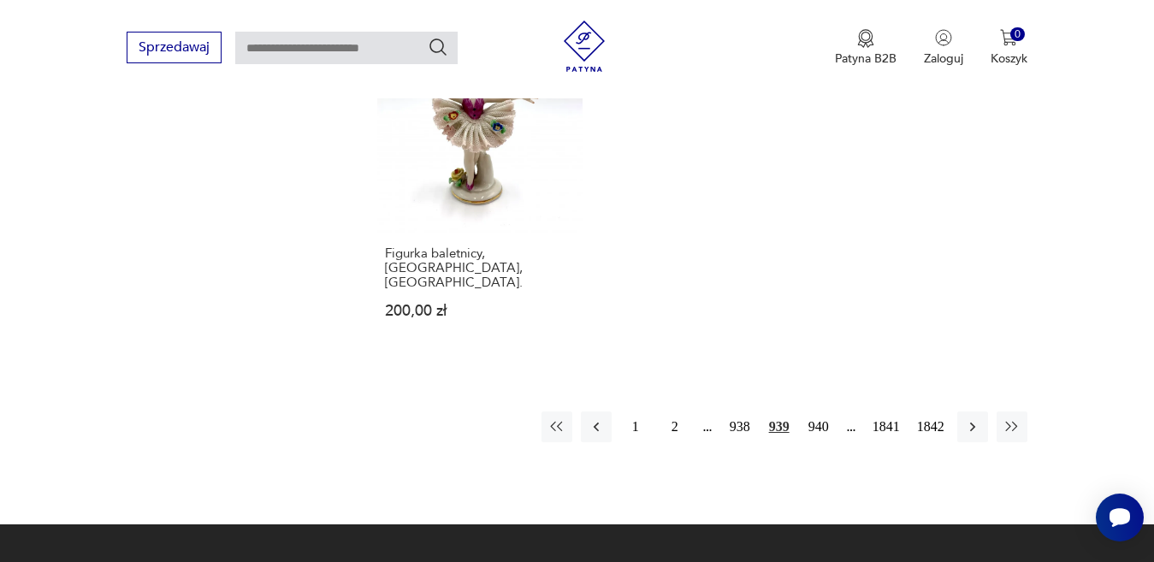
scroll to position [2360, 0]
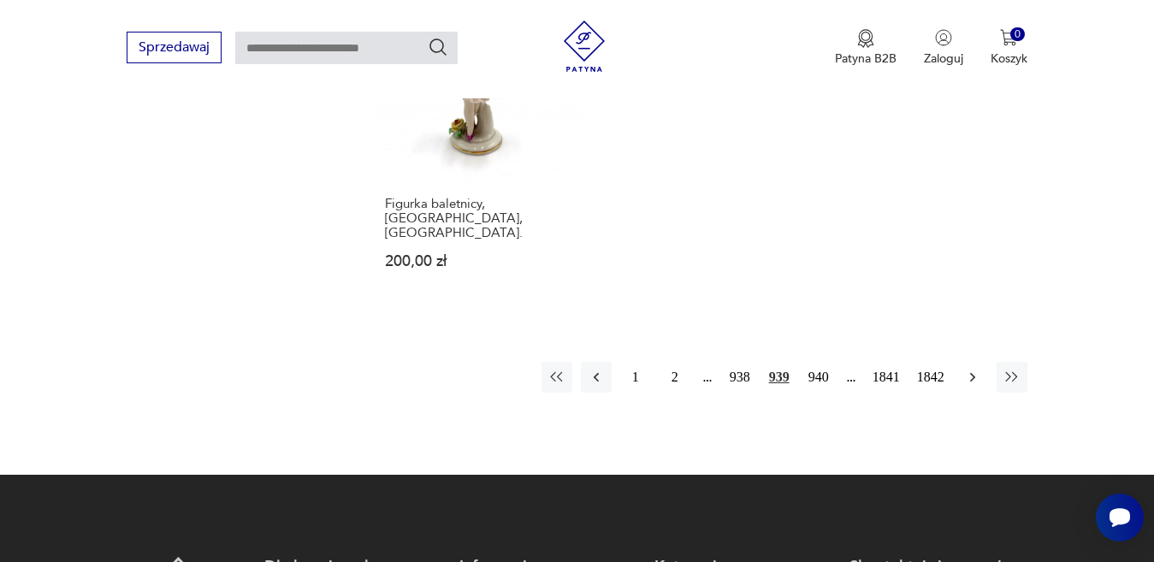
click at [967, 369] on icon "button" at bounding box center [972, 377] width 17 height 17
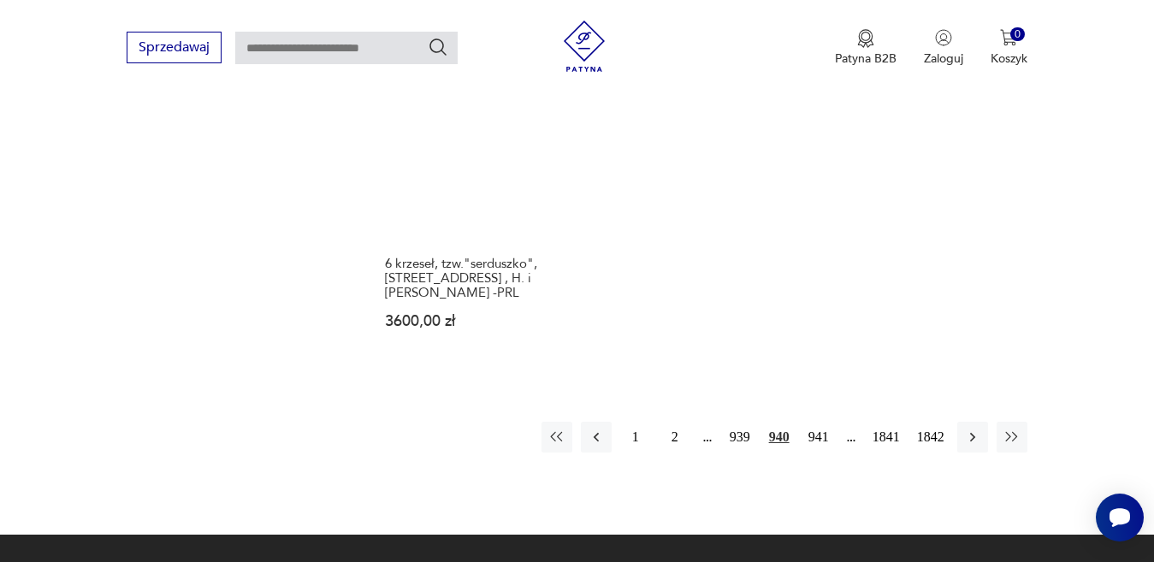
scroll to position [2274, 0]
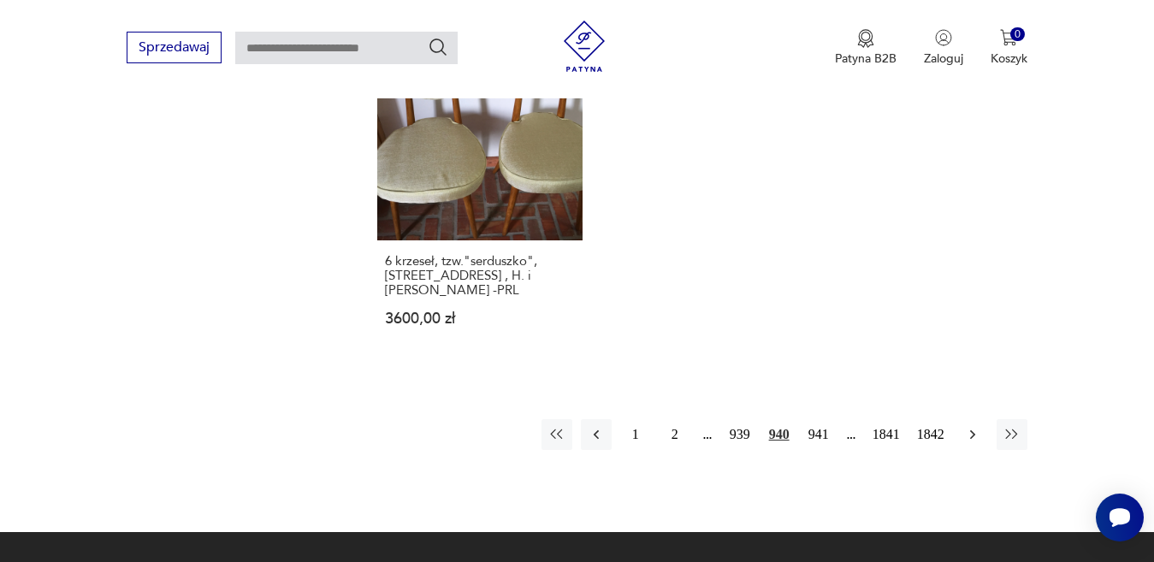
click at [971, 426] on icon "button" at bounding box center [972, 434] width 17 height 17
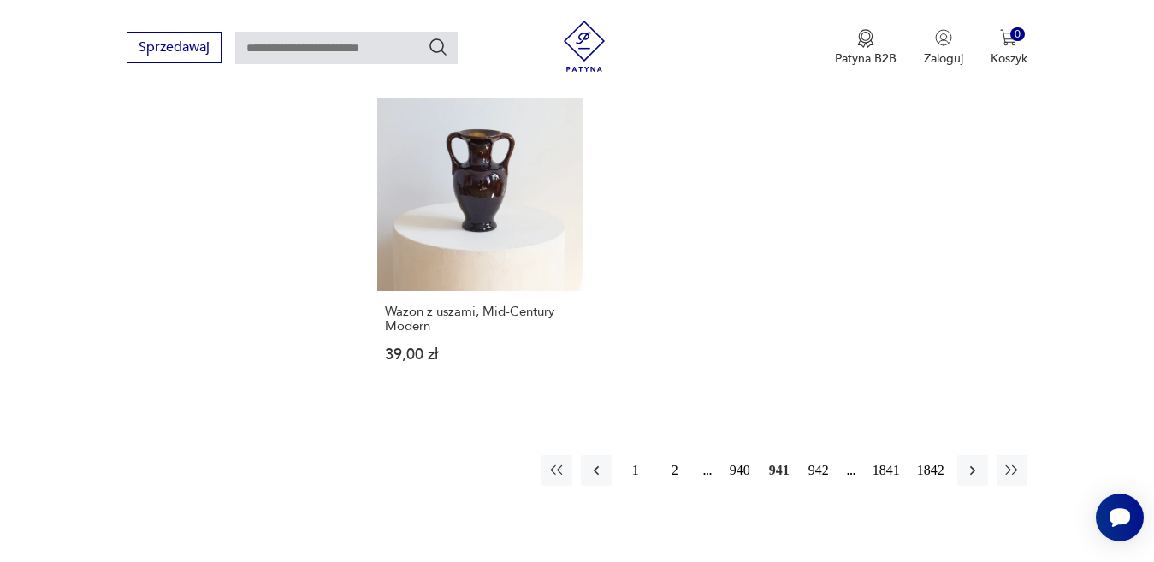
scroll to position [2274, 0]
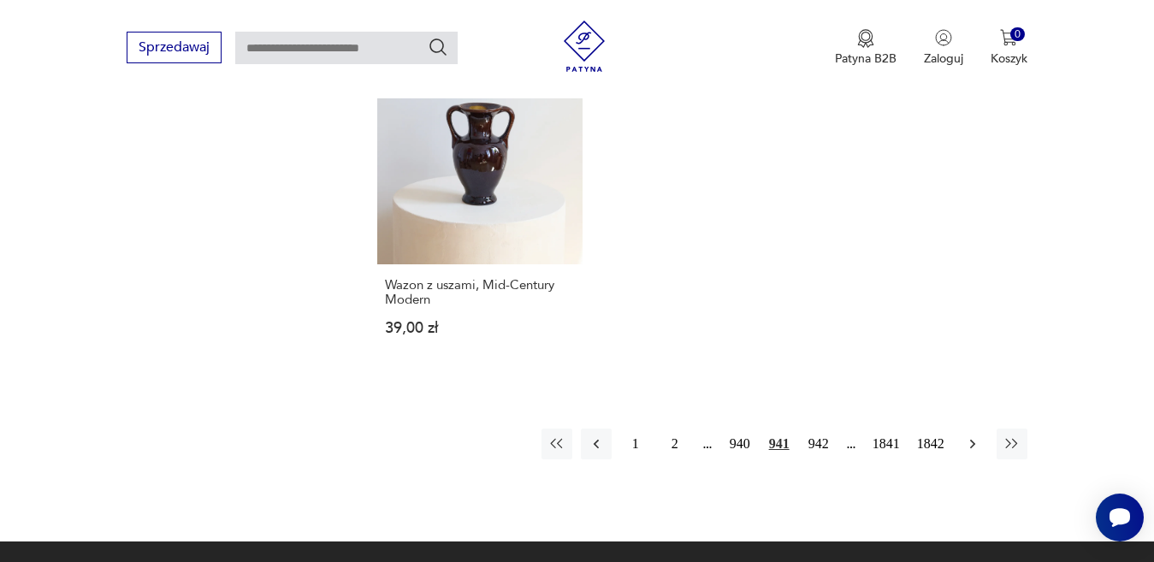
click at [967, 435] on icon "button" at bounding box center [972, 443] width 17 height 17
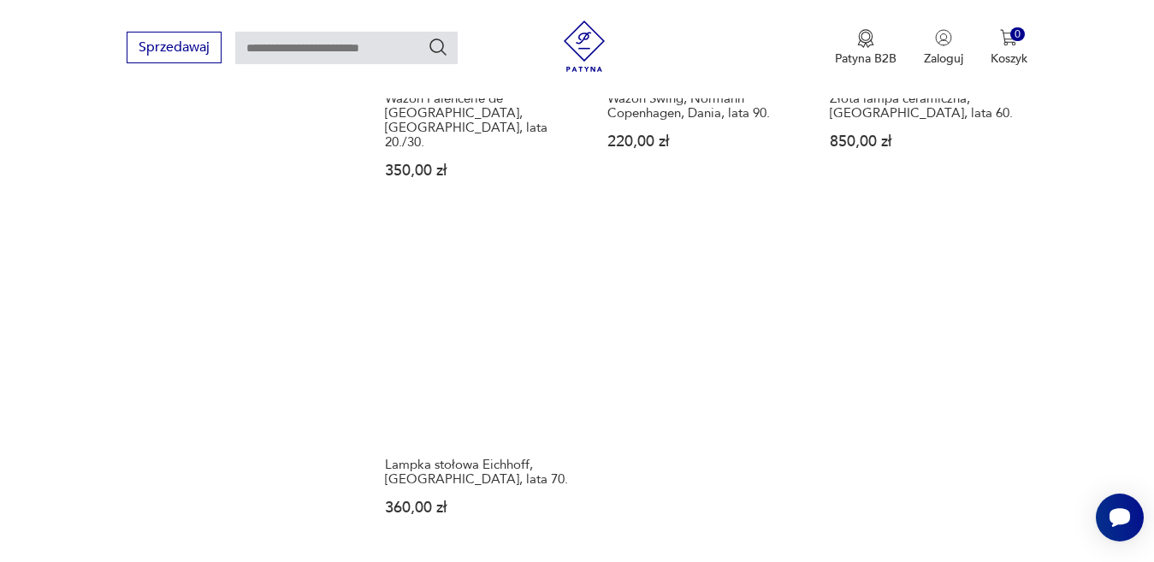
scroll to position [2189, 0]
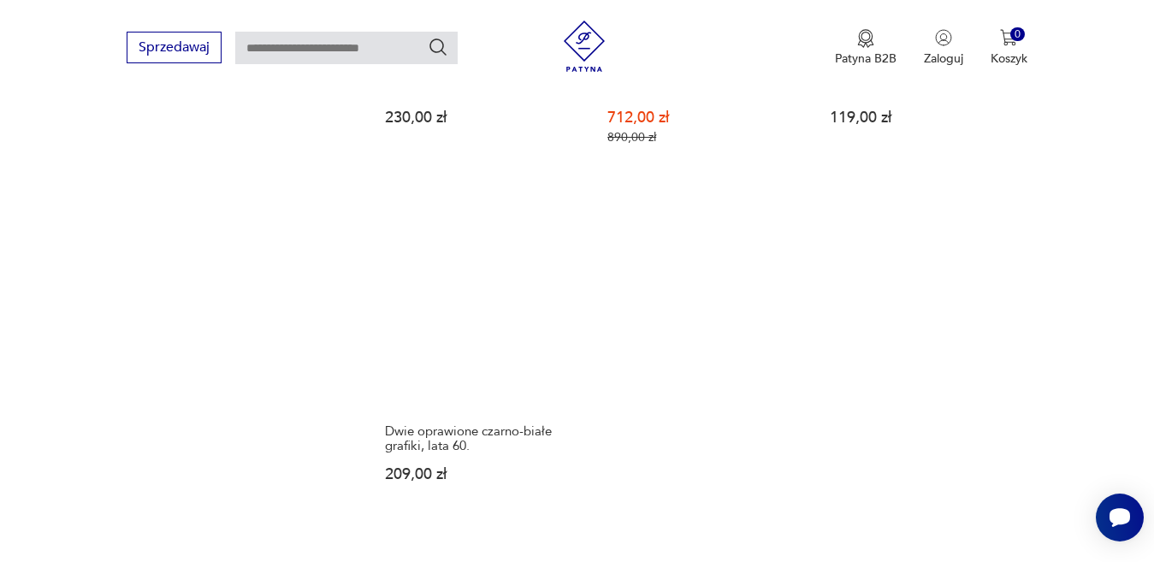
scroll to position [2103, 0]
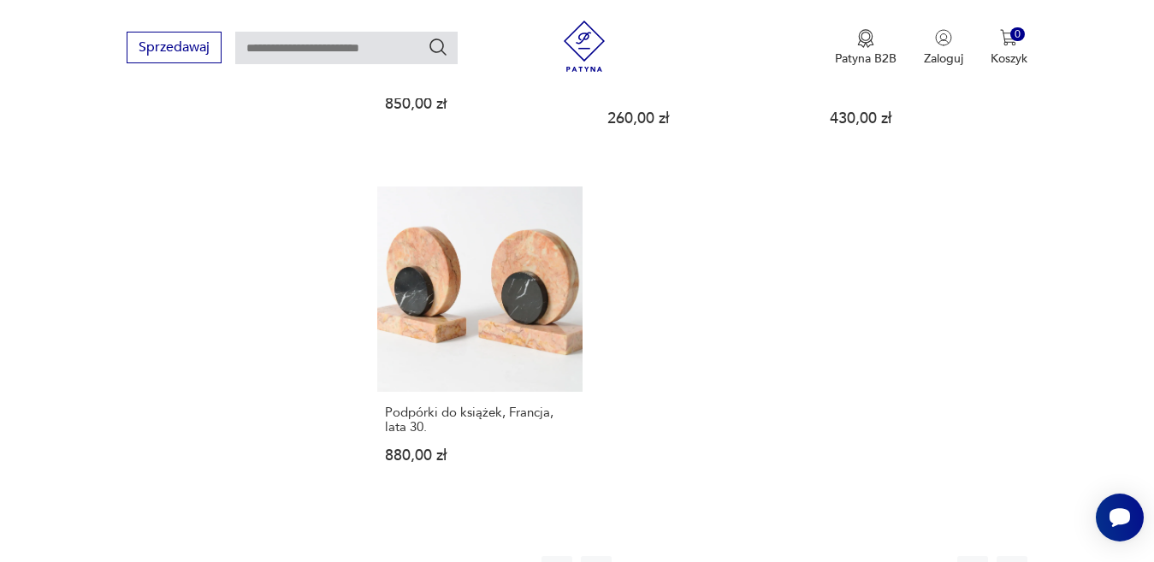
scroll to position [2274, 0]
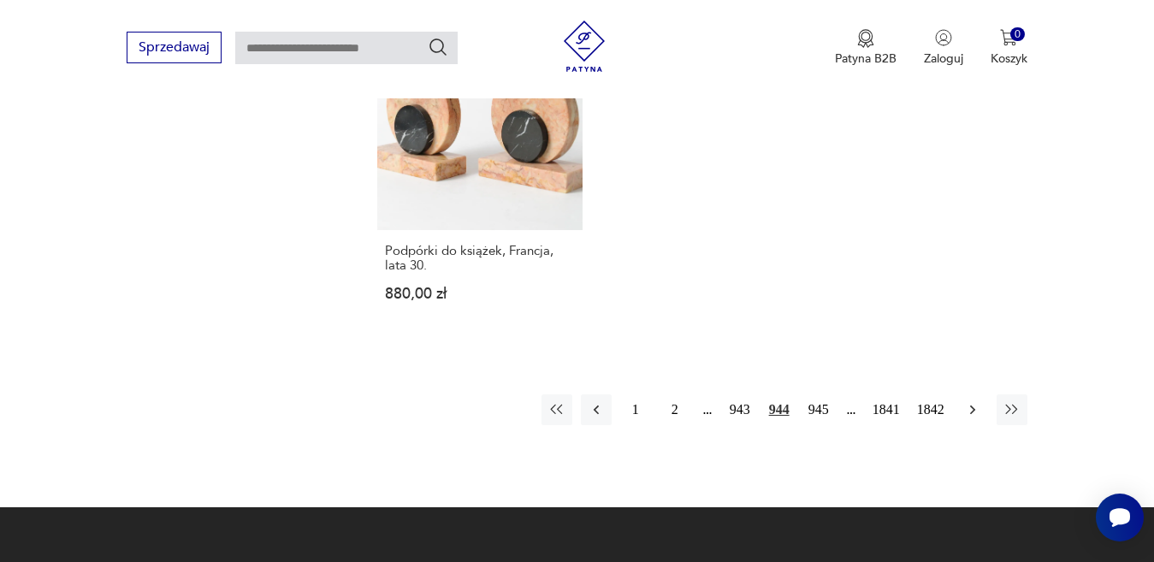
click at [971, 401] on icon "button" at bounding box center [972, 409] width 17 height 17
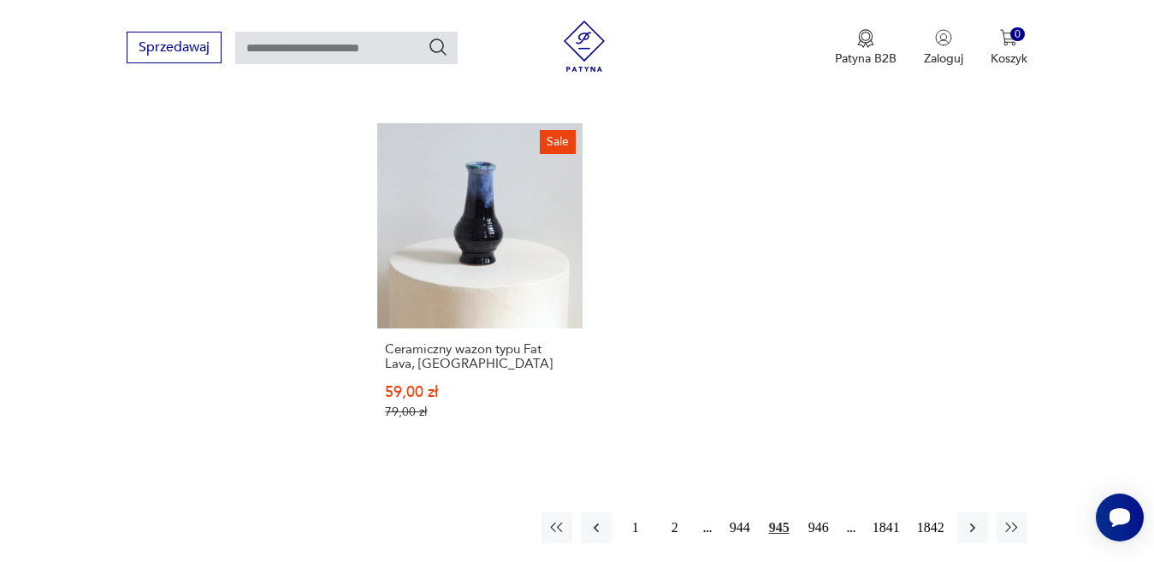
scroll to position [2274, 0]
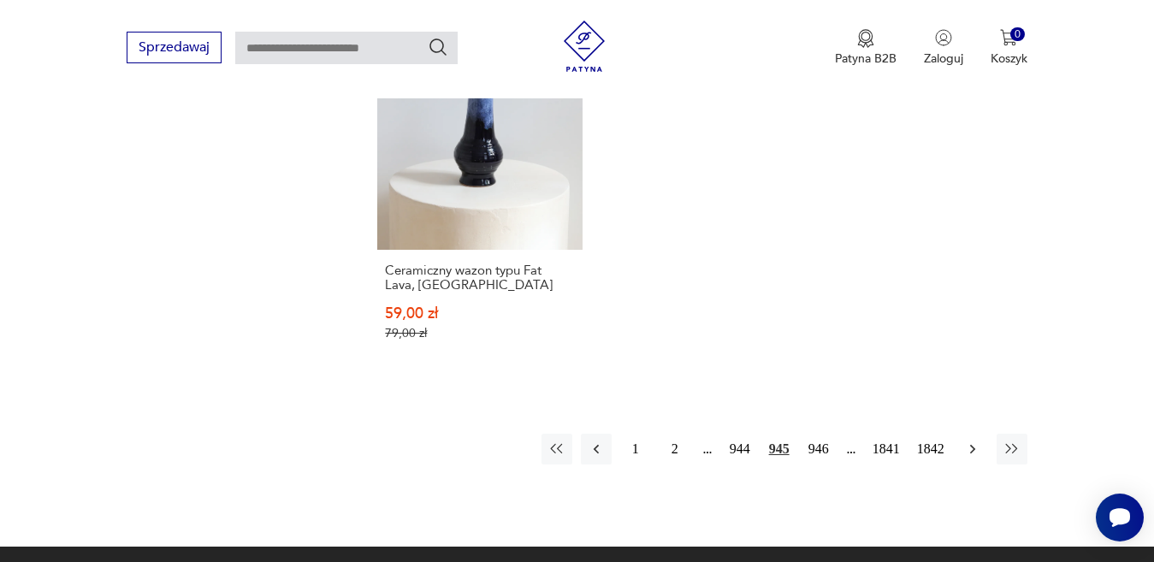
click at [971, 440] on icon "button" at bounding box center [972, 448] width 17 height 17
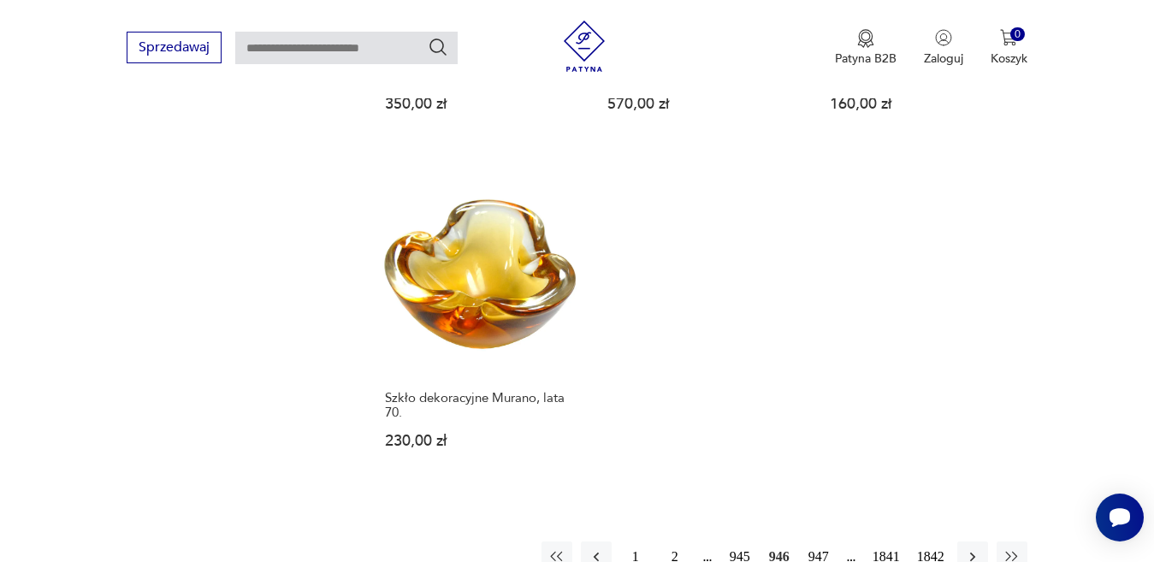
scroll to position [2274, 0]
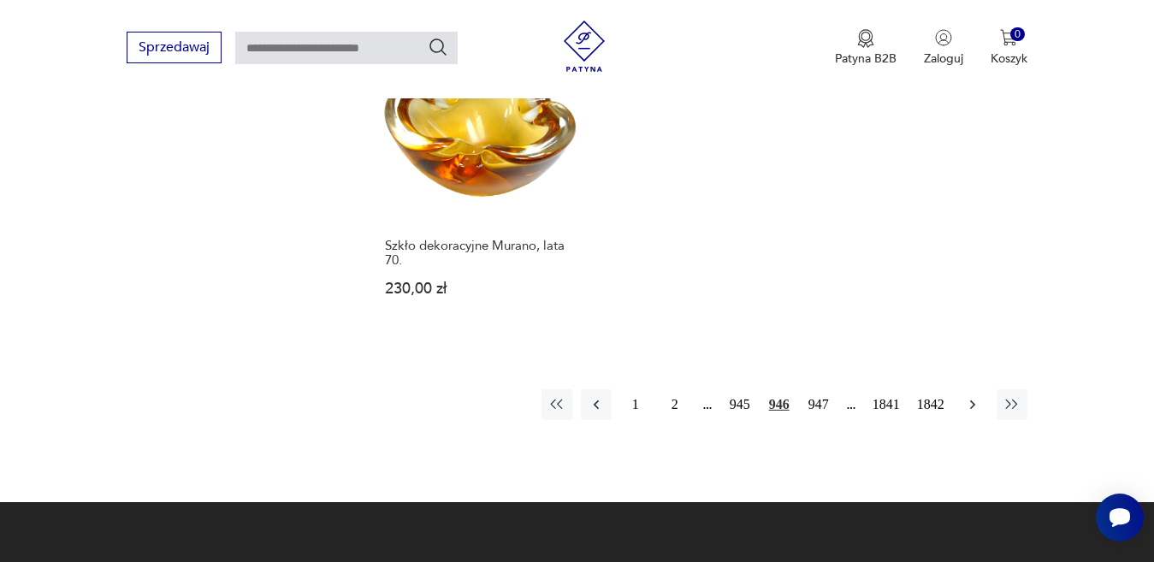
click at [972, 396] on icon "button" at bounding box center [972, 404] width 17 height 17
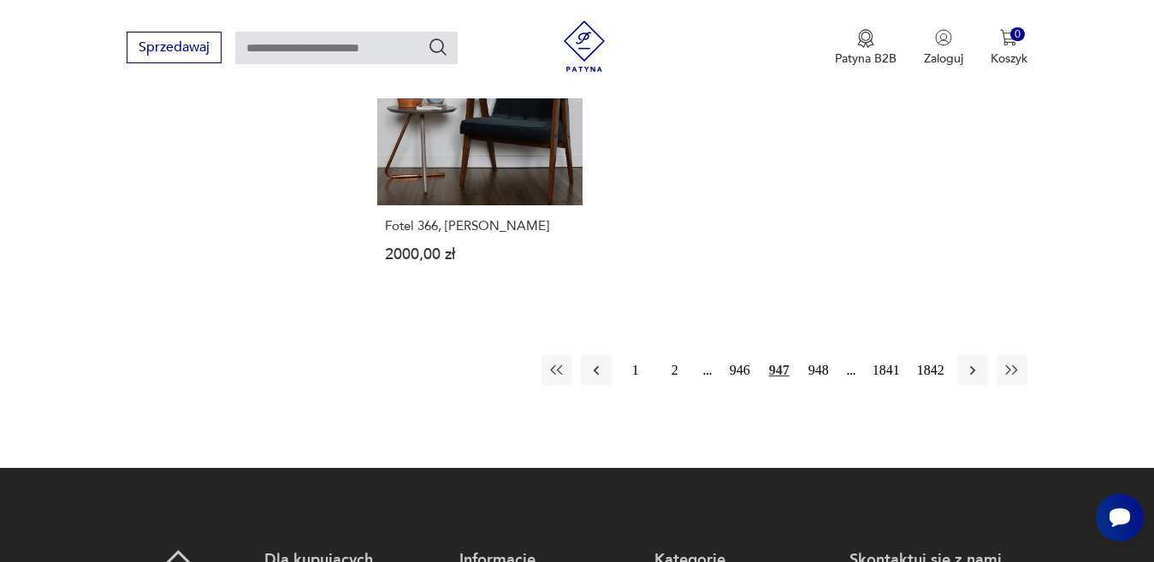
scroll to position [2189, 0]
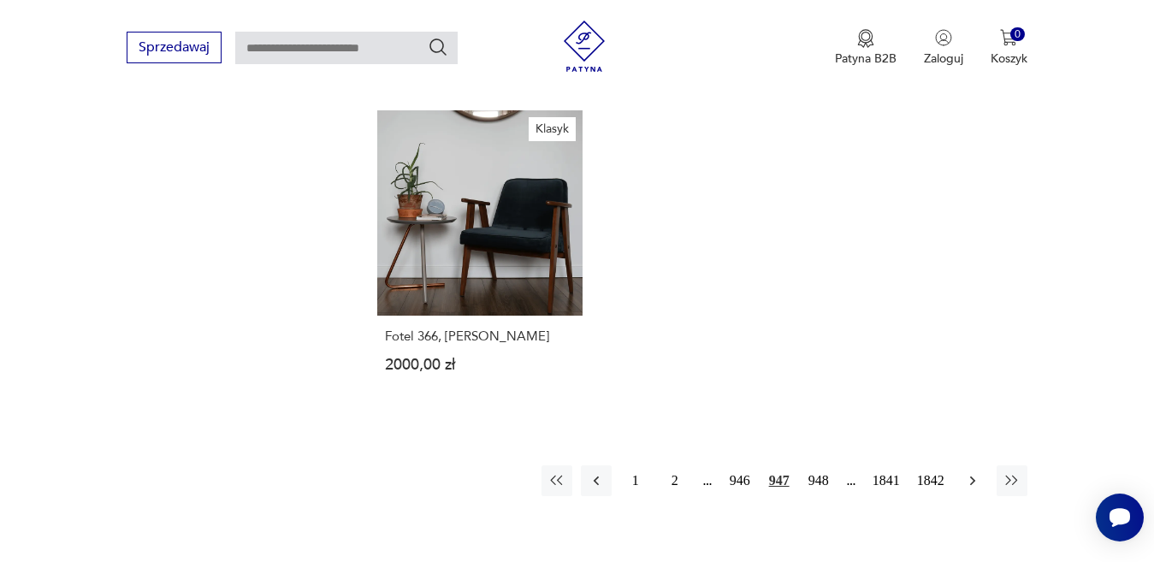
click at [972, 476] on icon "button" at bounding box center [971, 480] width 5 height 9
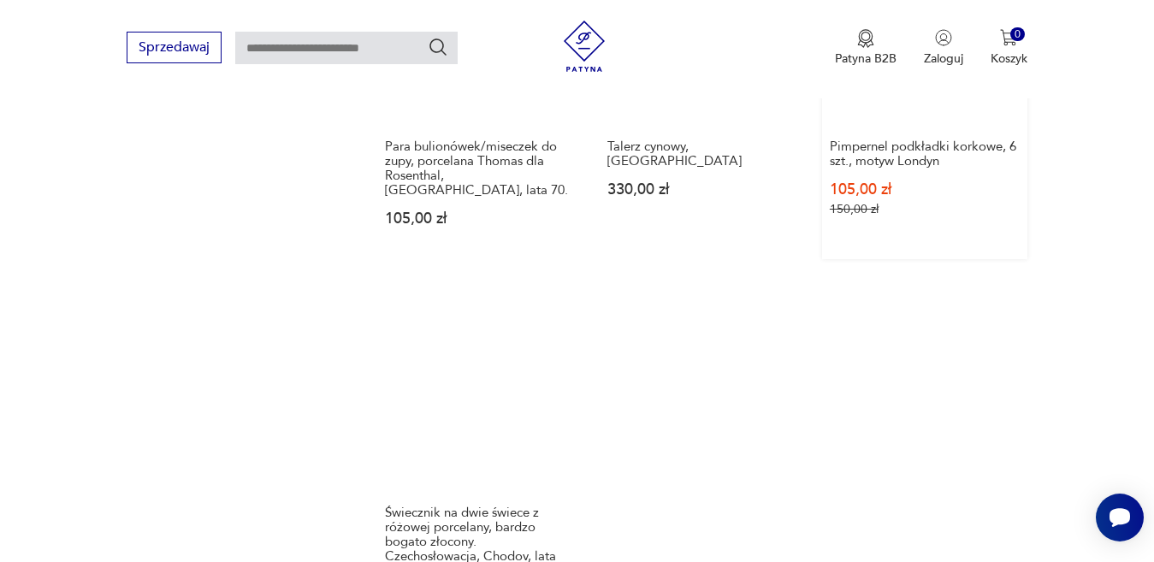
scroll to position [2189, 0]
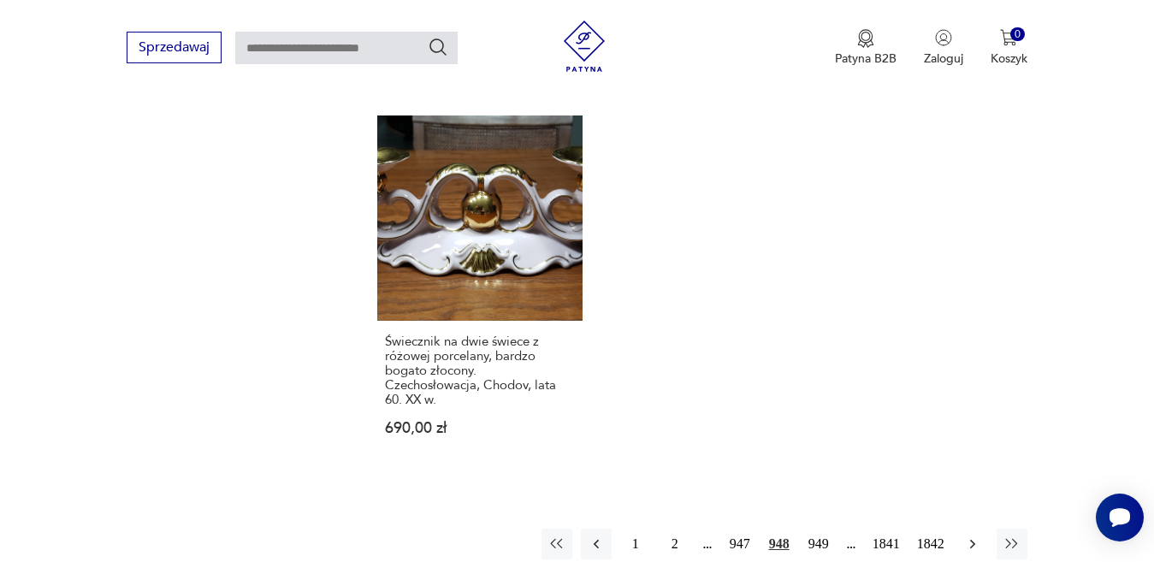
click at [972, 539] on icon "button" at bounding box center [971, 543] width 5 height 9
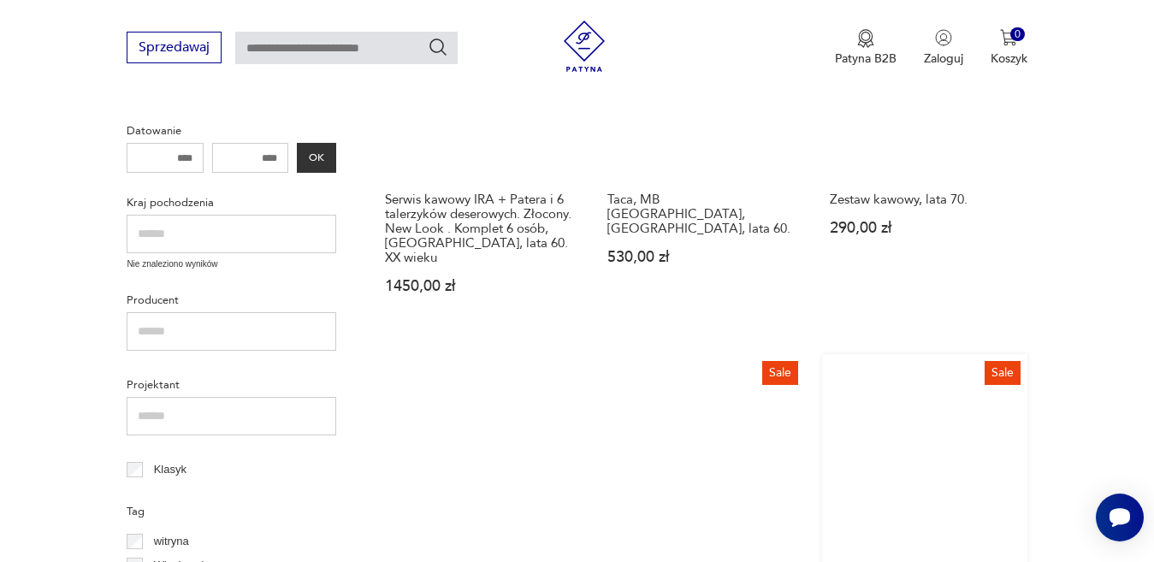
scroll to position [735, 0]
